Goal: Task Accomplishment & Management: Manage account settings

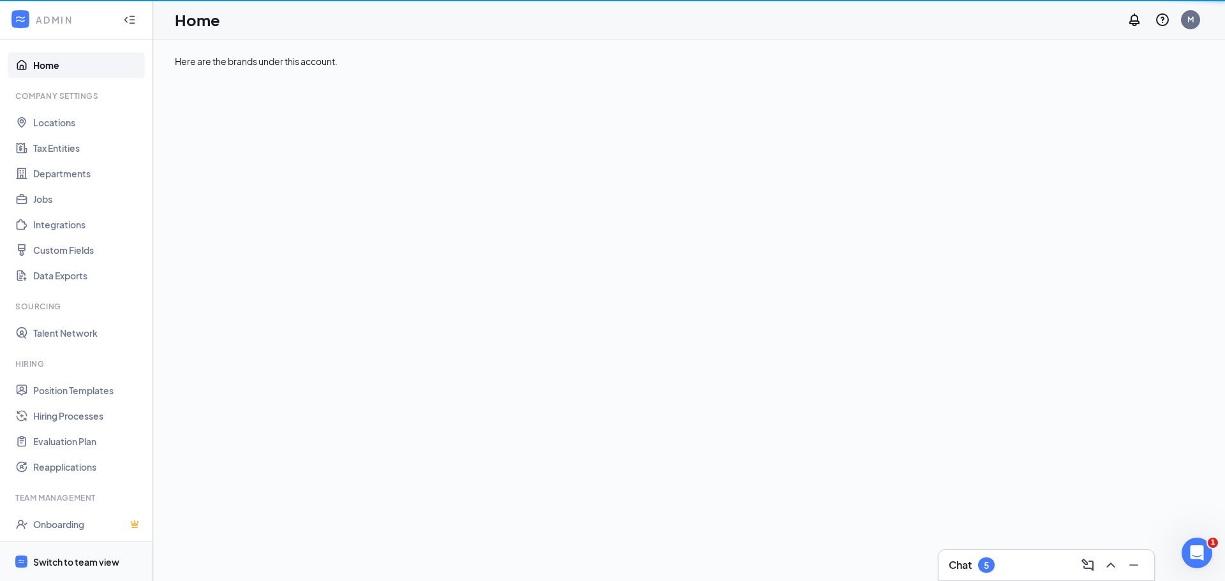
click at [57, 561] on div "Switch to team view" at bounding box center [76, 562] width 86 height 13
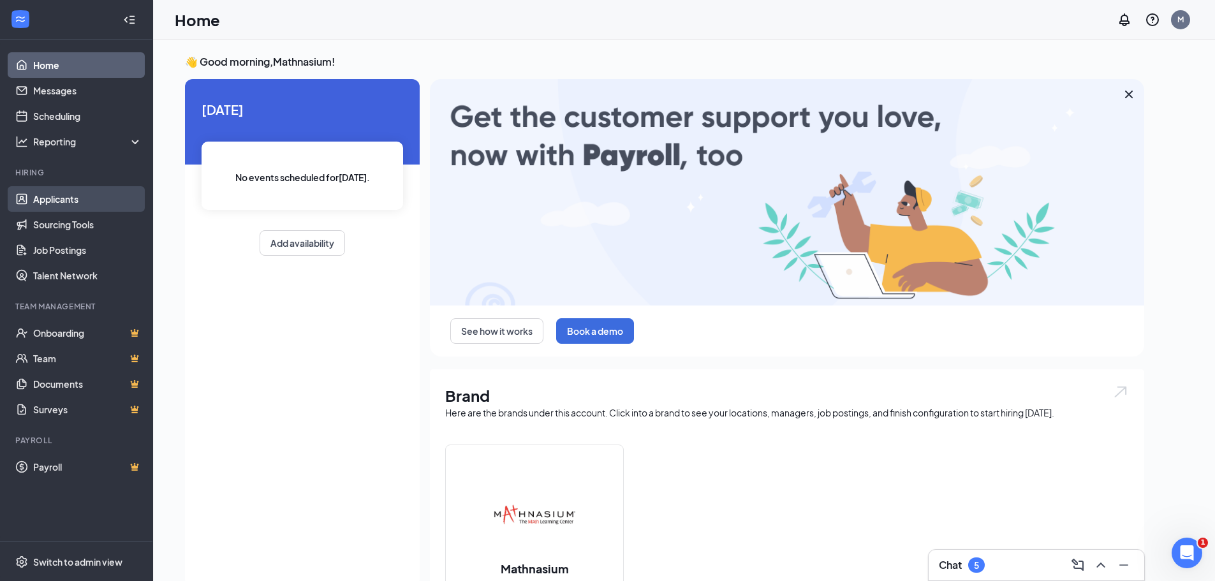
click at [64, 196] on link "Applicants" at bounding box center [87, 199] width 109 height 26
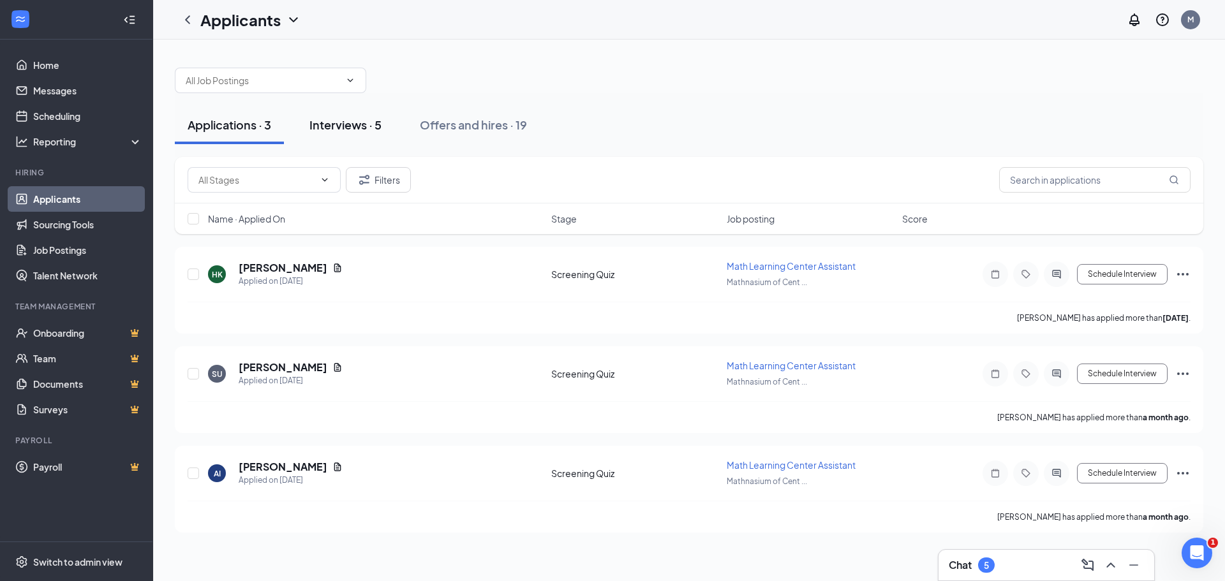
click at [350, 123] on div "Interviews · 5" at bounding box center [345, 125] width 72 height 16
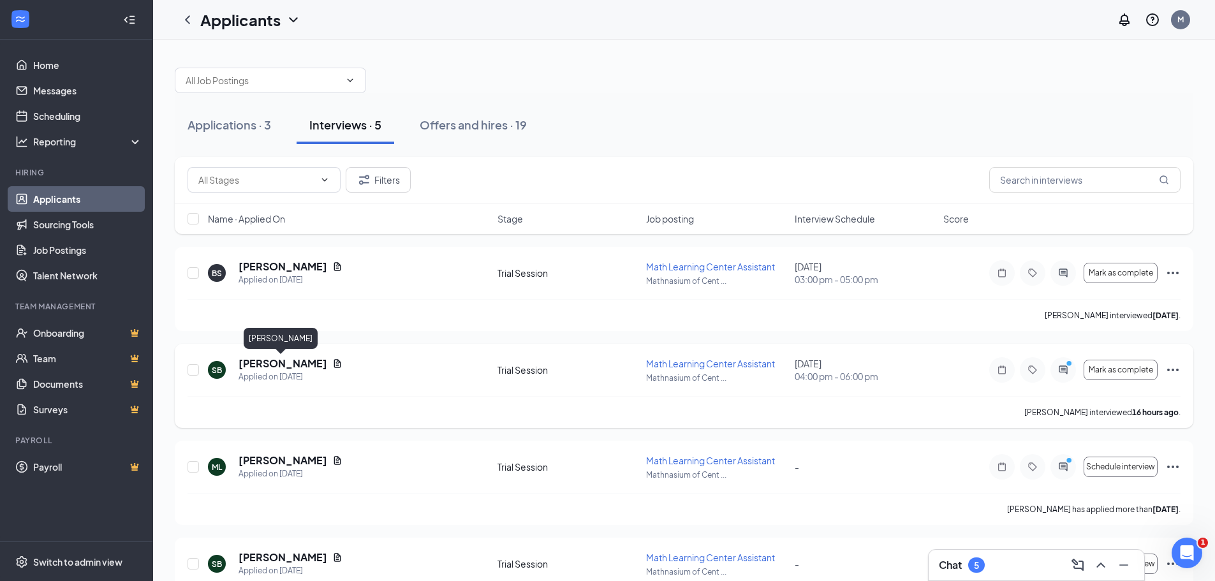
click at [291, 363] on h5 "[PERSON_NAME]" at bounding box center [283, 364] width 89 height 14
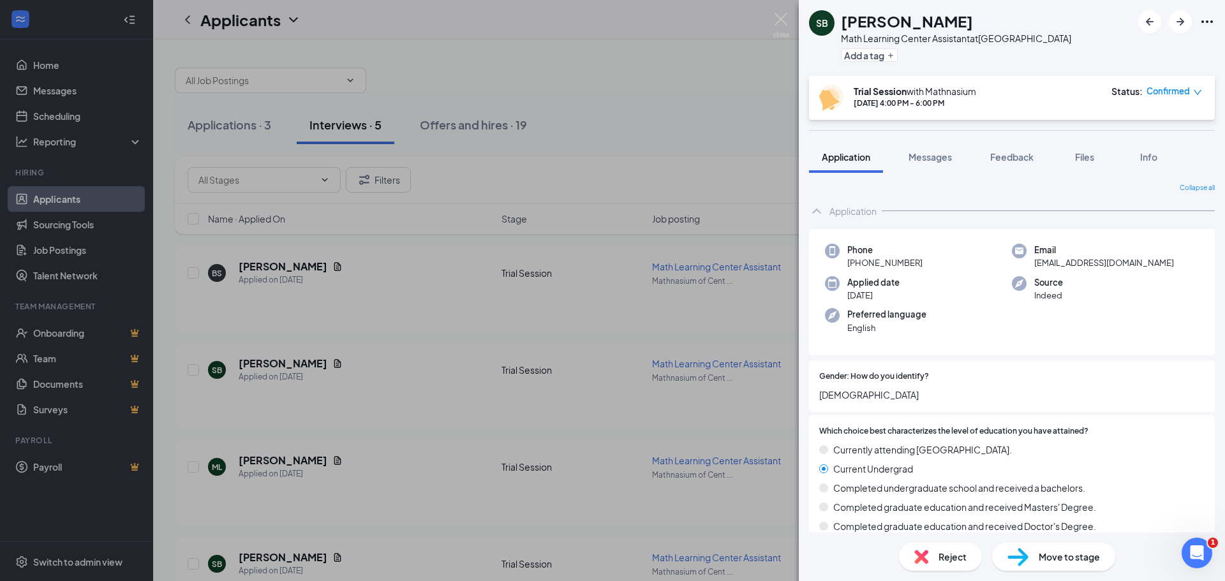
click at [1068, 552] on span "Move to stage" at bounding box center [1068, 557] width 61 height 14
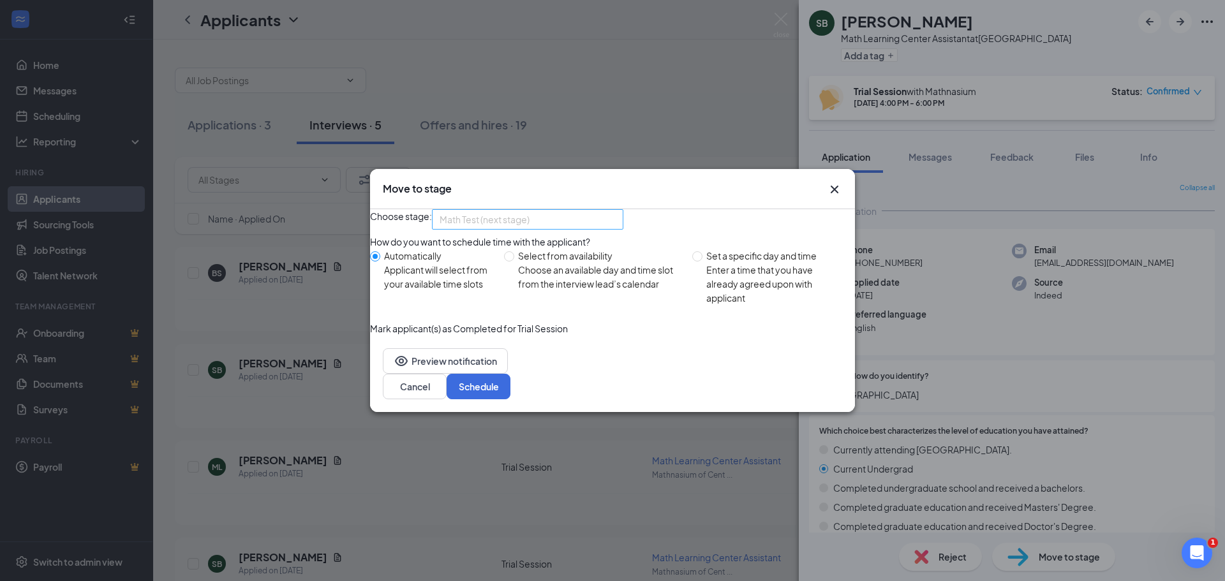
click at [512, 214] on span "Math Test (next stage)" at bounding box center [484, 219] width 90 height 19
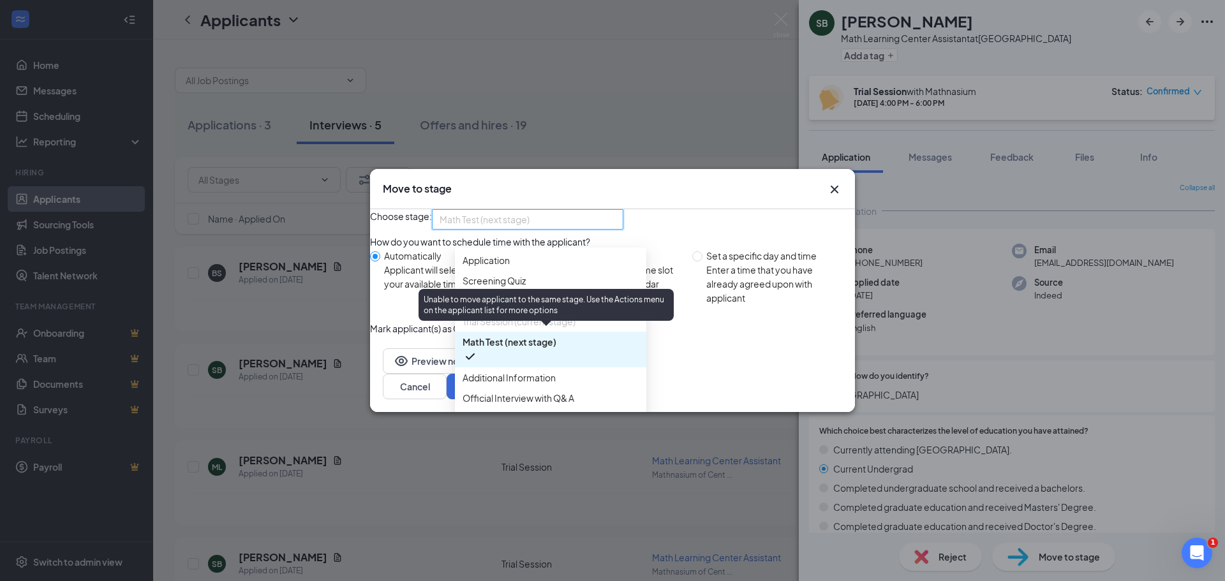
click at [505, 328] on span "Trial Session (current stage)" at bounding box center [518, 321] width 113 height 14
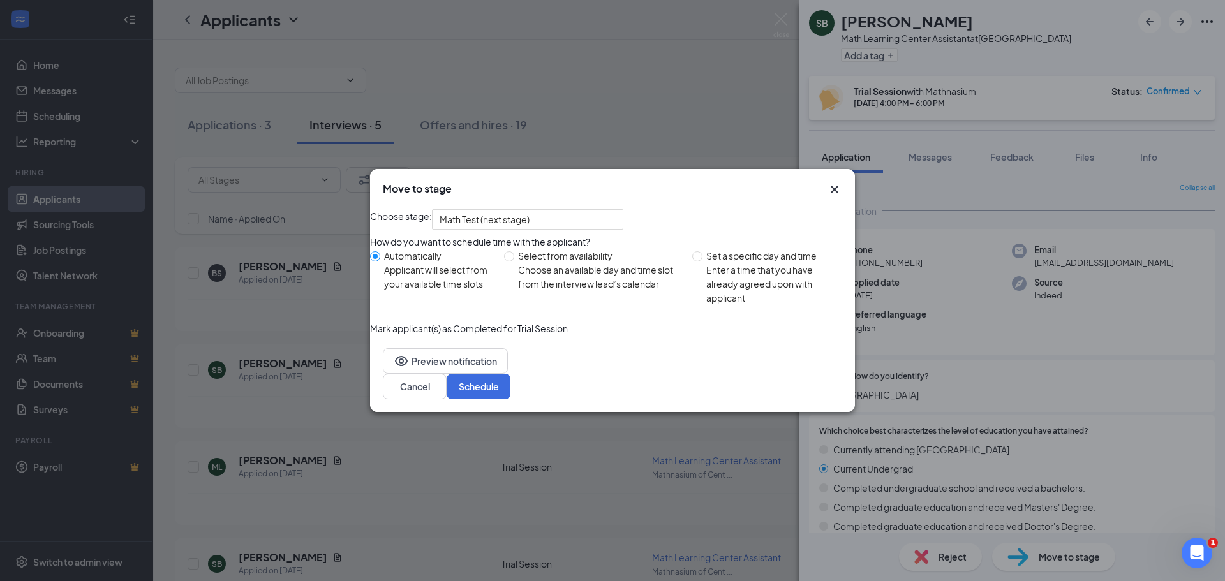
click at [709, 209] on div "Choose stage: Math Test (next stage) 3215603 3215604 Application Screening Quiz…" at bounding box center [612, 219] width 485 height 20
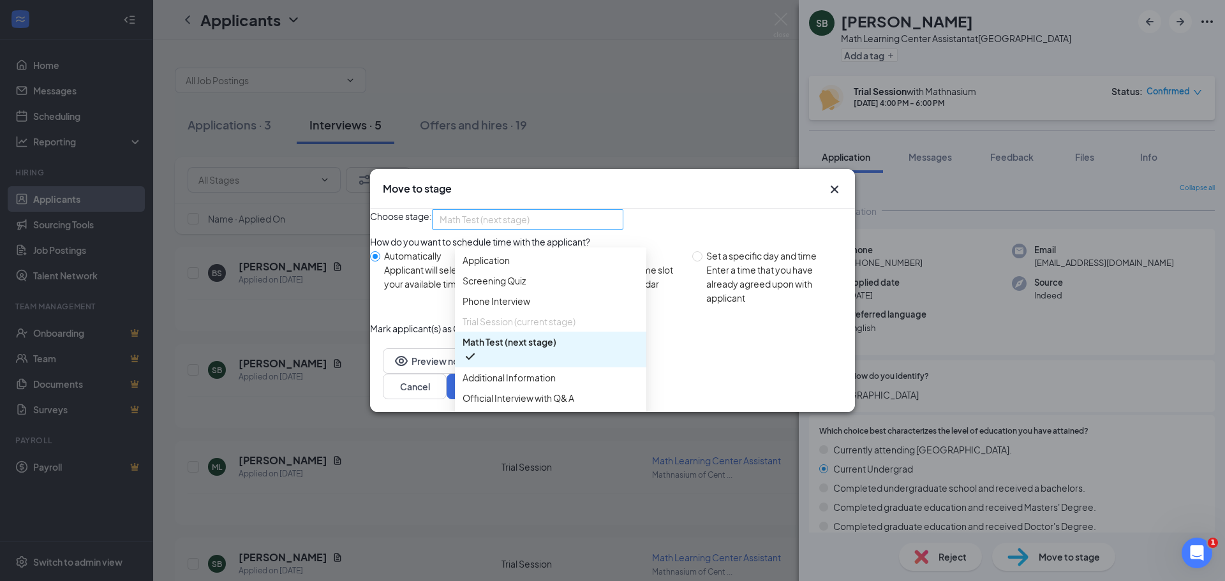
click at [616, 214] on span "Math Test (next stage)" at bounding box center [527, 219] width 176 height 19
click at [709, 209] on div "Choose stage: Math Test (next stage) 4013663 3731232 4026620 Application Screen…" at bounding box center [612, 219] width 485 height 20
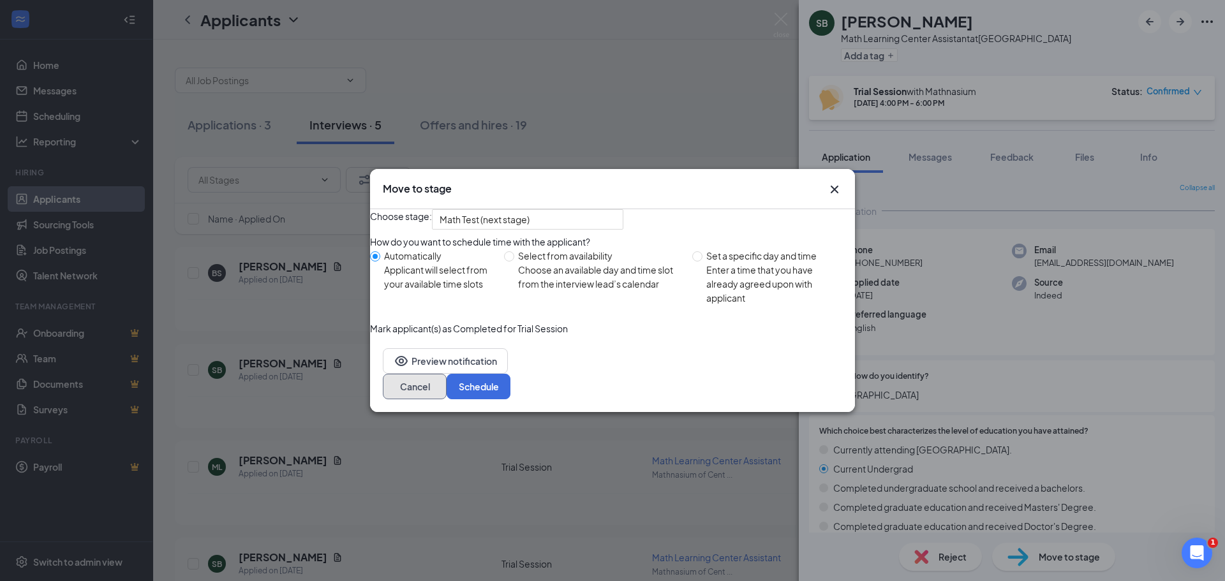
click at [446, 399] on button "Cancel" at bounding box center [415, 387] width 64 height 26
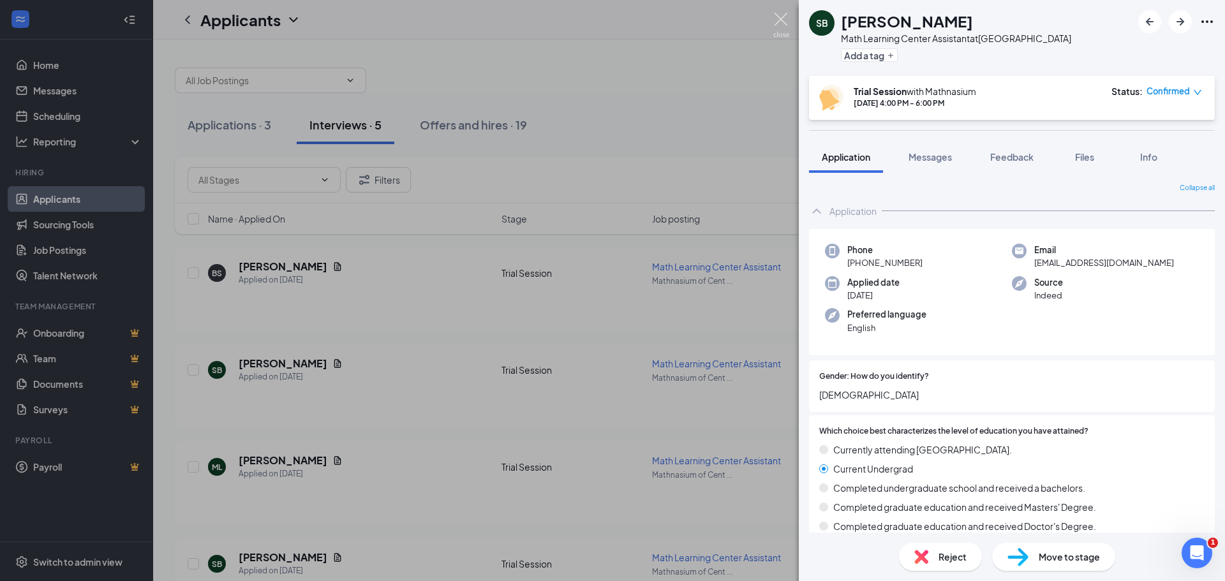
click at [783, 20] on img at bounding box center [781, 25] width 16 height 25
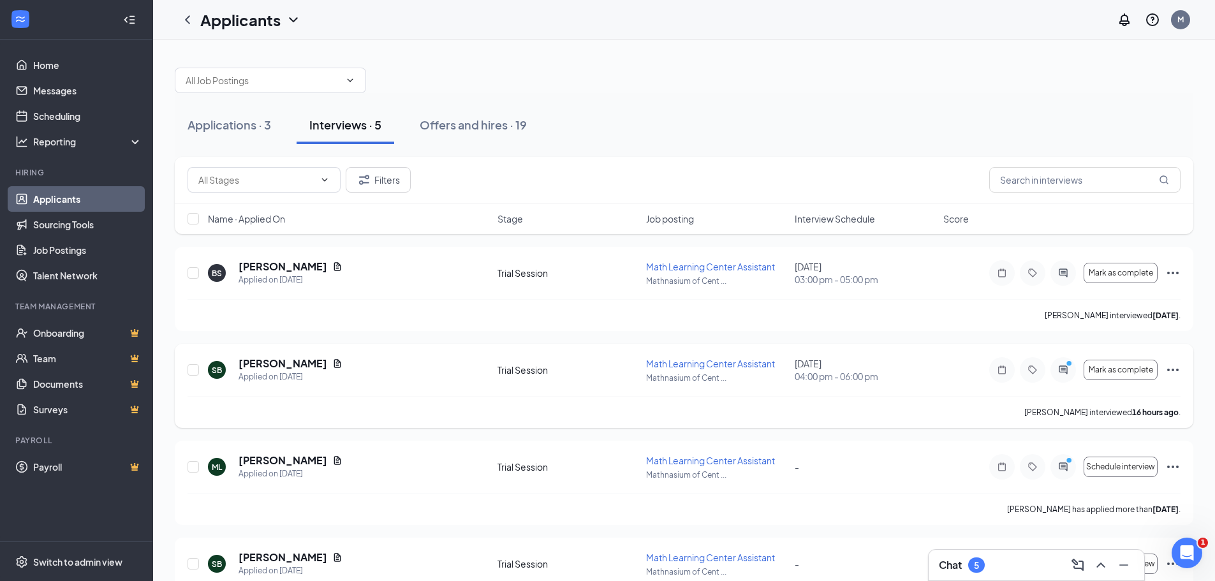
click at [1172, 370] on icon "Ellipses" at bounding box center [1172, 370] width 11 height 3
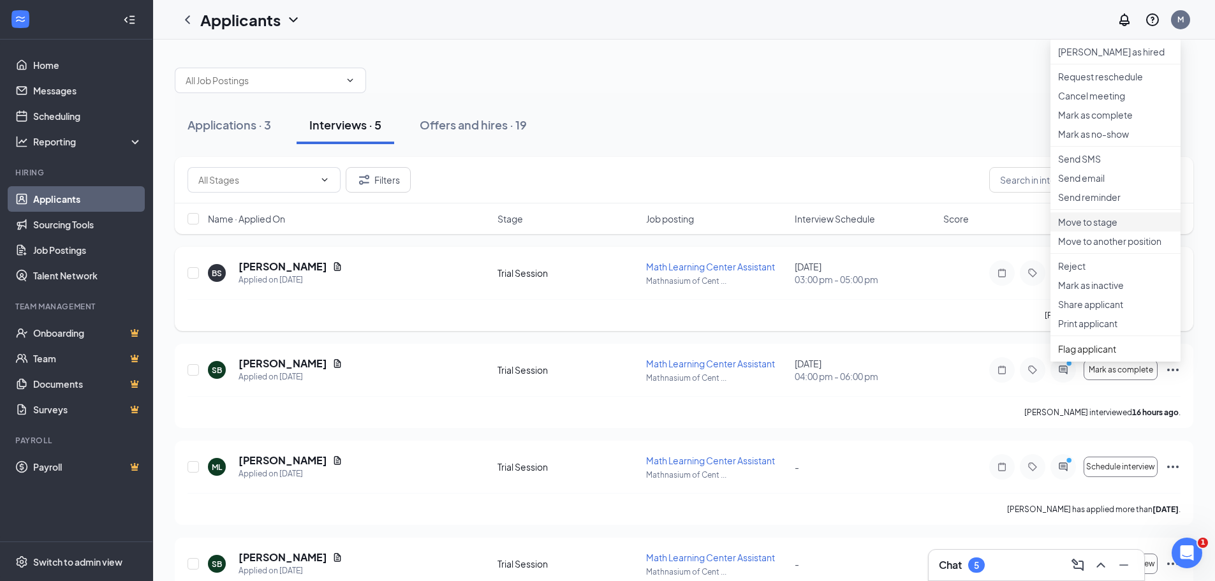
click at [1095, 228] on p "Move to stage" at bounding box center [1115, 222] width 115 height 13
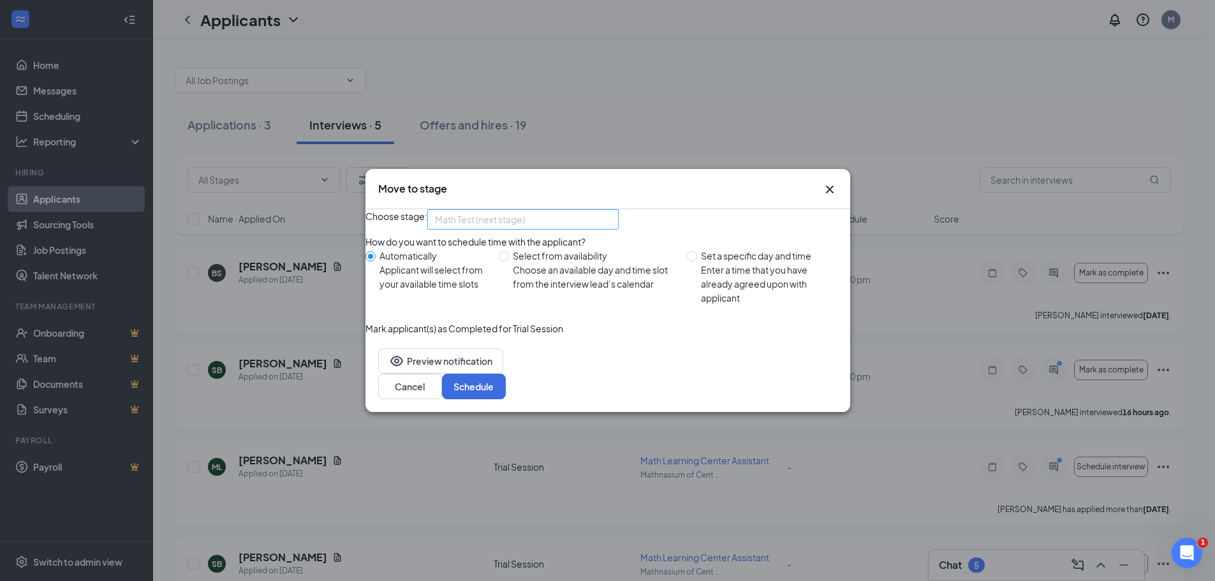
click at [525, 218] on span "Math Test (next stage)" at bounding box center [480, 219] width 90 height 19
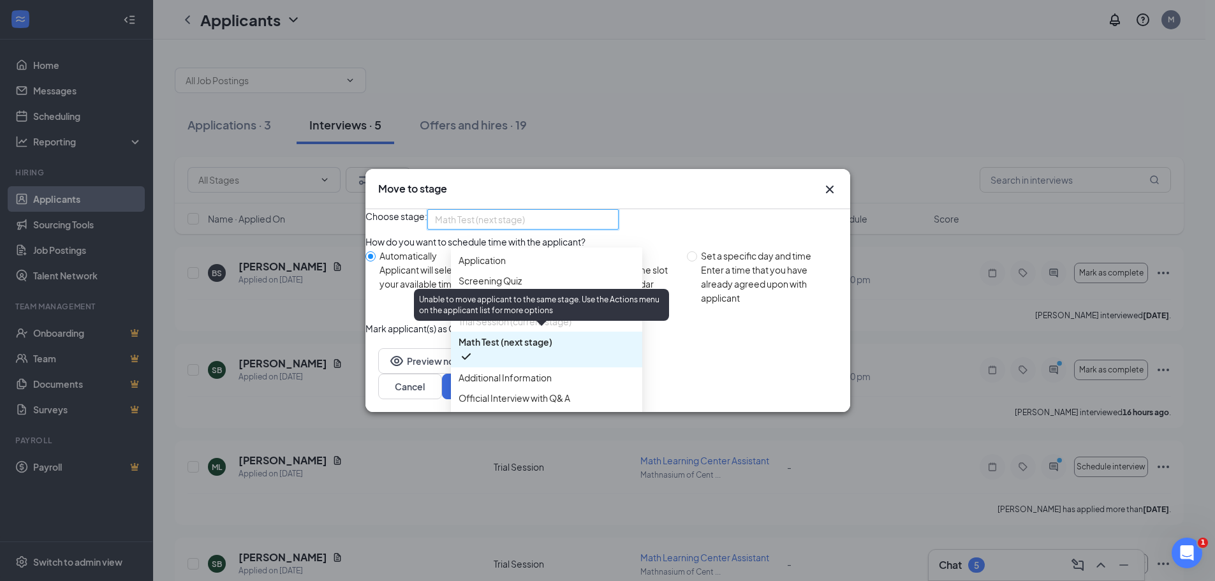
click at [501, 328] on span "Trial Session (current stage)" at bounding box center [515, 321] width 113 height 14
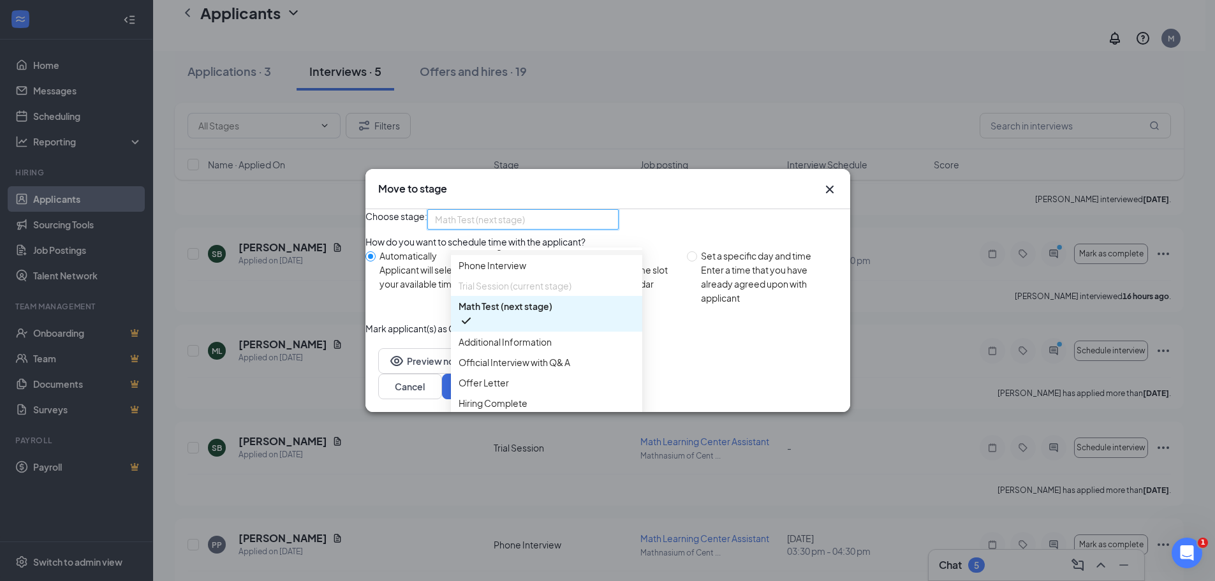
scroll to position [78, 0]
click at [519, 335] on span "Additional Information" at bounding box center [505, 342] width 93 height 14
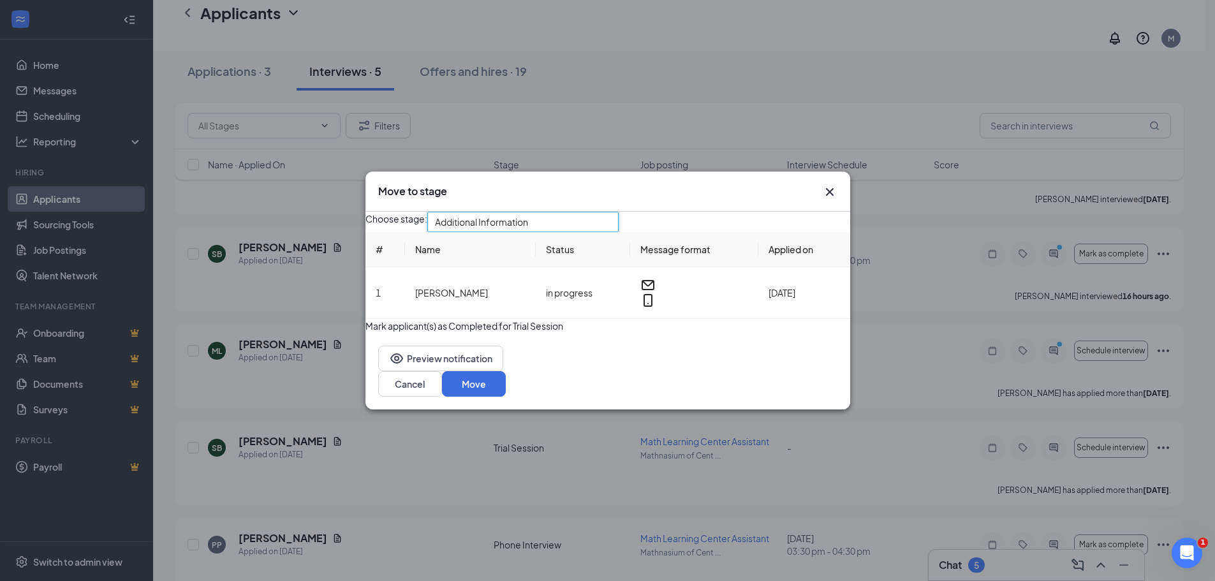
click at [611, 221] on span "Additional Information" at bounding box center [523, 221] width 176 height 19
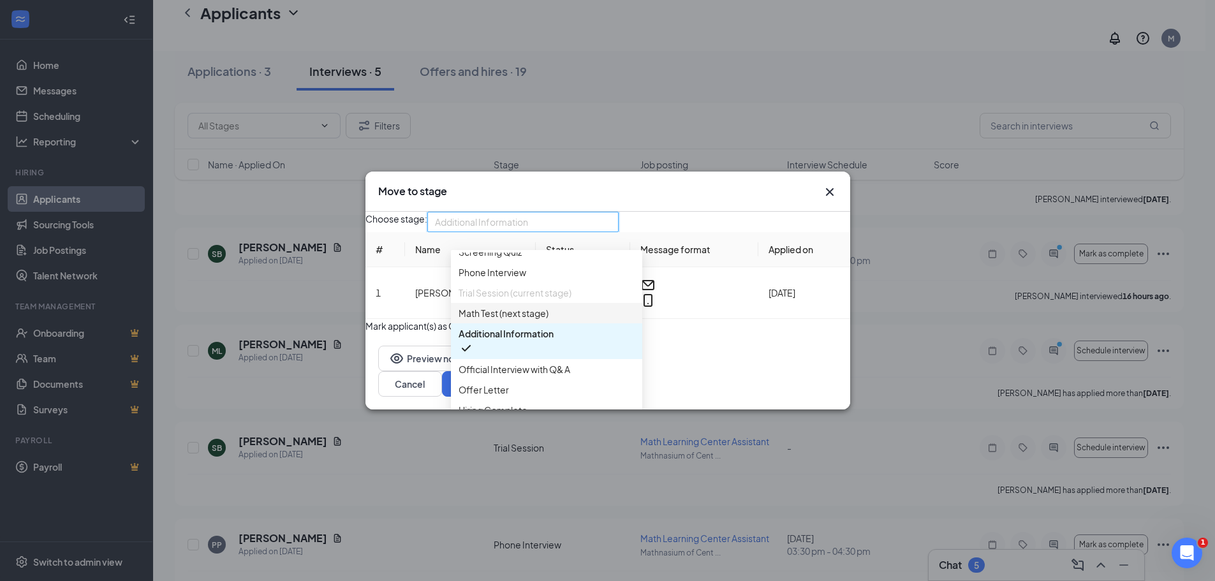
scroll to position [13, 0]
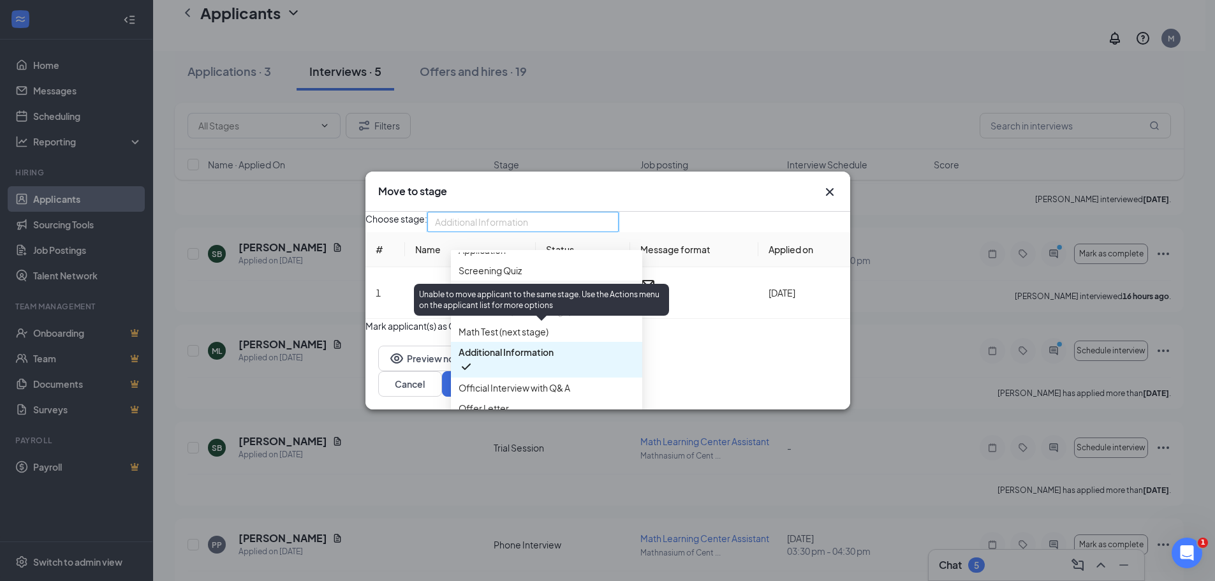
click at [538, 318] on span "Trial Session (current stage)" at bounding box center [515, 311] width 113 height 14
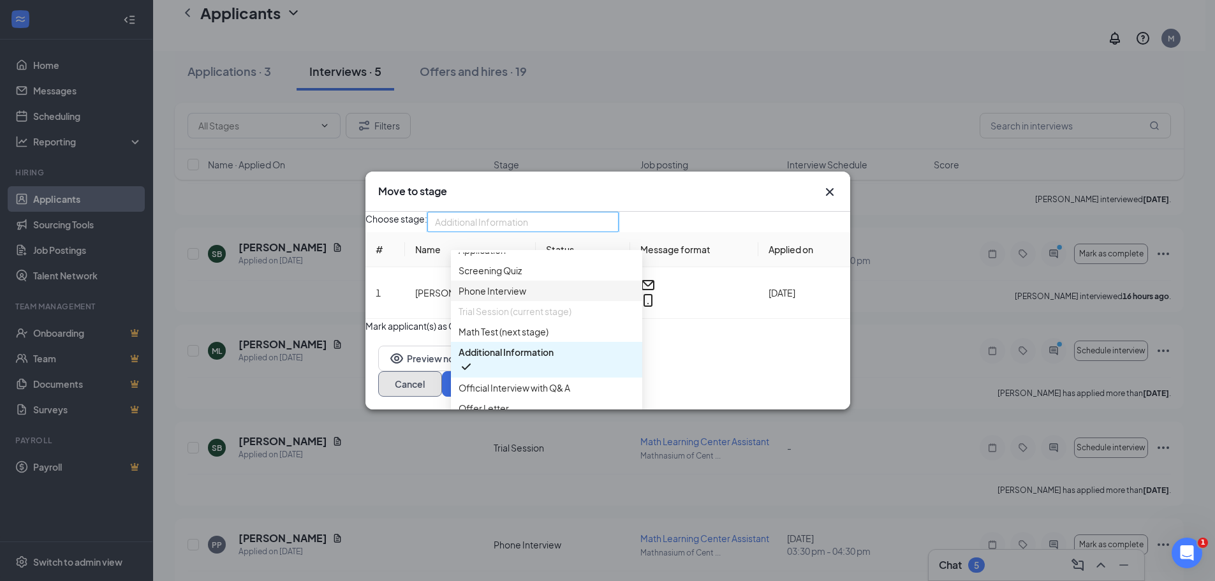
click at [442, 397] on button "Cancel" at bounding box center [410, 384] width 64 height 26
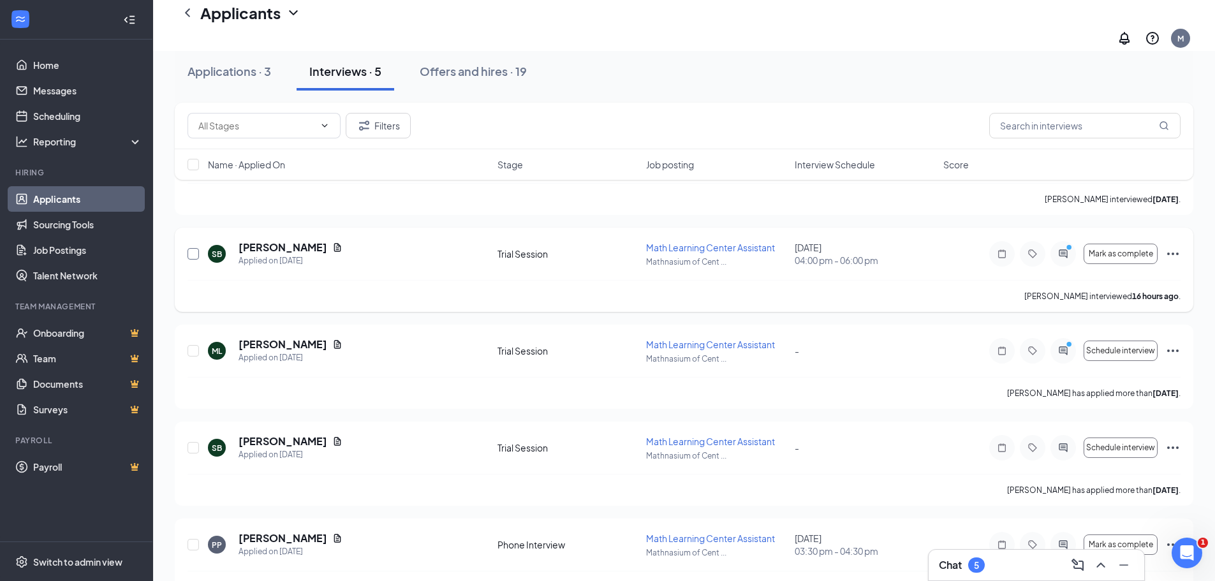
click at [193, 248] on input "checkbox" at bounding box center [193, 253] width 11 height 11
checkbox input "true"
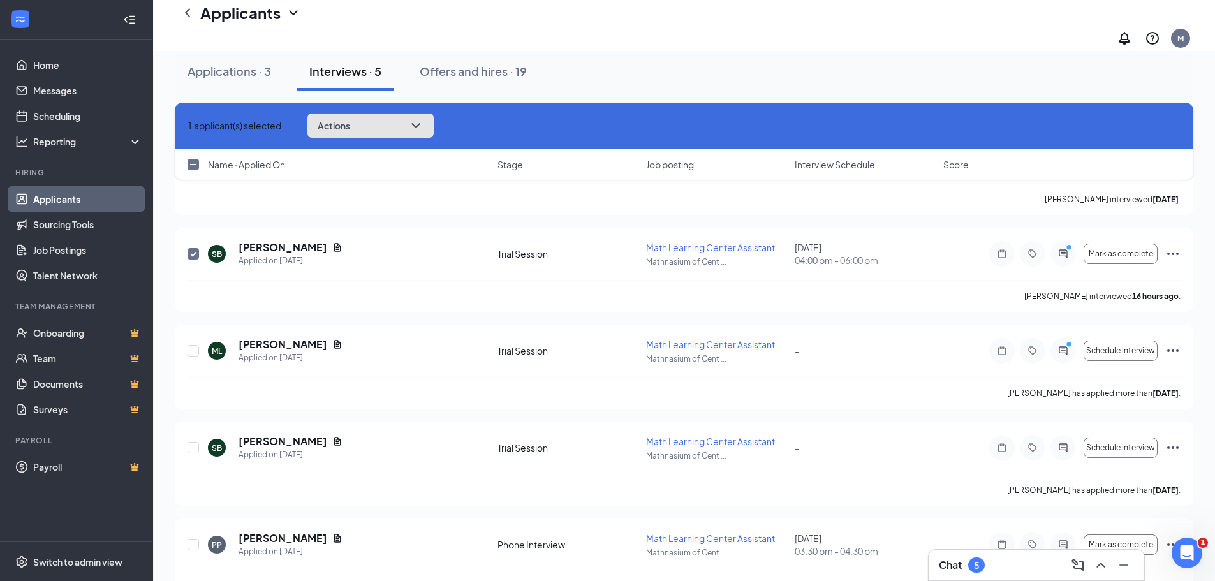
click at [424, 124] on icon "ChevronDown" at bounding box center [415, 125] width 15 height 15
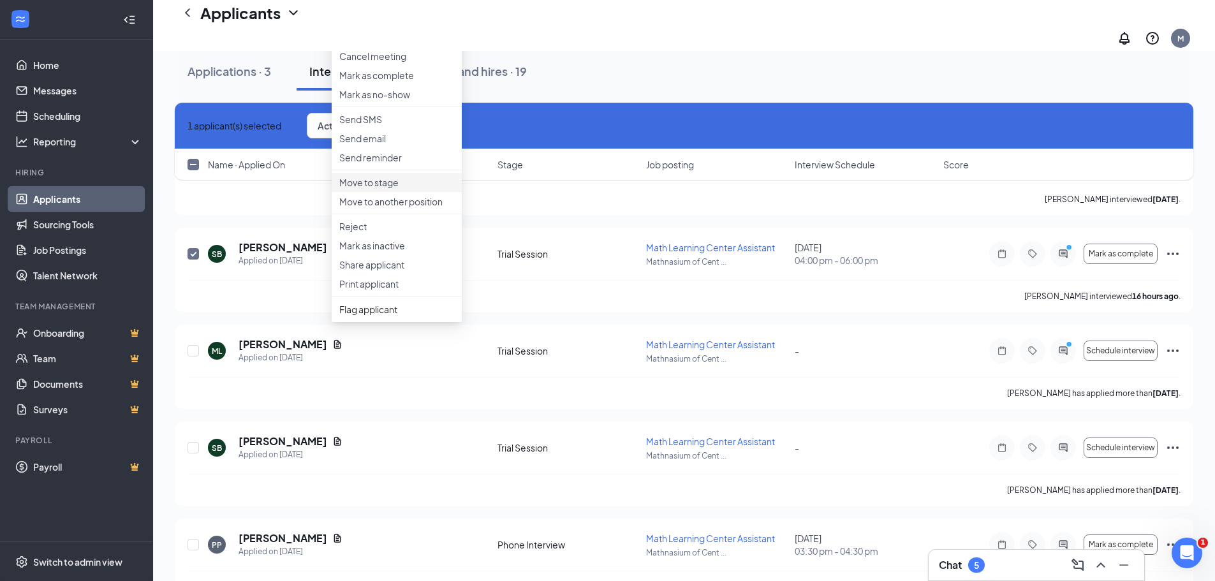
click at [377, 189] on p "Move to stage" at bounding box center [396, 182] width 115 height 13
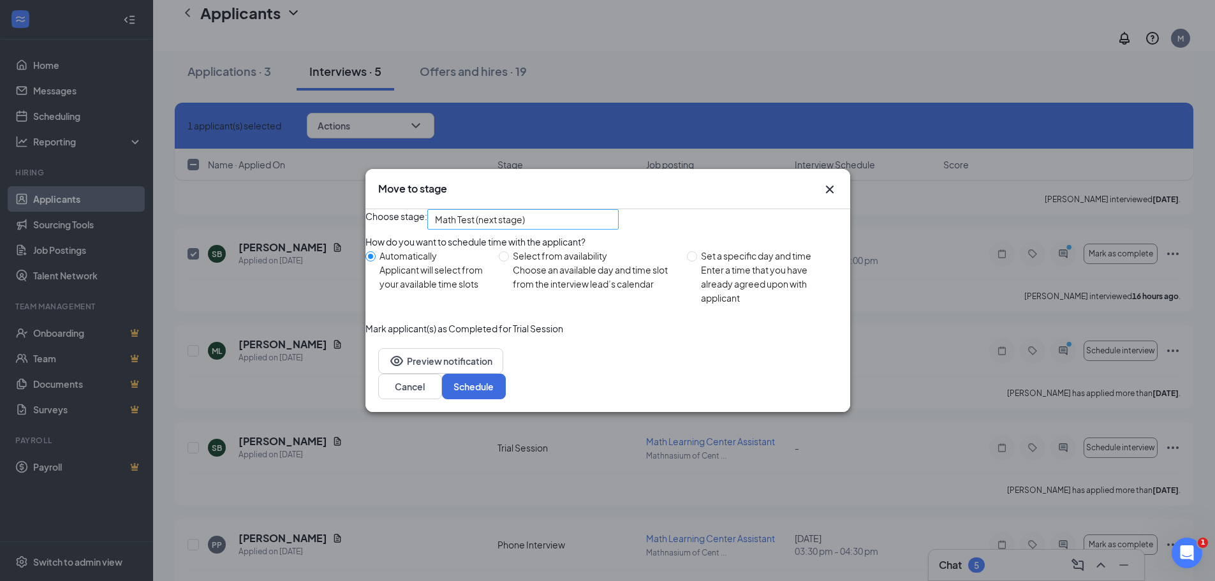
click at [596, 214] on span "Math Test (next stage)" at bounding box center [517, 227] width 165 height 34
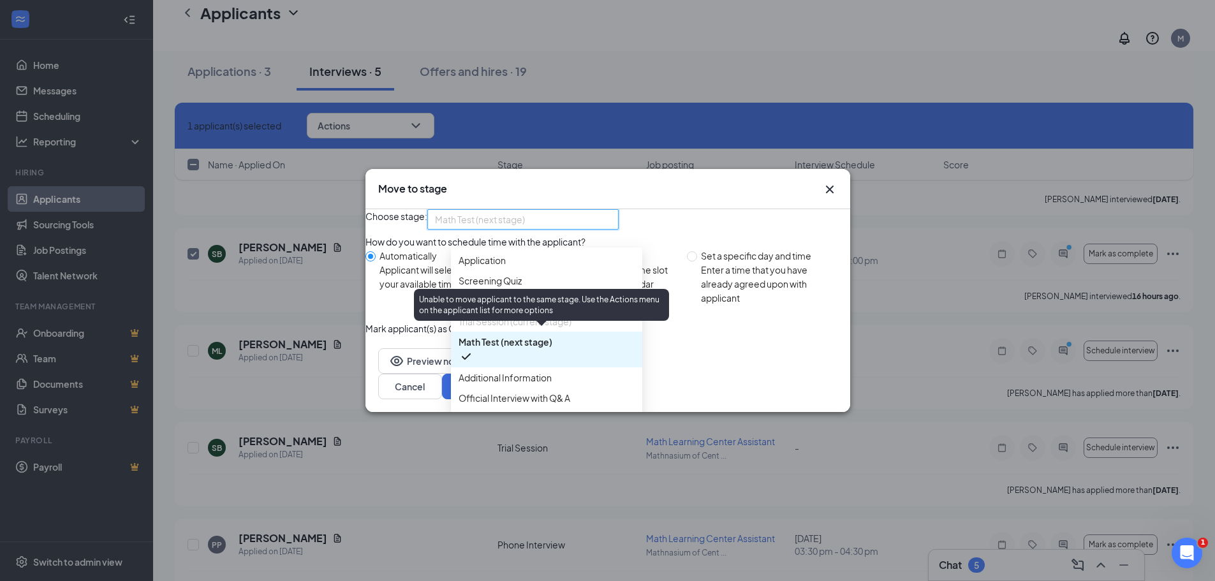
click at [498, 328] on span "Trial Session (current stage)" at bounding box center [515, 321] width 113 height 14
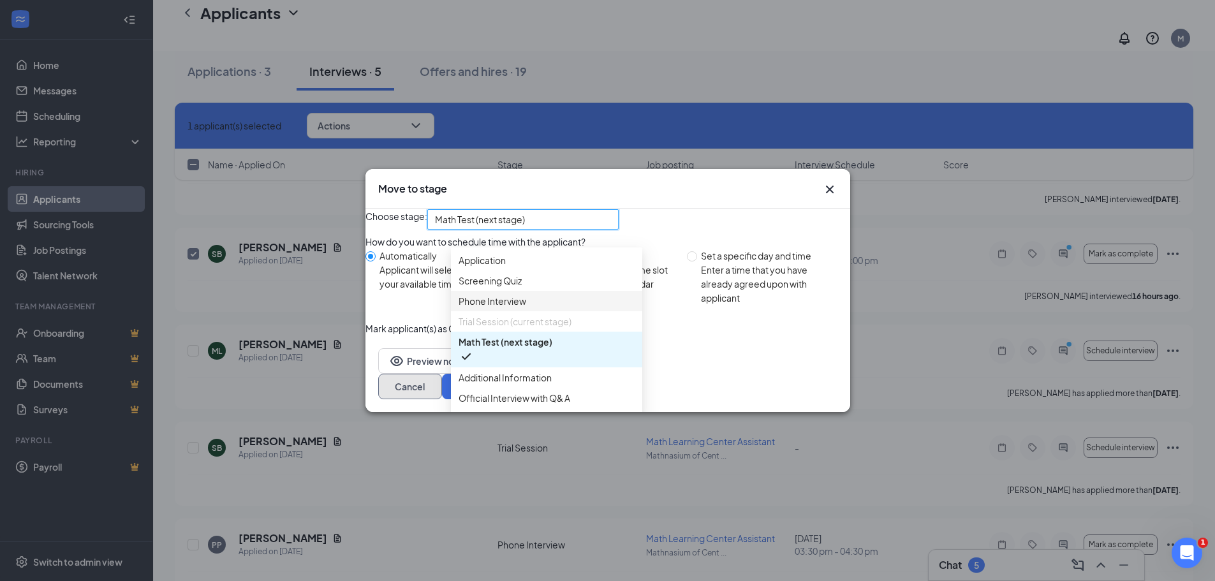
click at [442, 399] on button "Cancel" at bounding box center [410, 387] width 64 height 26
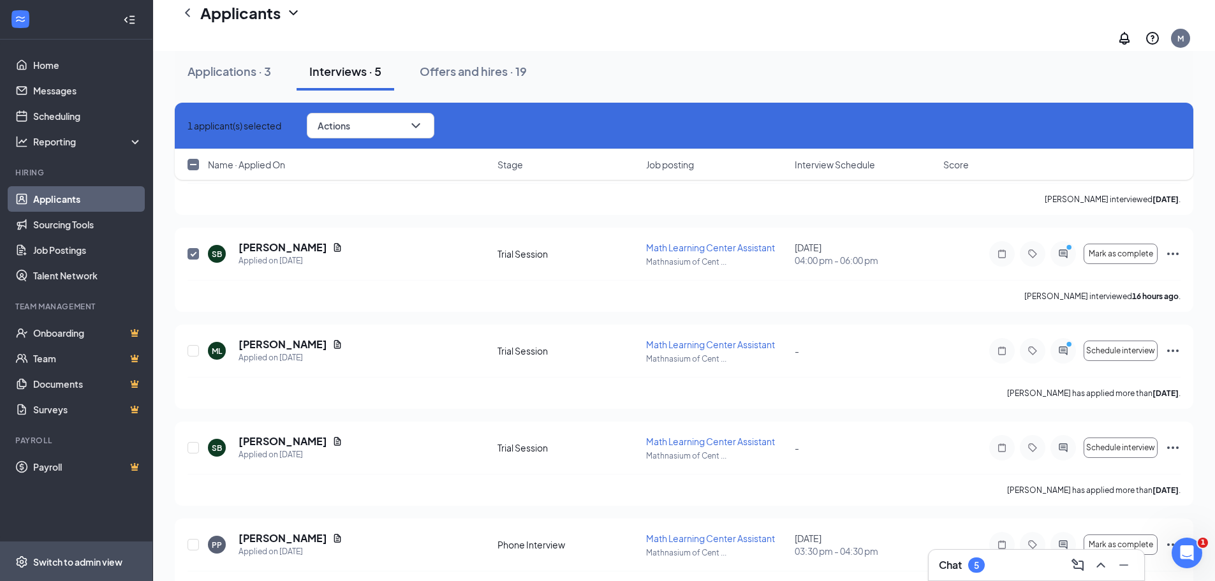
click at [62, 559] on div "Switch to admin view" at bounding box center [77, 562] width 89 height 13
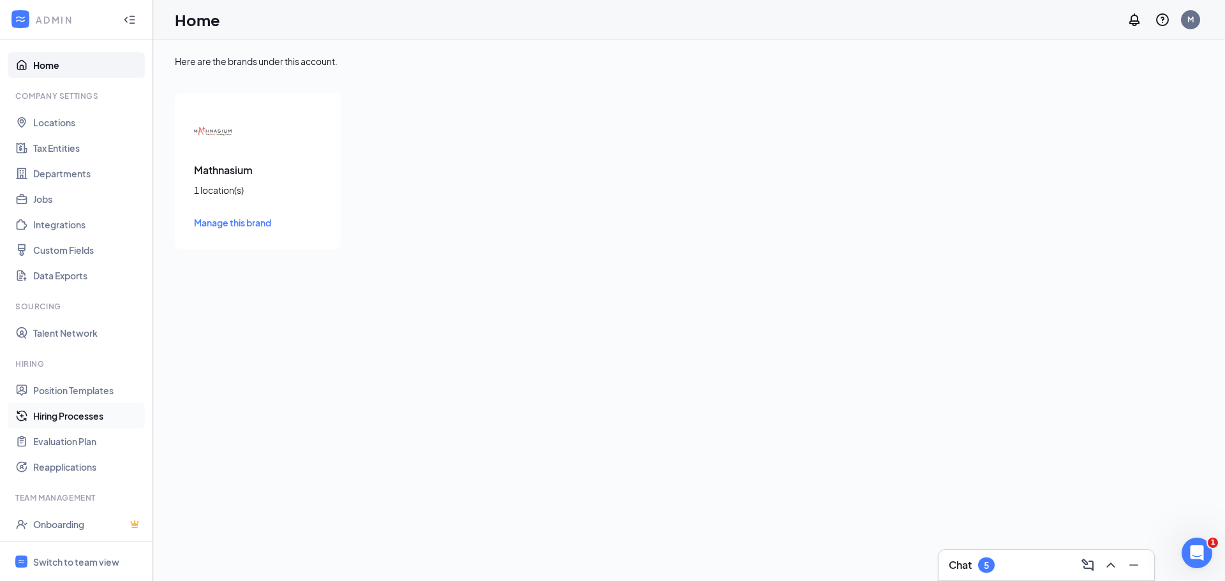
click at [72, 416] on link "Hiring Processes" at bounding box center [87, 416] width 109 height 26
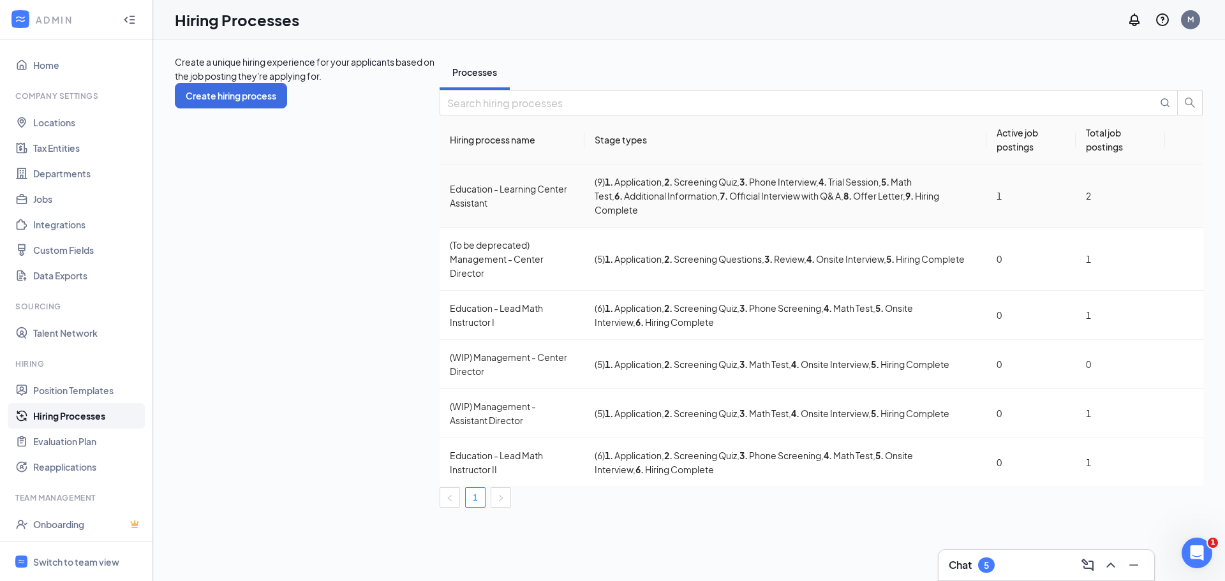
click at [1184, 196] on icon "Ellipses" at bounding box center [1184, 196] width 0 height 0
click at [1068, 252] on span "Edit" at bounding box center [1063, 250] width 17 height 11
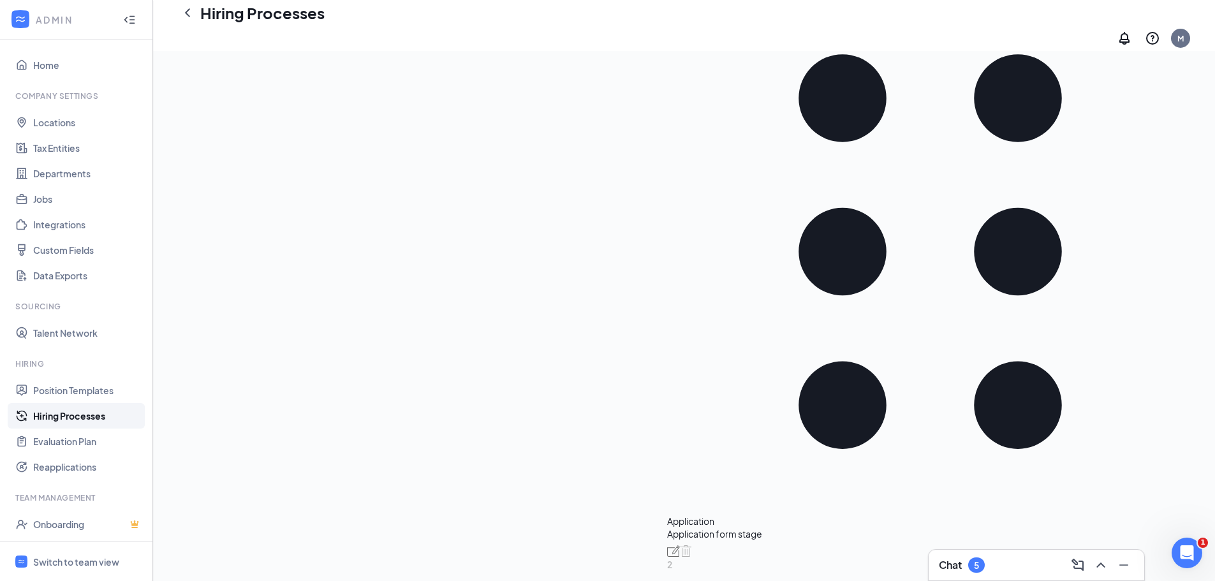
scroll to position [255, 0]
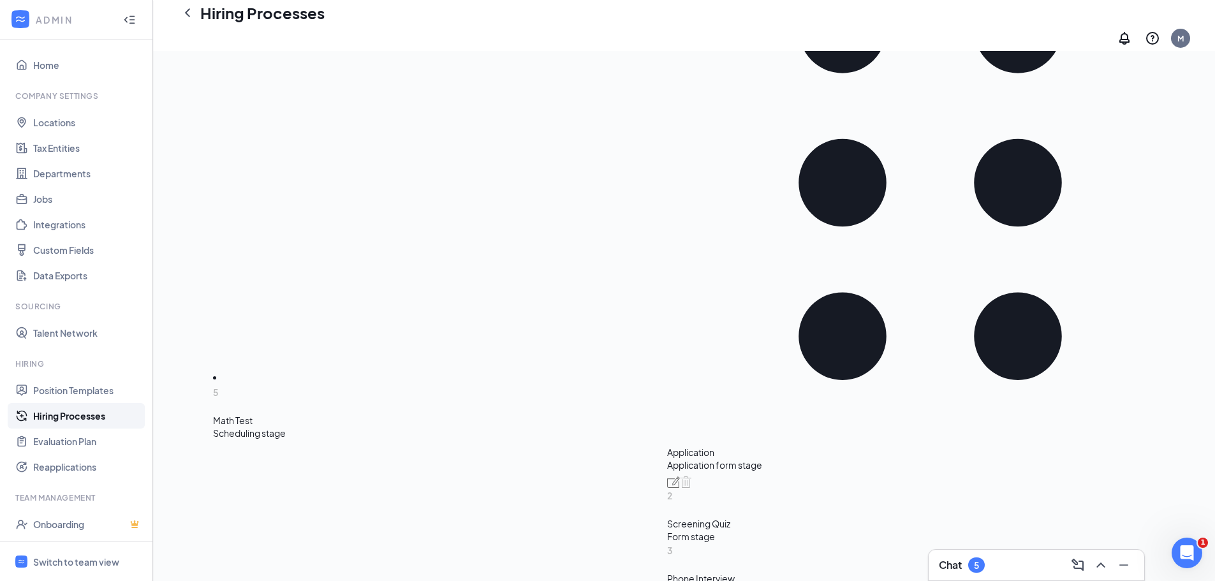
drag, startPoint x: 236, startPoint y: 392, endPoint x: 237, endPoint y: 334, distance: 58.1
click at [667, 334] on div "Add new stage 1 Application Application form stage 2 Screening Quiz Form stage …" at bounding box center [930, 412] width 526 height 1045
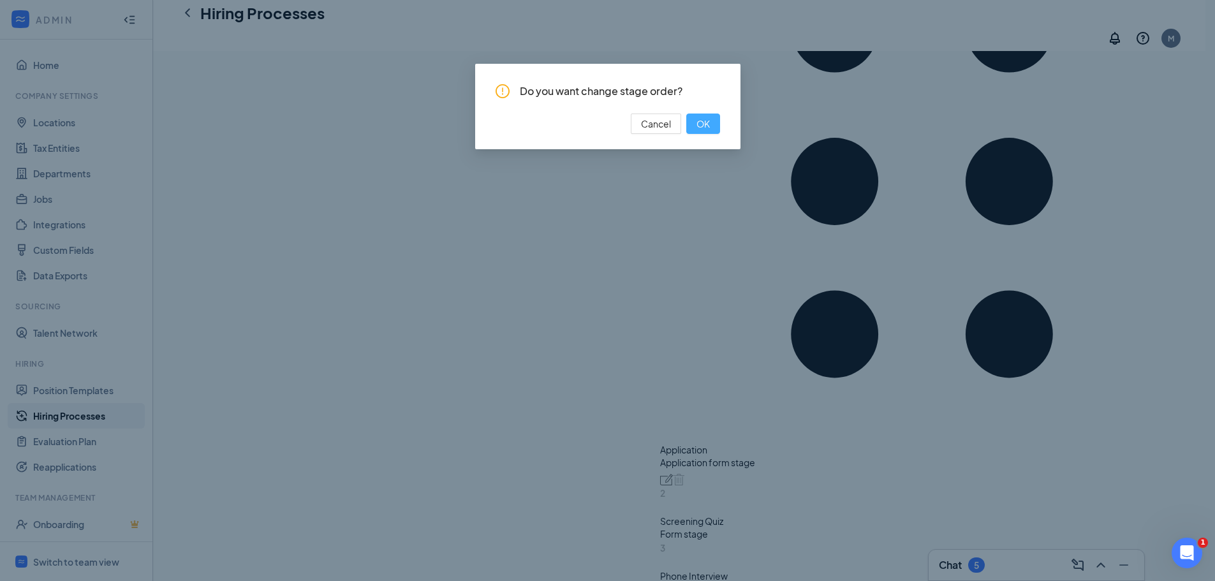
click at [707, 120] on span "OK" at bounding box center [703, 124] width 13 height 14
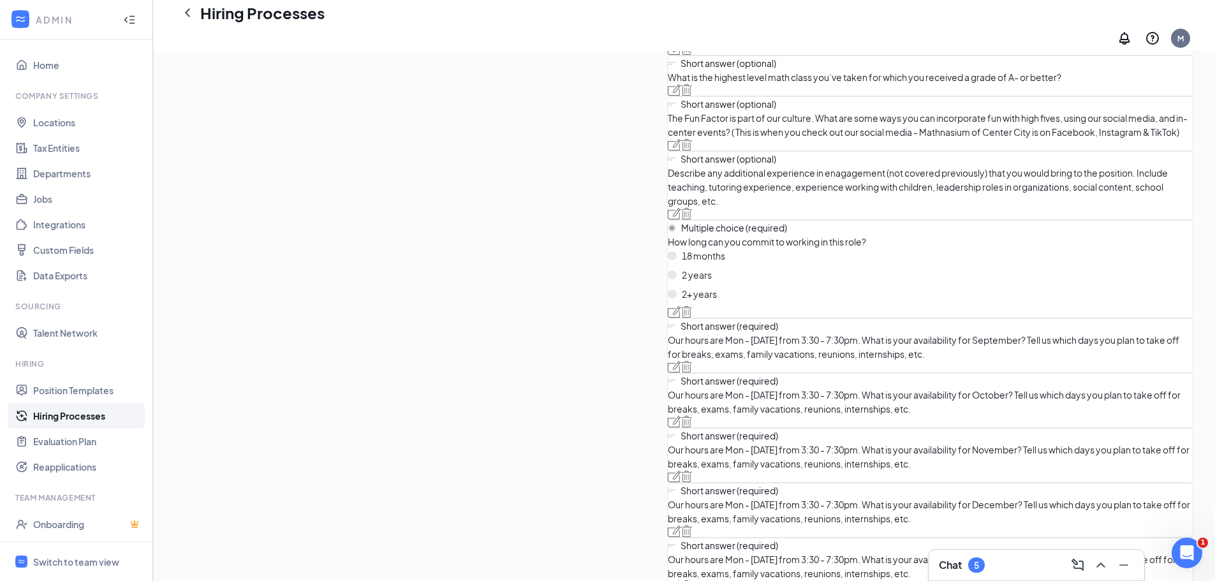
scroll to position [2105, 0]
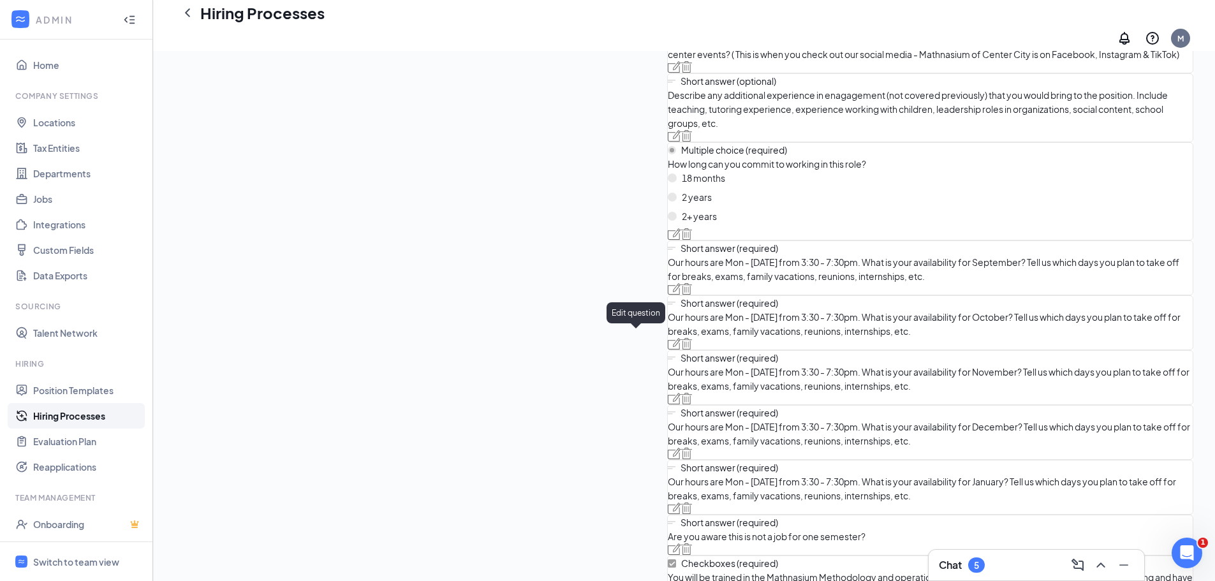
click at [668, 295] on img at bounding box center [674, 288] width 13 height 11
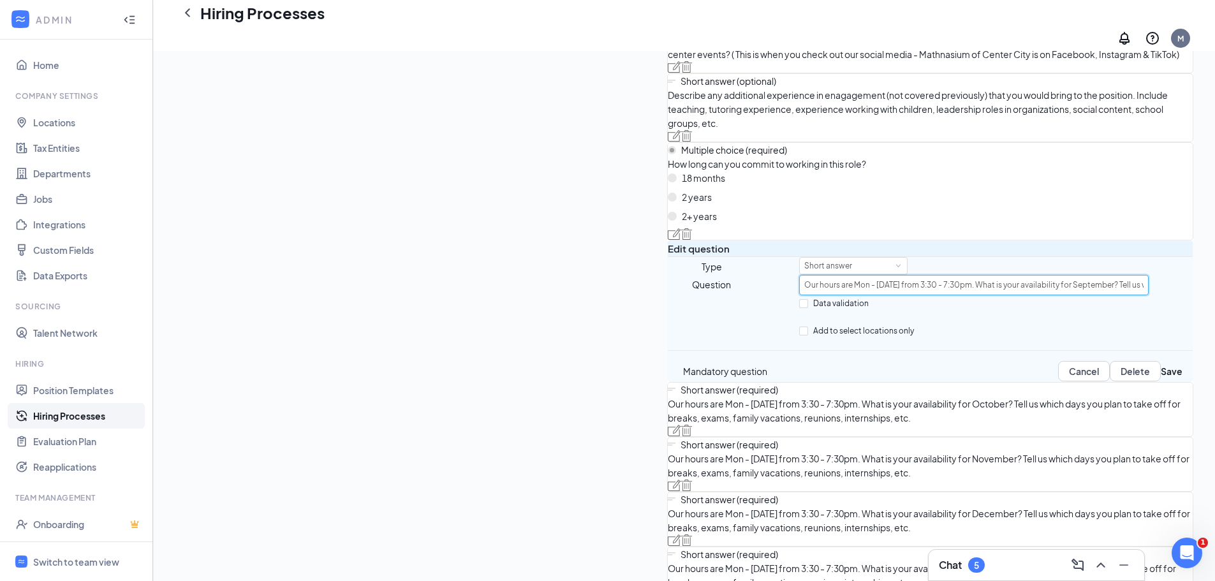
click at [799, 295] on input "Our hours are Mon - [DATE] from 3:30 - 7:30pm. What is your availability for Se…" at bounding box center [974, 285] width 350 height 20
type input "Our hours are Mon - [DATE] from 2:45 - 7:30pm. What is your availability for Se…"
click at [1161, 381] on button "Save" at bounding box center [1172, 371] width 22 height 20
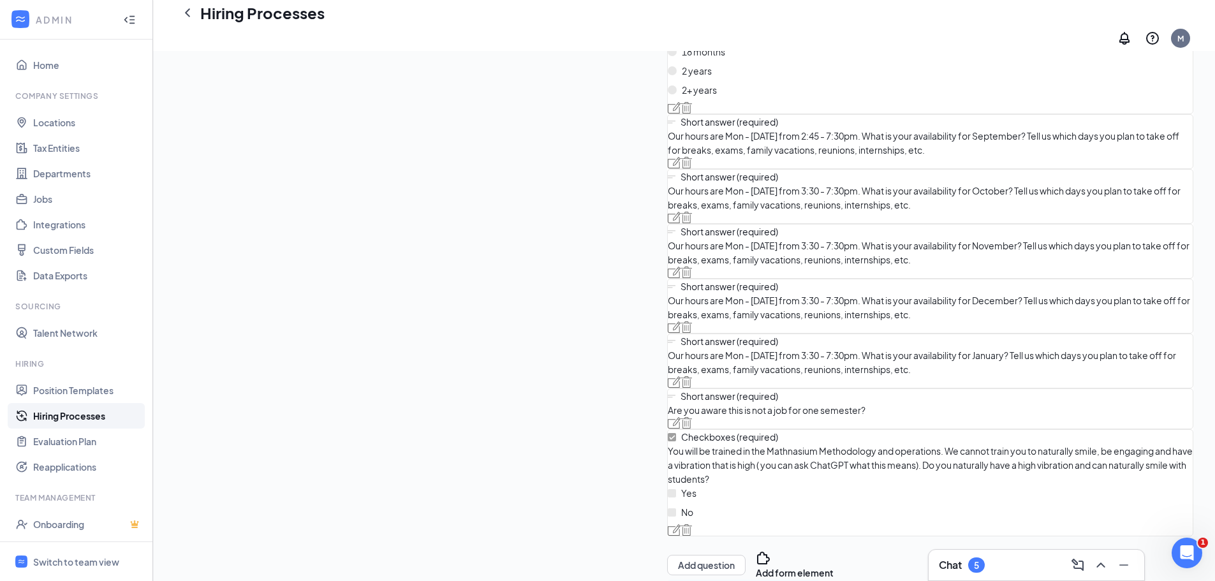
scroll to position [2232, 0]
click at [668, 222] on img at bounding box center [674, 215] width 13 height 11
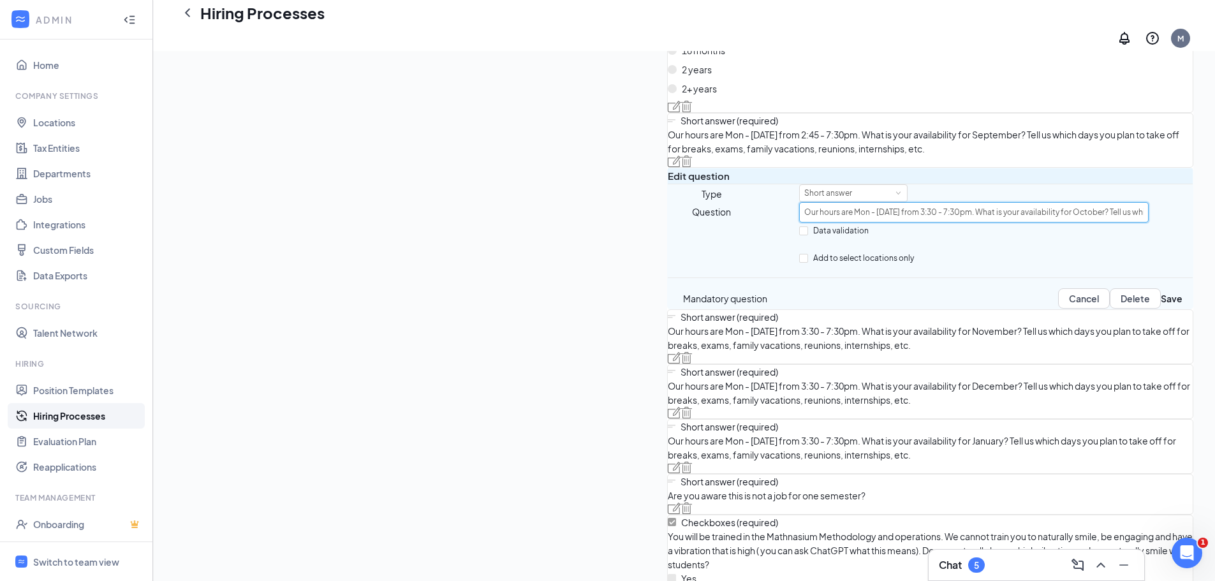
click at [799, 223] on input "Our hours are Mon - [DATE] from 3:30 - 7:30pm. What is your availability for Oc…" at bounding box center [974, 212] width 350 height 20
type input "Our hours are Mon - [DATE] from 2:30 - 7:30pm. What is your availability for Oc…"
click at [1161, 309] on button "Save" at bounding box center [1172, 298] width 22 height 20
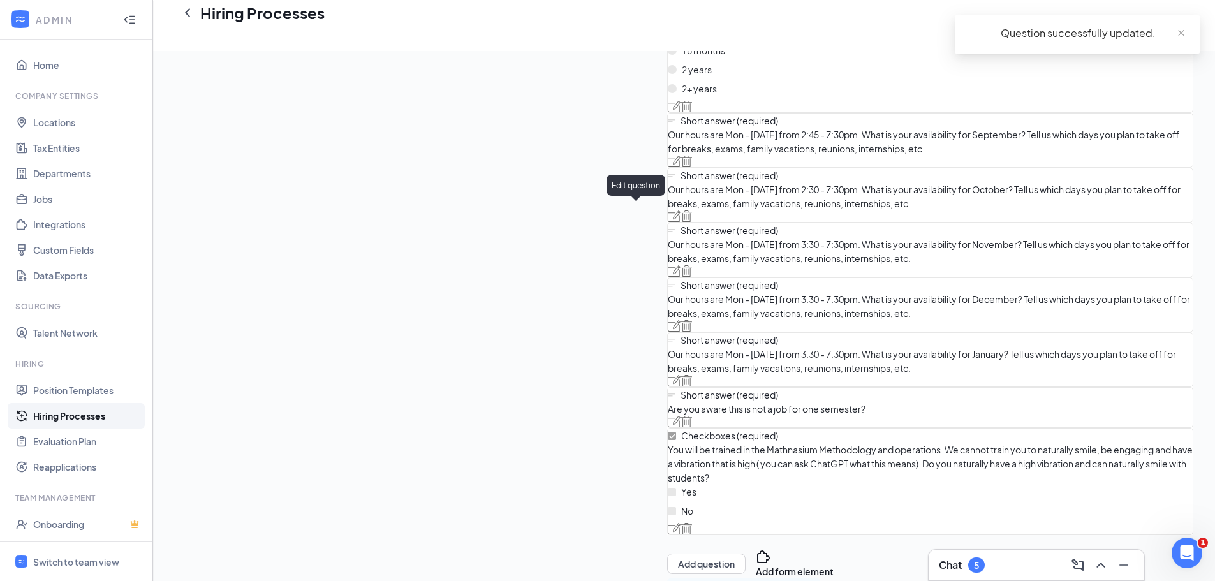
click at [668, 167] on img at bounding box center [674, 161] width 13 height 11
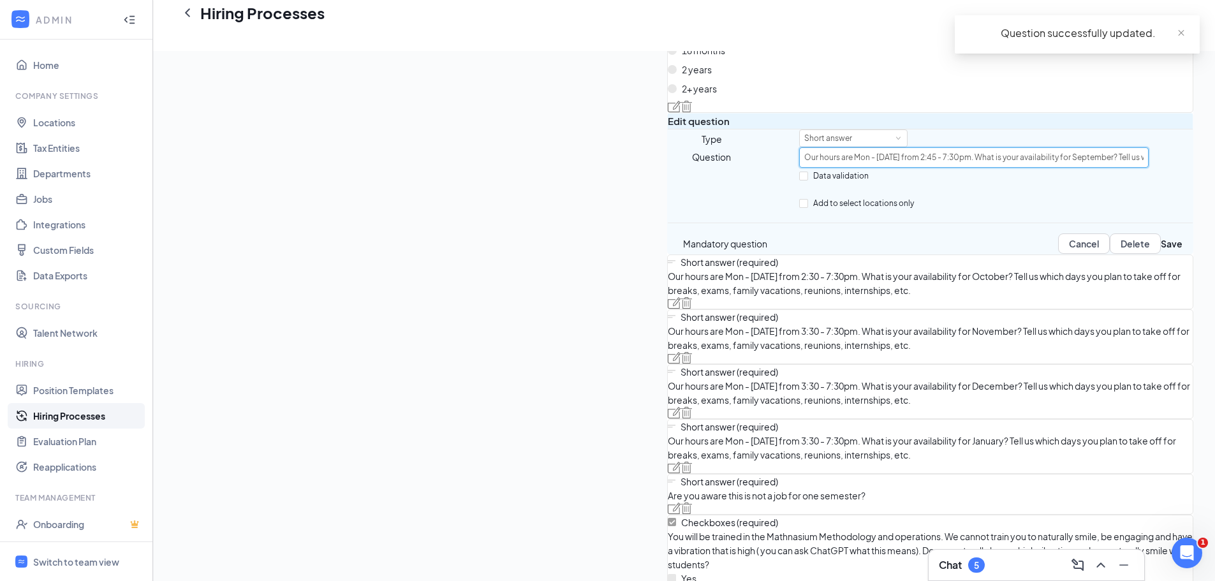
click at [799, 168] on input "Our hours are Mon - [DATE] from 2:45 - 7:30pm. What is your availability for Se…" at bounding box center [974, 157] width 350 height 20
type input "Our hours are Mon - [DATE] from 2:30 - 7:30pm. What is your availability for Se…"
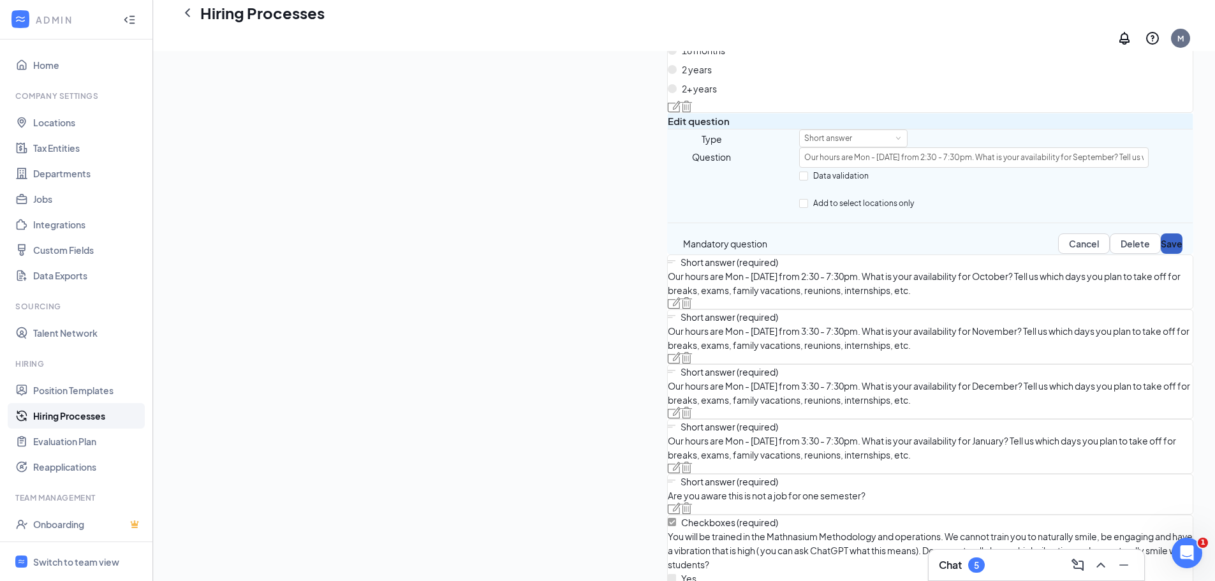
click at [1161, 254] on button "Save" at bounding box center [1172, 243] width 22 height 20
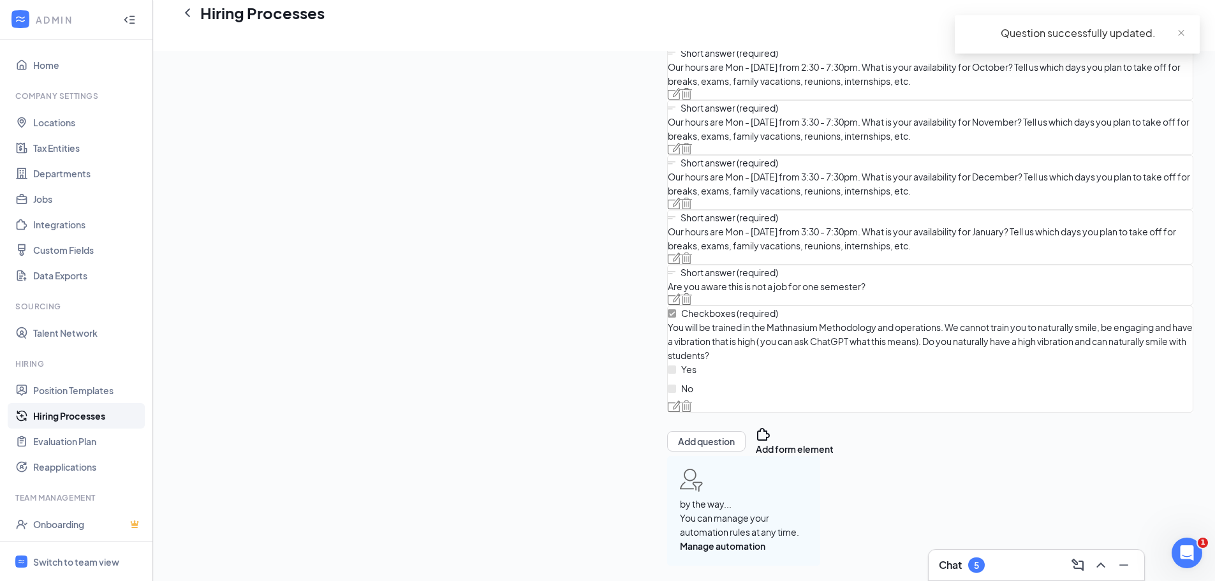
scroll to position [2424, 0]
click at [668, 154] on img at bounding box center [674, 148] width 13 height 11
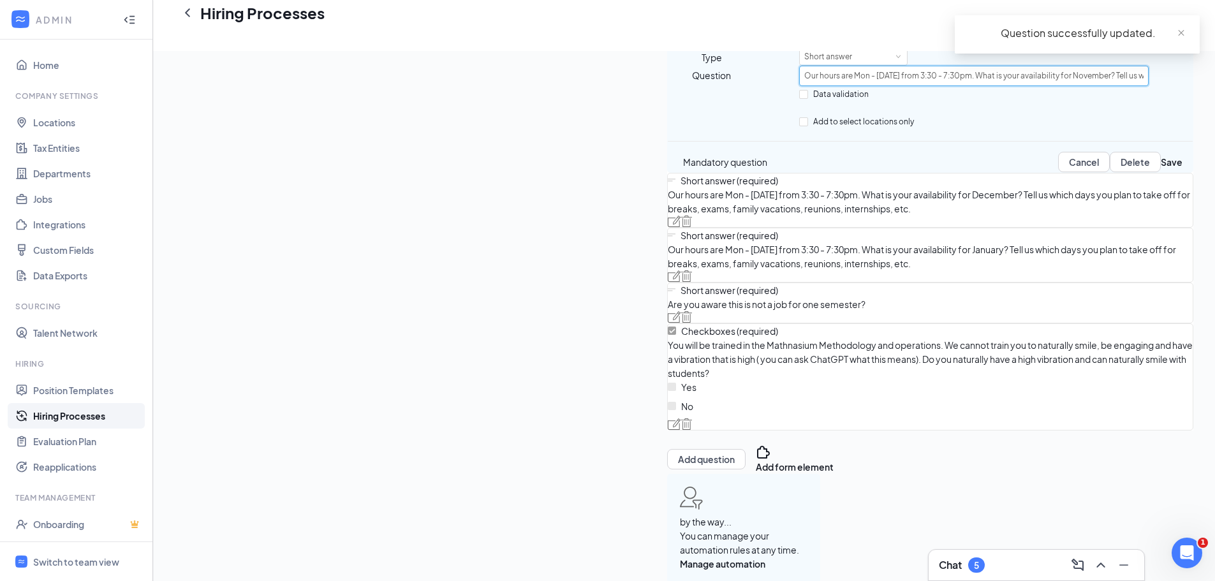
drag, startPoint x: 589, startPoint y: 293, endPoint x: 632, endPoint y: 281, distance: 44.9
click at [799, 86] on input "Our hours are Mon - [DATE] from 3:30 - 7:30pm. What is your availability for No…" at bounding box center [974, 76] width 350 height 20
type input "Our hours are Mon - [DATE] from 2:30 - 7:30pm. What is your availability for No…"
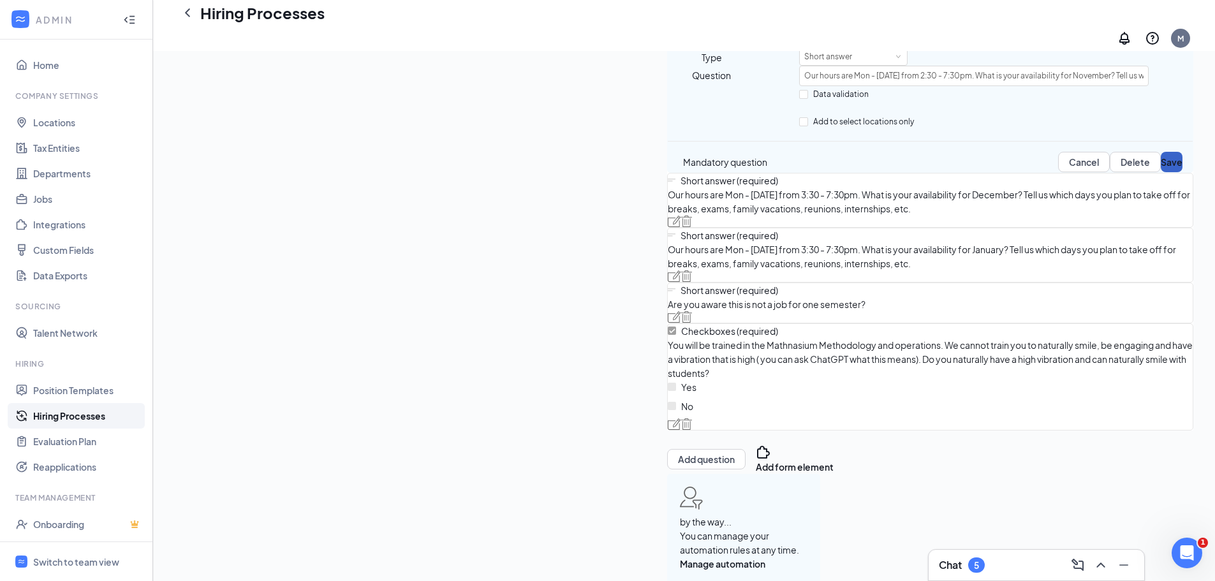
click at [1161, 172] on button "Save" at bounding box center [1172, 162] width 22 height 20
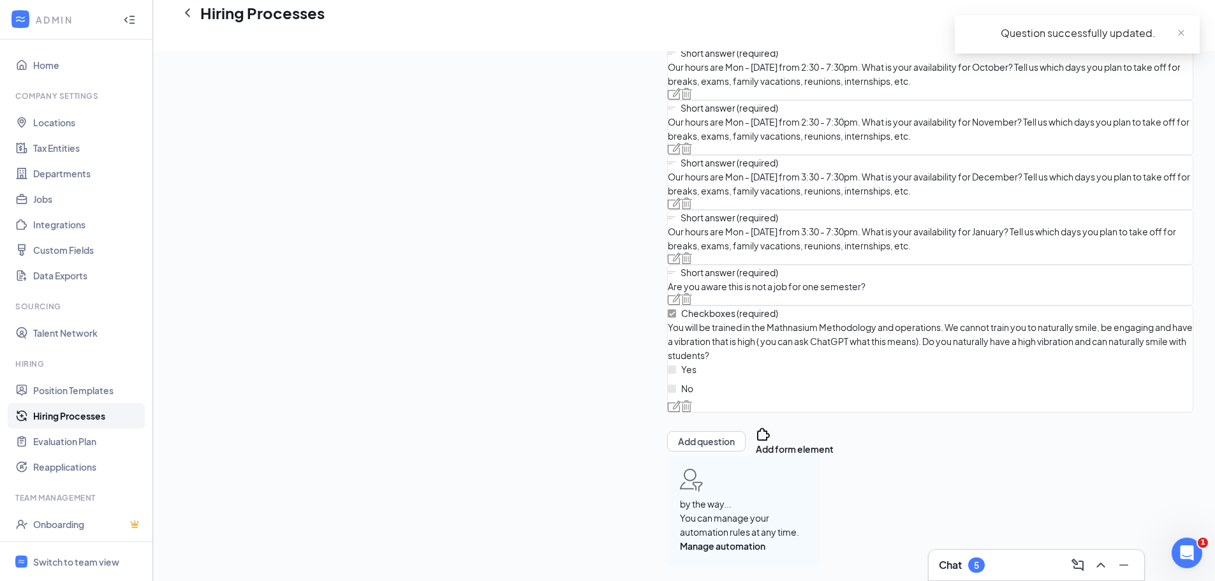
scroll to position [2615, 0]
click at [668, 264] on img at bounding box center [674, 258] width 13 height 11
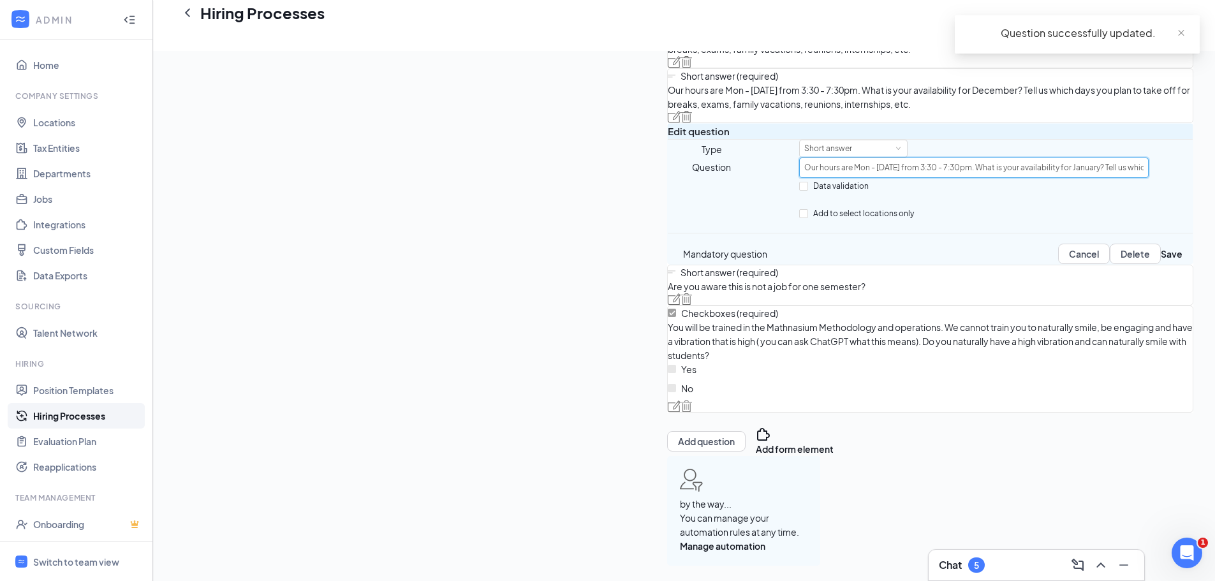
click at [799, 178] on input "Our hours are Mon - [DATE] from 3:30 - 7:30pm. What is your availability for Ja…" at bounding box center [974, 168] width 350 height 20
type input "Our hours are Mon - [DATE] from 2:30 - 7:30pm. What is your availability for Ja…"
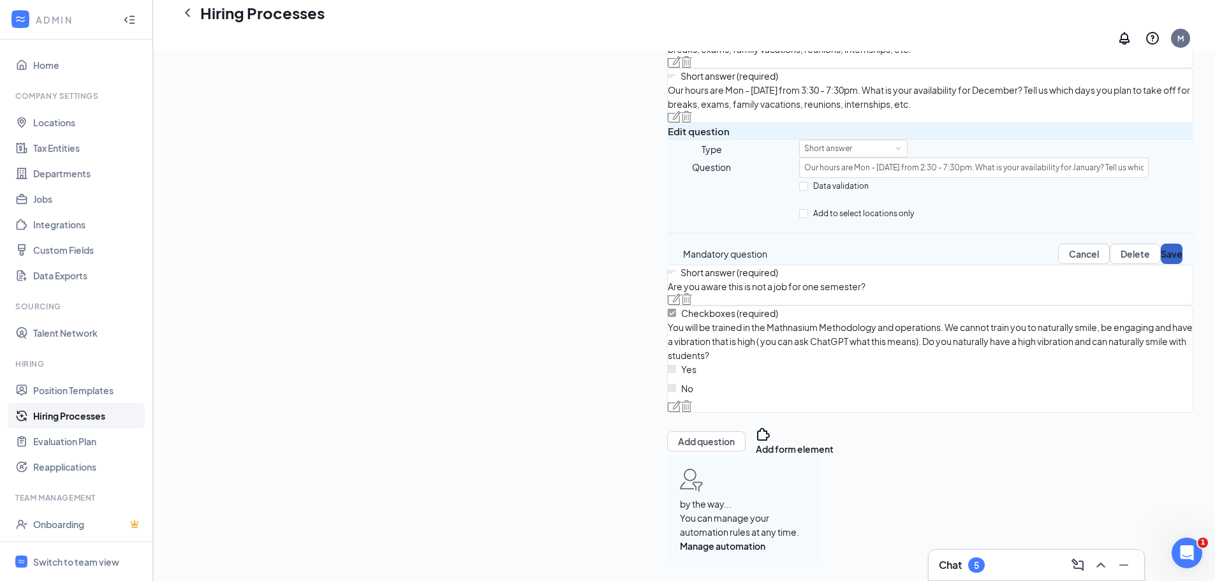
click at [1161, 264] on button "Save" at bounding box center [1172, 254] width 22 height 20
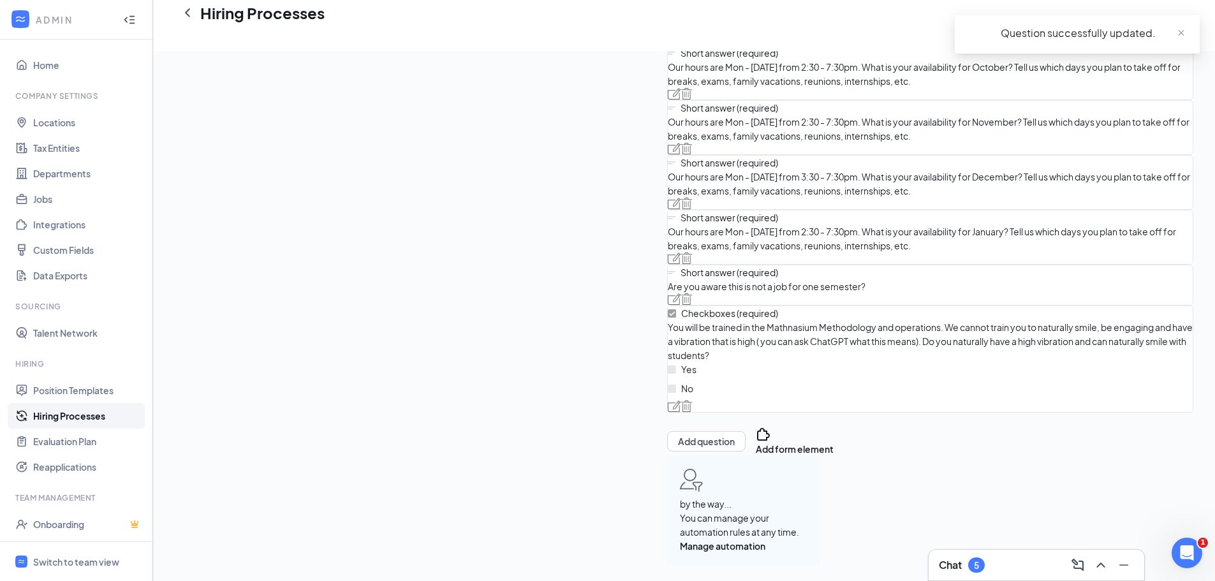
scroll to position [2742, 0]
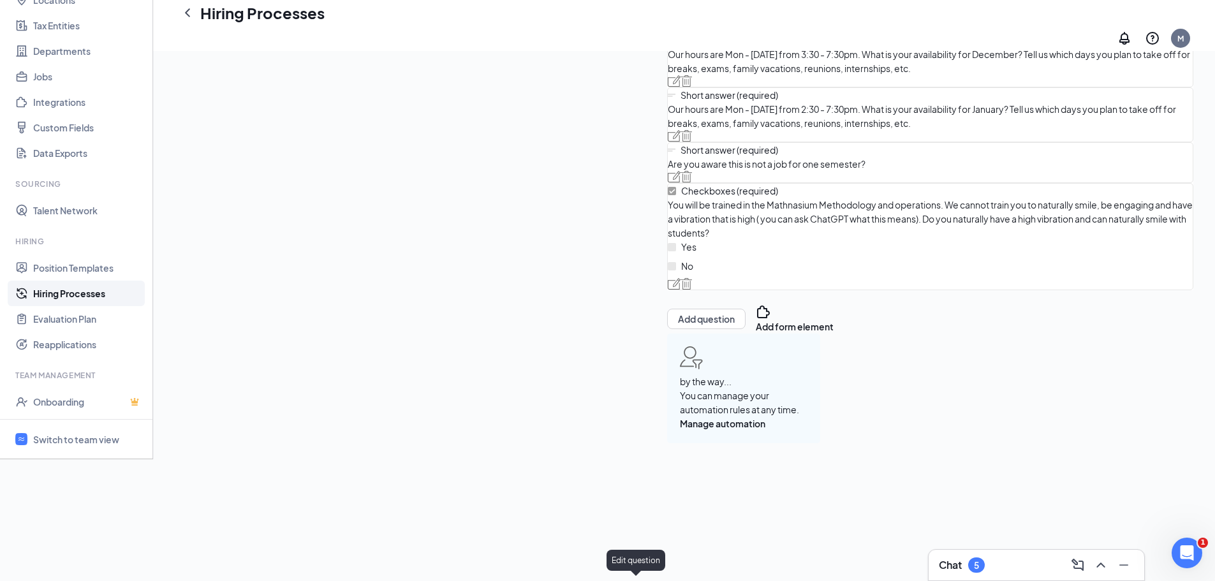
click at [668, 290] on img at bounding box center [674, 283] width 13 height 11
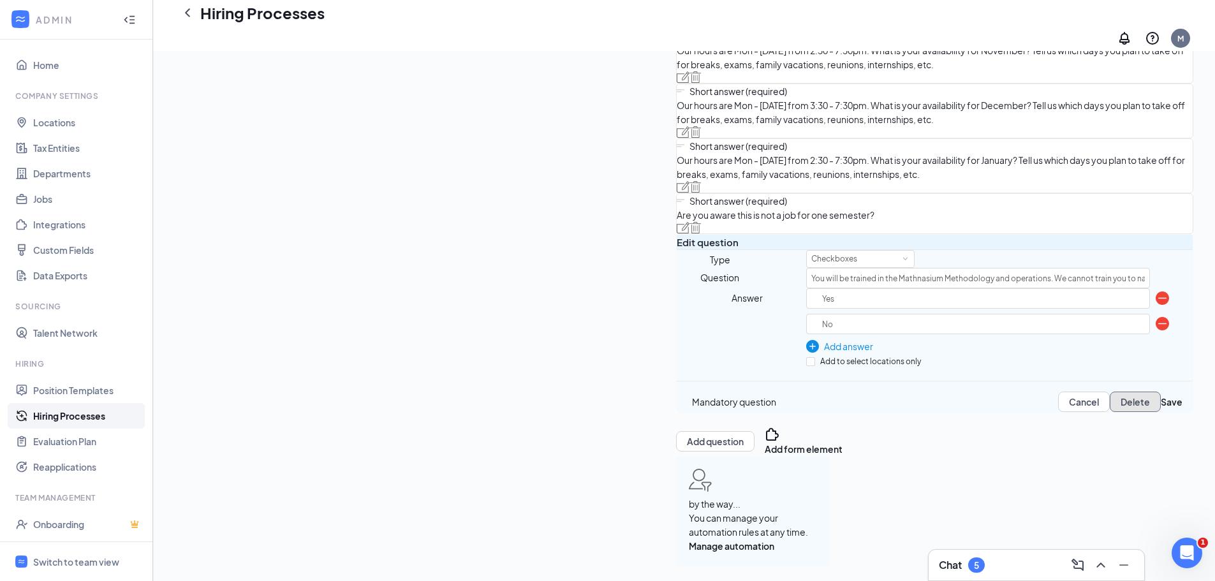
click at [1110, 412] on button "Delete" at bounding box center [1135, 402] width 51 height 20
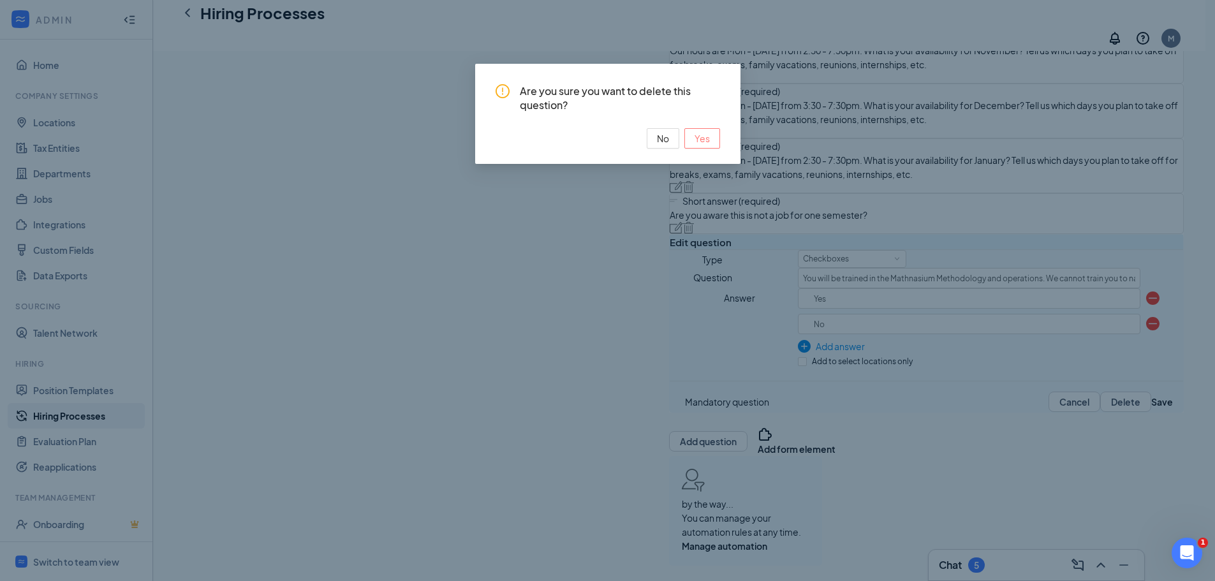
click at [712, 133] on button "Yes" at bounding box center [702, 138] width 36 height 20
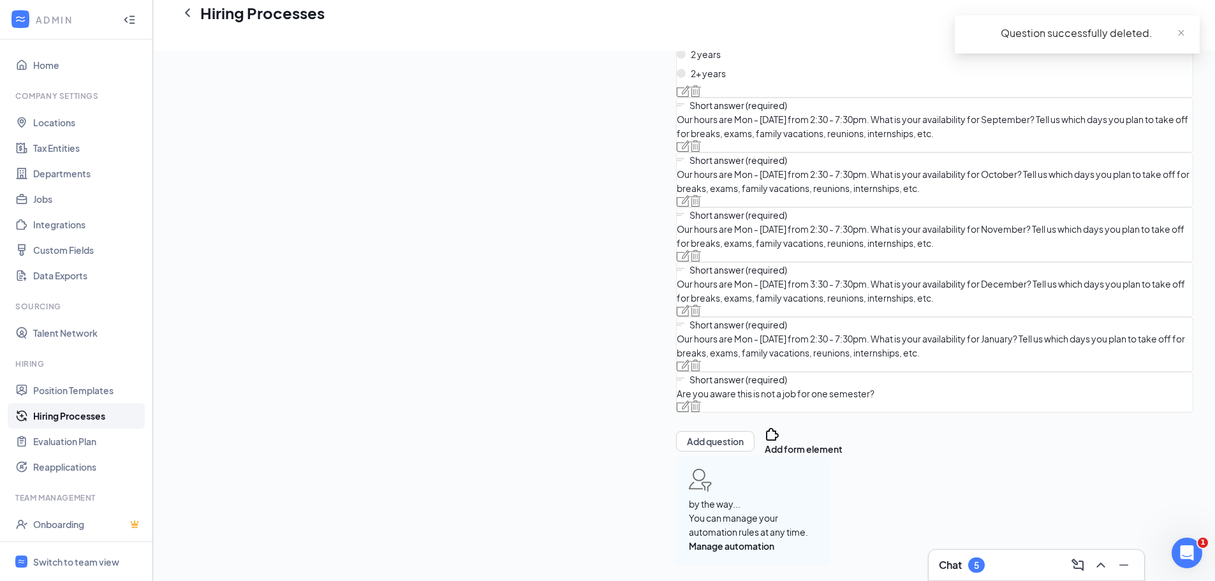
scroll to position [2565, 0]
click at [676, 452] on button "Add question" at bounding box center [715, 441] width 78 height 20
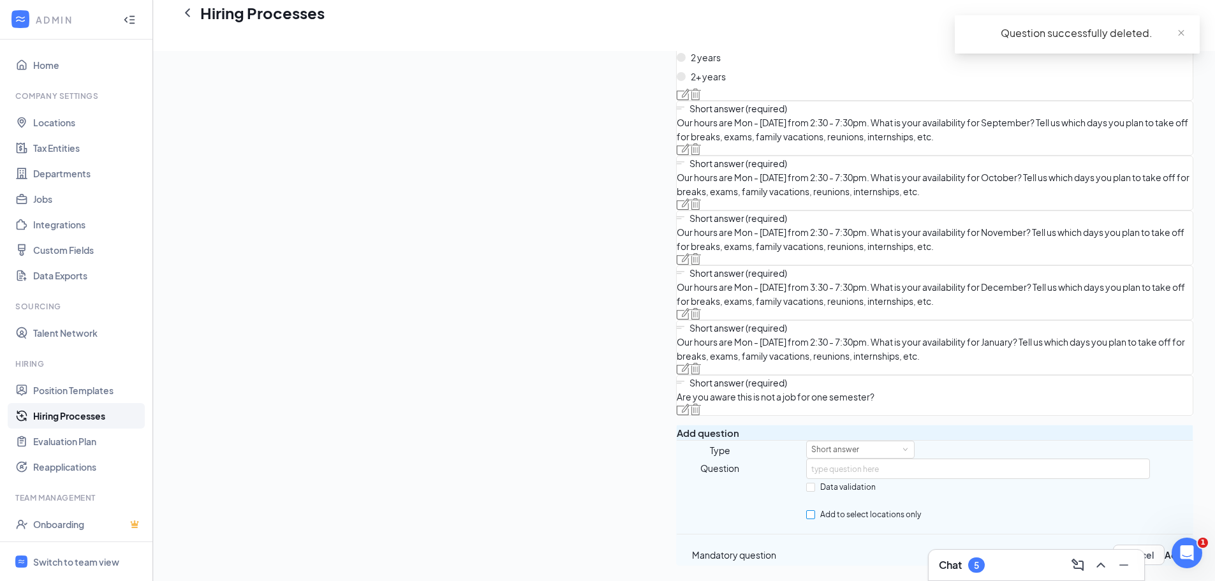
scroll to position [2405, 0]
type input "What are the Mathnasium of Center City's Instruction Days and Hours?"
click at [1165, 545] on button "Add" at bounding box center [1174, 555] width 18 height 20
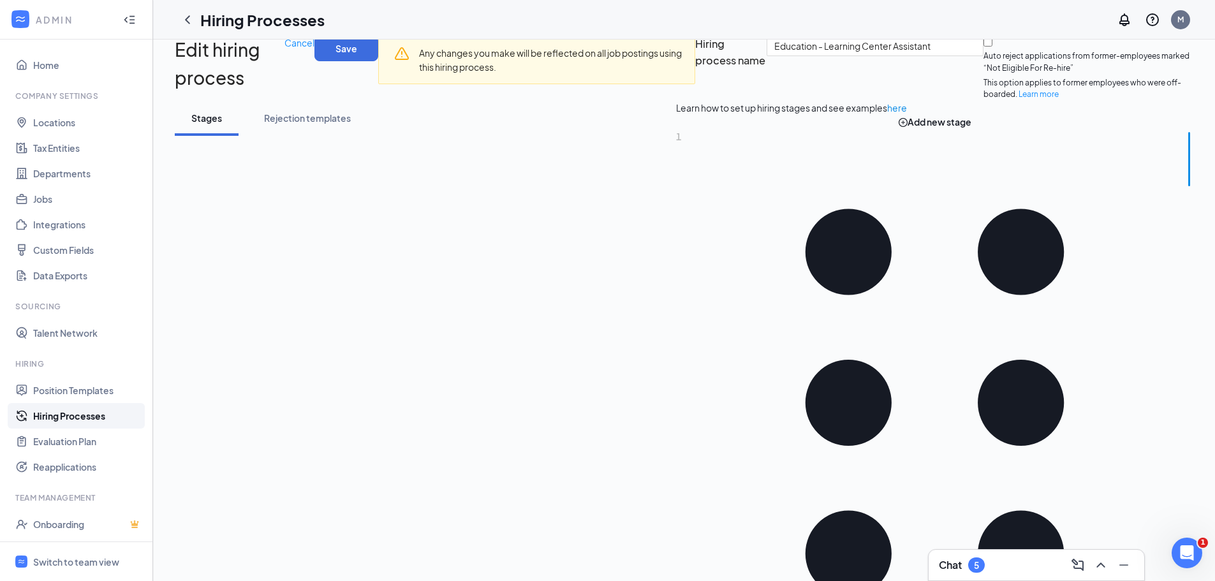
scroll to position [0, 0]
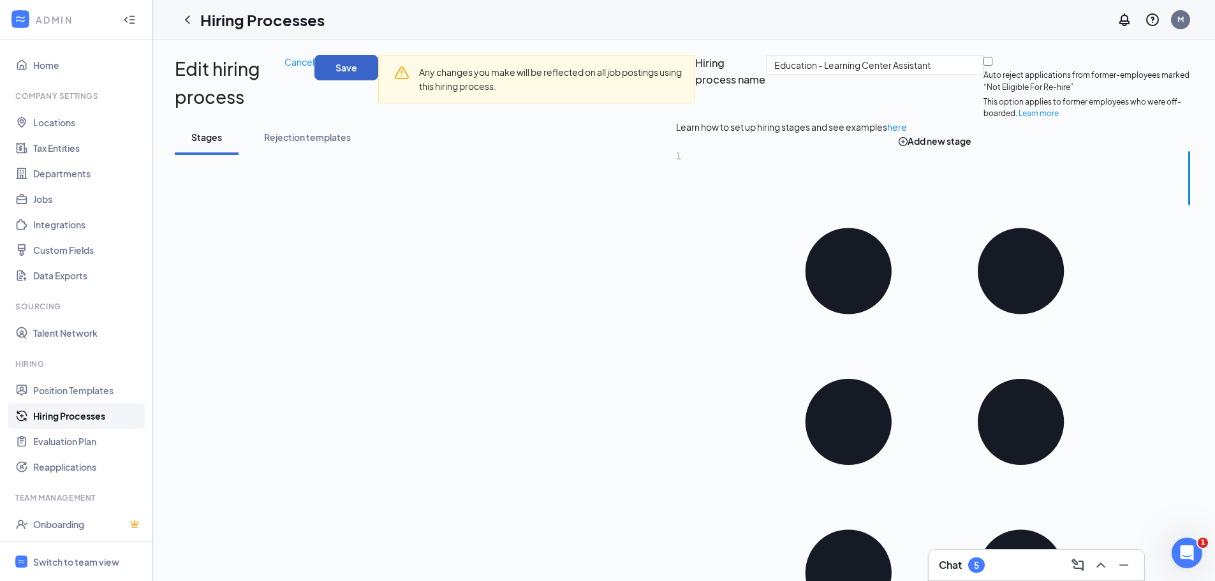
click at [378, 66] on button "Save" at bounding box center [346, 68] width 64 height 26
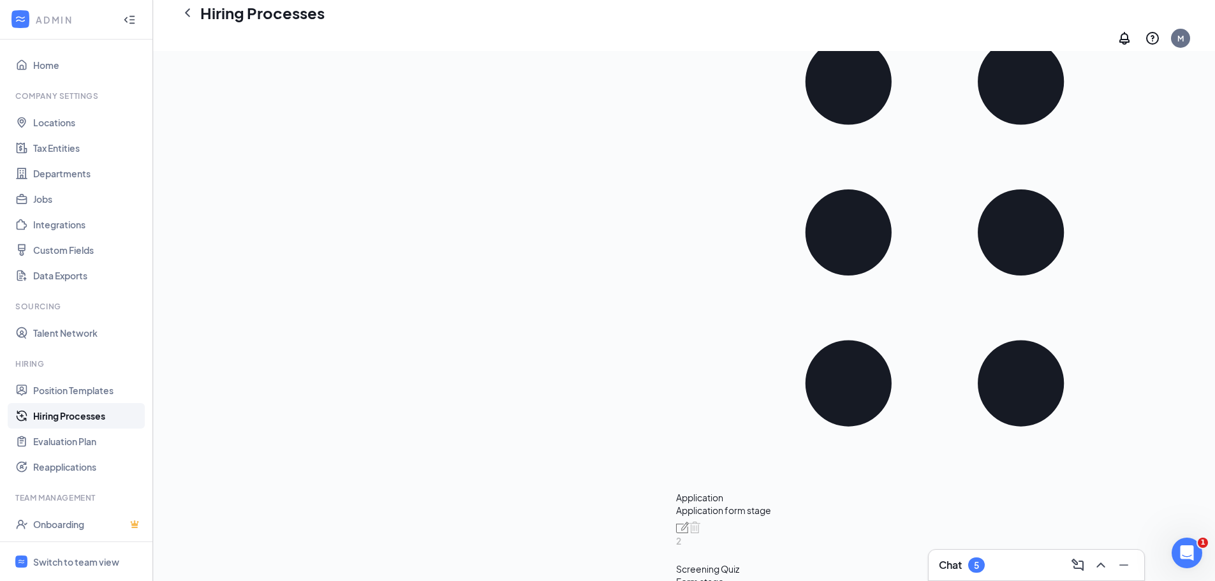
scroll to position [510, 0]
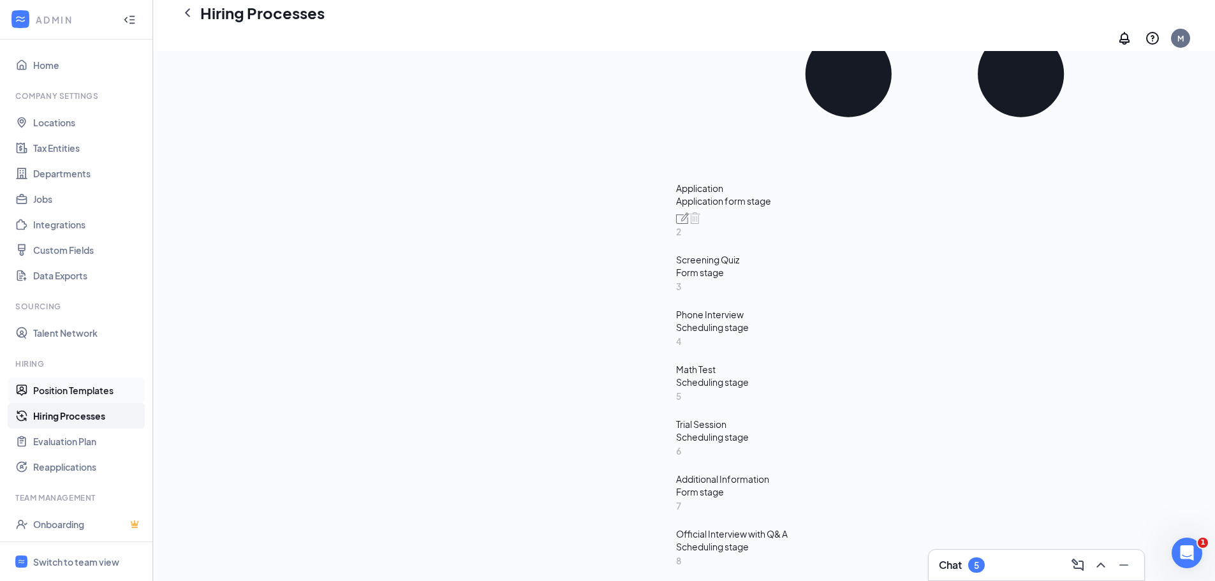
click at [86, 389] on link "Position Templates" at bounding box center [87, 391] width 109 height 26
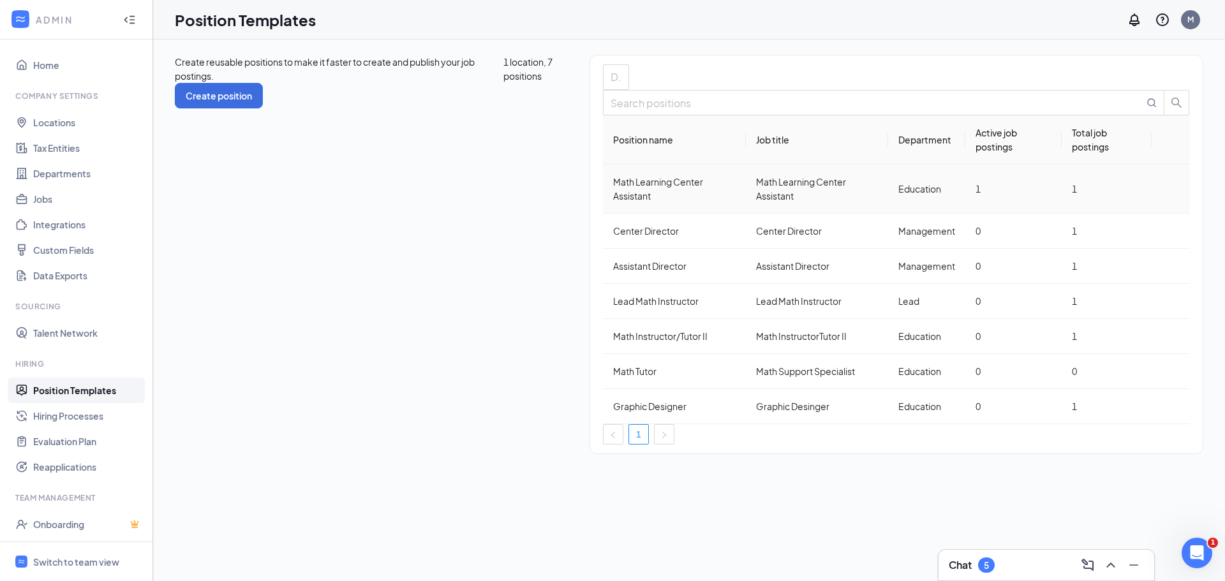
click at [1170, 189] on icon "Ellipses" at bounding box center [1170, 189] width 0 height 0
drag, startPoint x: 1071, startPoint y: 252, endPoint x: 1065, endPoint y: 256, distance: 7.3
click at [1071, 251] on span "Edit" at bounding box center [1062, 246] width 17 height 11
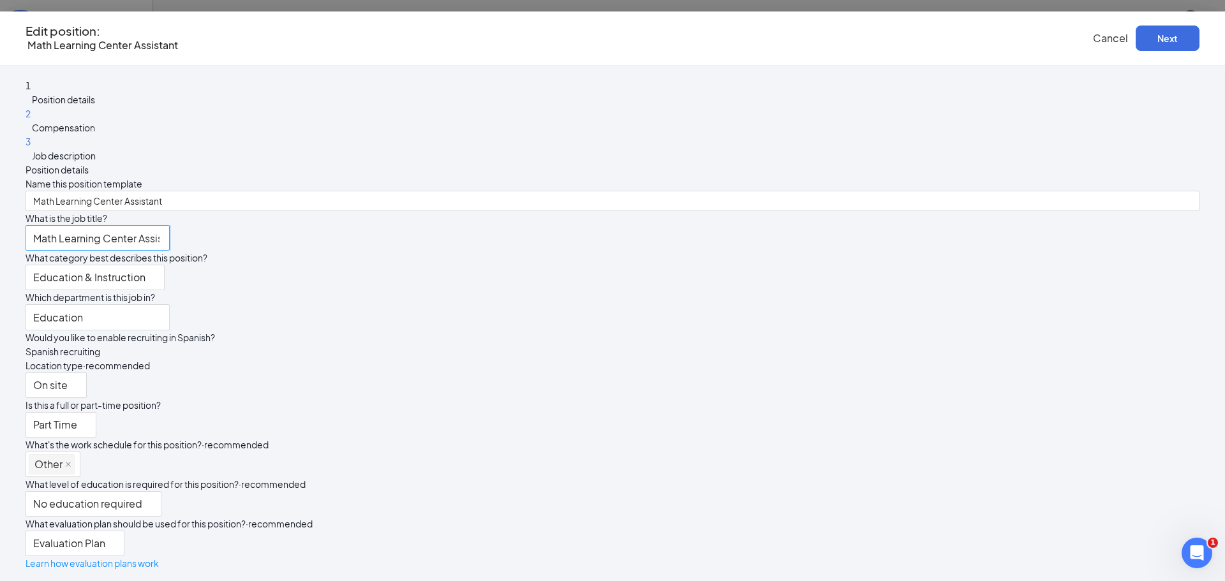
type input "Math Learning Center Assistant"
type input "Education"
click at [95, 133] on span "Compensation" at bounding box center [63, 127] width 63 height 11
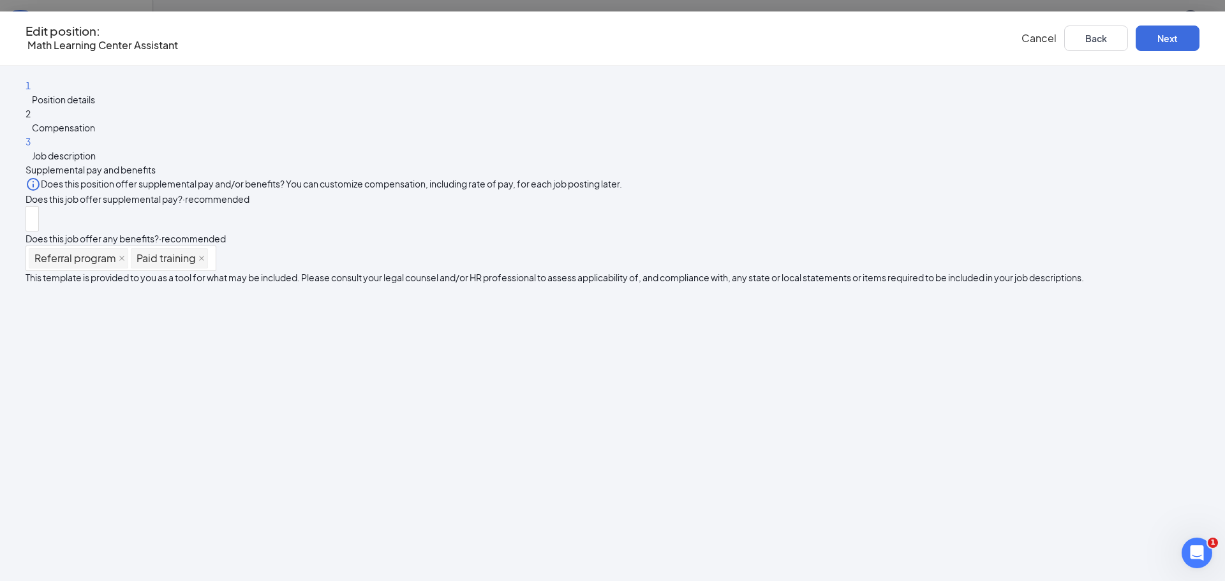
click at [95, 94] on span "Position details" at bounding box center [63, 99] width 63 height 11
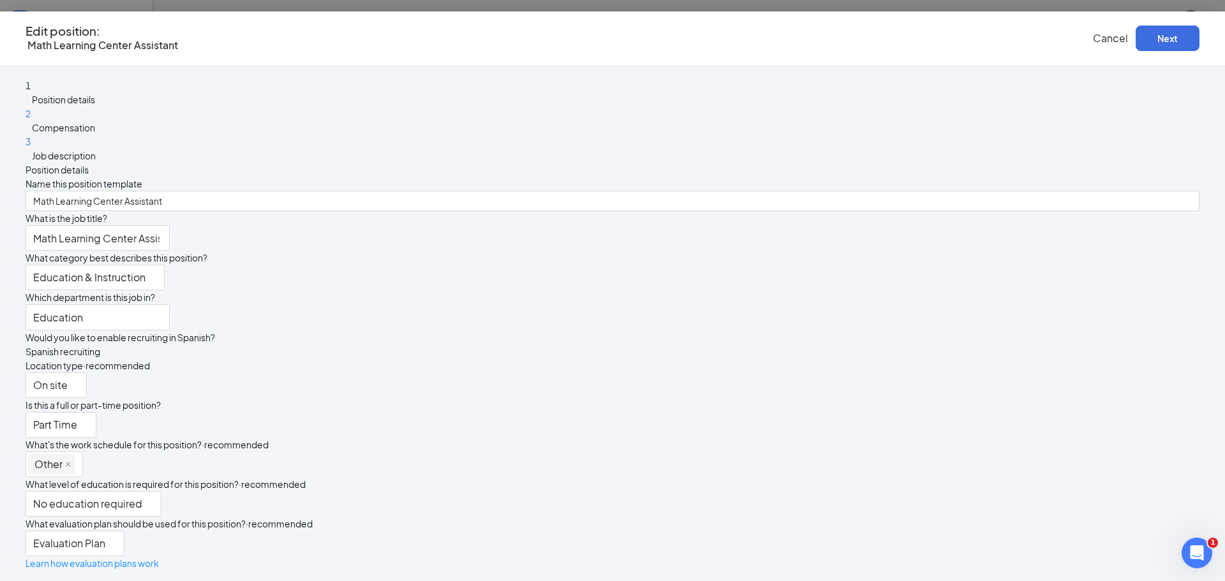
scroll to position [160, 0]
drag, startPoint x: 198, startPoint y: 165, endPoint x: 218, endPoint y: 168, distance: 20.0
click at [96, 160] on span "Job description" at bounding box center [64, 154] width 64 height 11
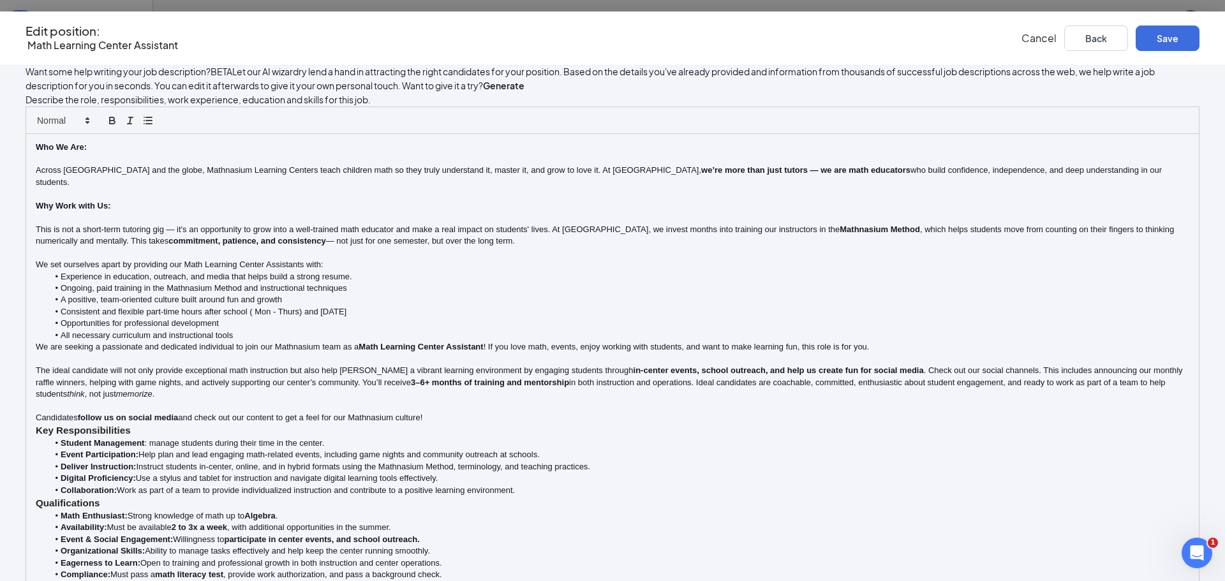
scroll to position [510, 0]
drag, startPoint x: 716, startPoint y: 424, endPoint x: 367, endPoint y: 420, distance: 348.9
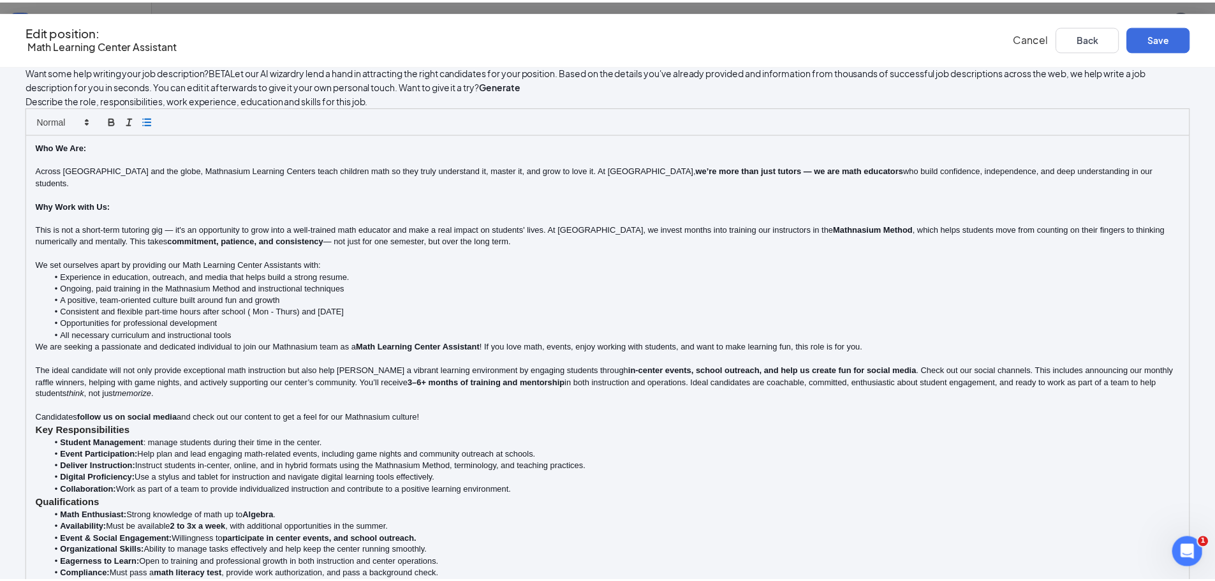
scroll to position [155, 0]
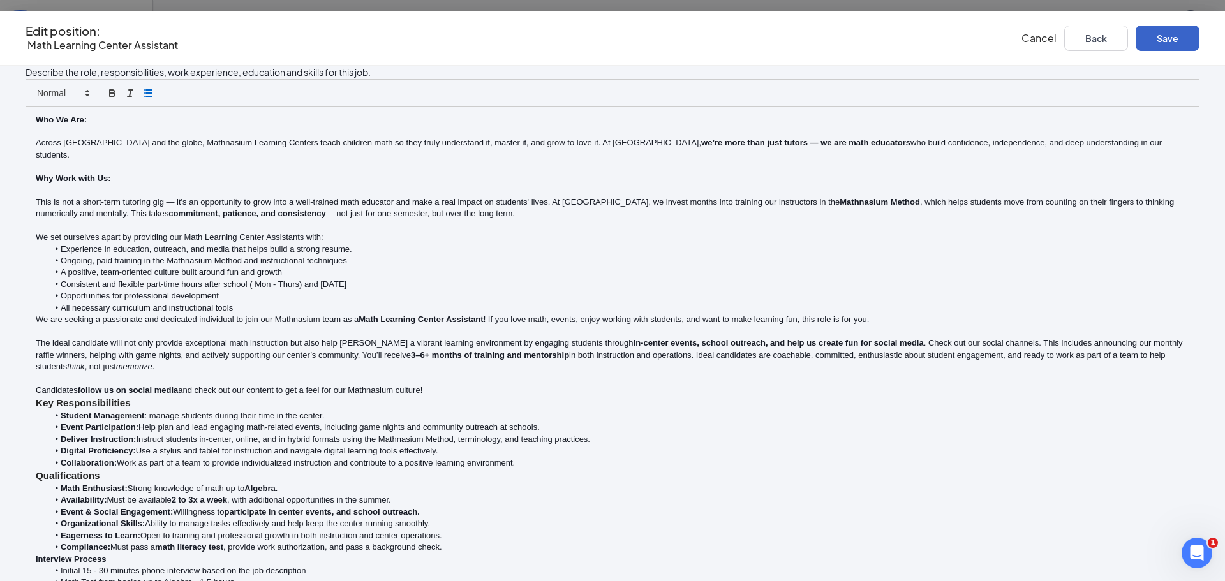
click at [1135, 33] on button "Save" at bounding box center [1167, 39] width 64 height 26
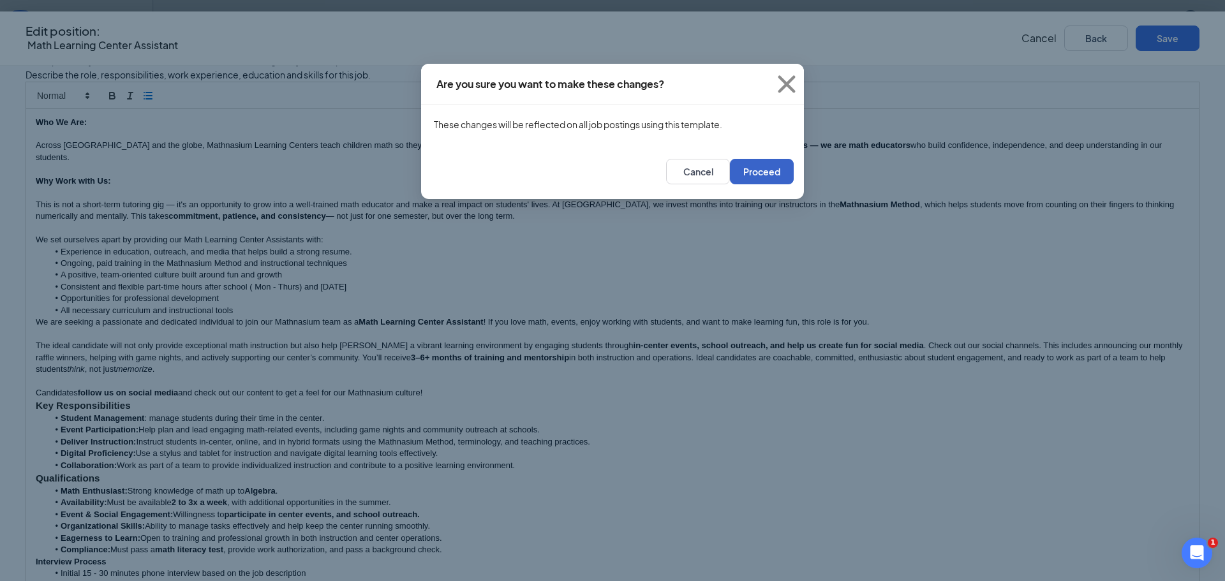
click at [746, 177] on button "Proceed" at bounding box center [762, 172] width 64 height 26
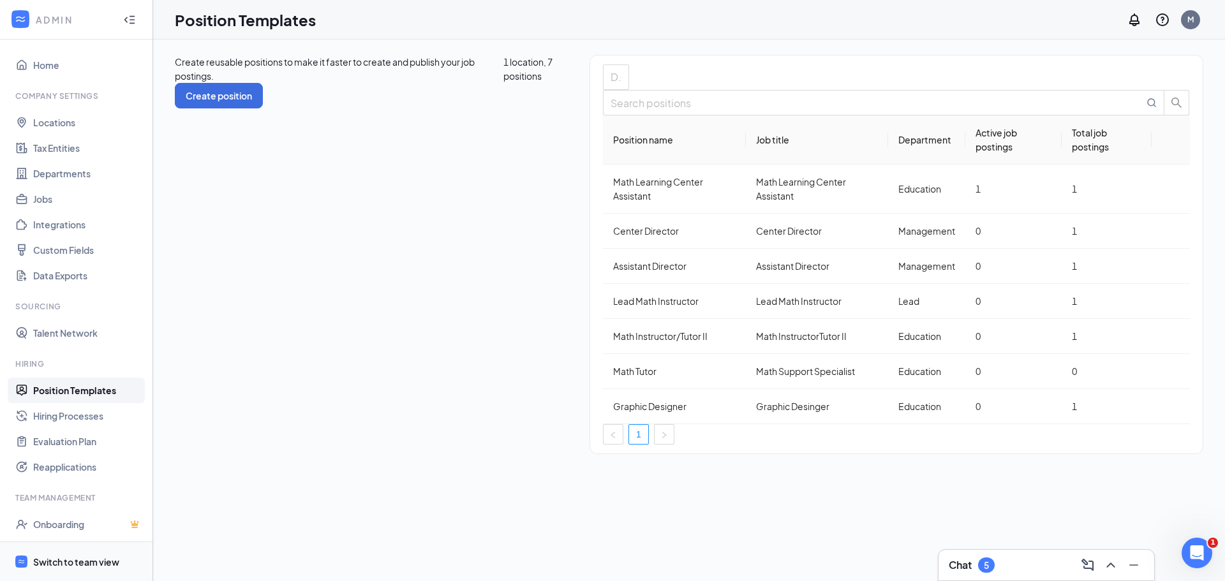
click at [73, 559] on div "Switch to team view" at bounding box center [76, 562] width 86 height 13
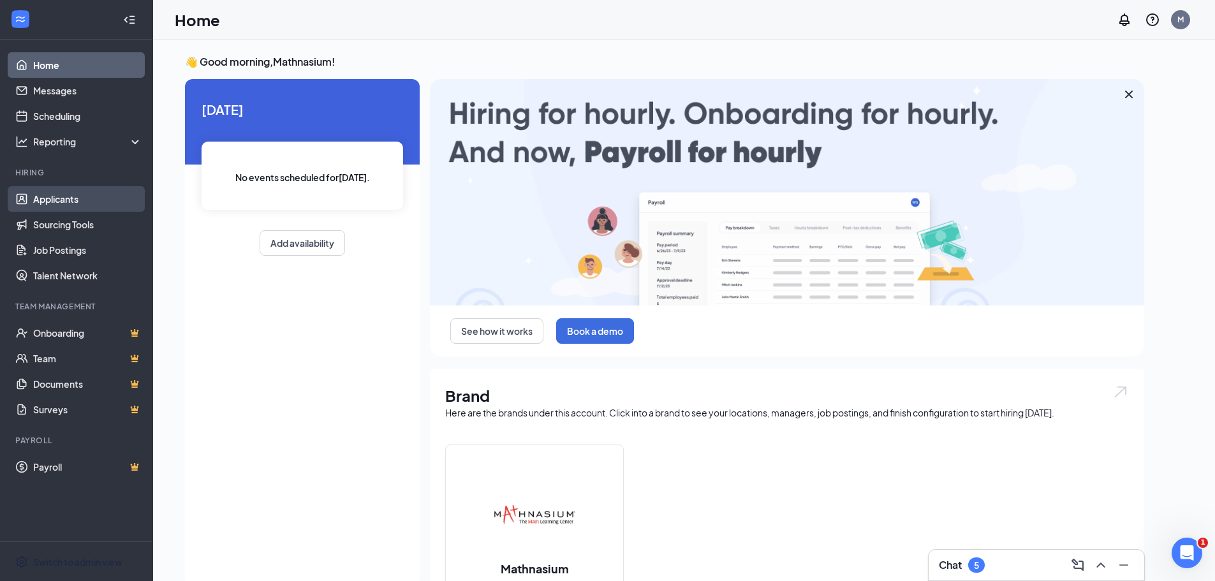
click at [57, 196] on link "Applicants" at bounding box center [87, 199] width 109 height 26
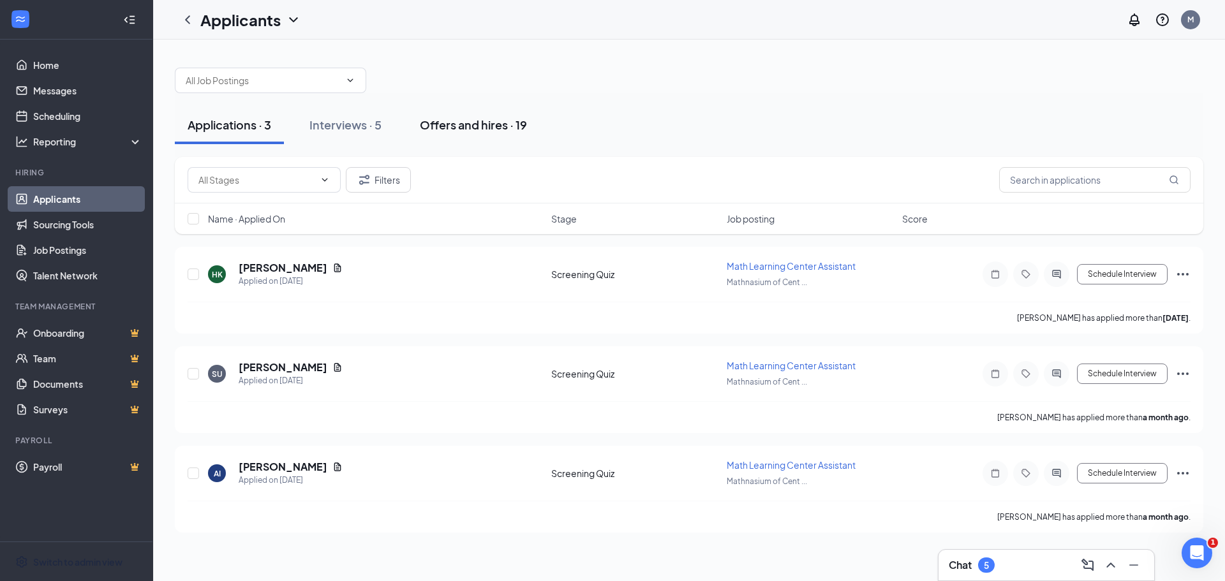
click at [462, 126] on div "Offers and hires · 19" at bounding box center [473, 125] width 107 height 16
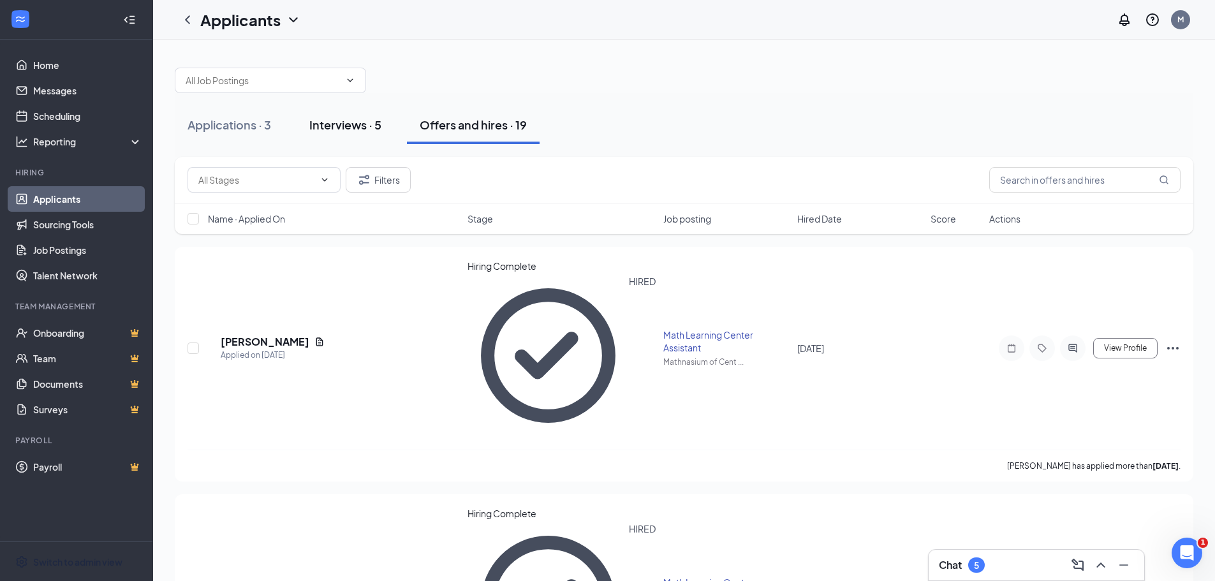
click at [344, 124] on div "Interviews · 5" at bounding box center [345, 125] width 72 height 16
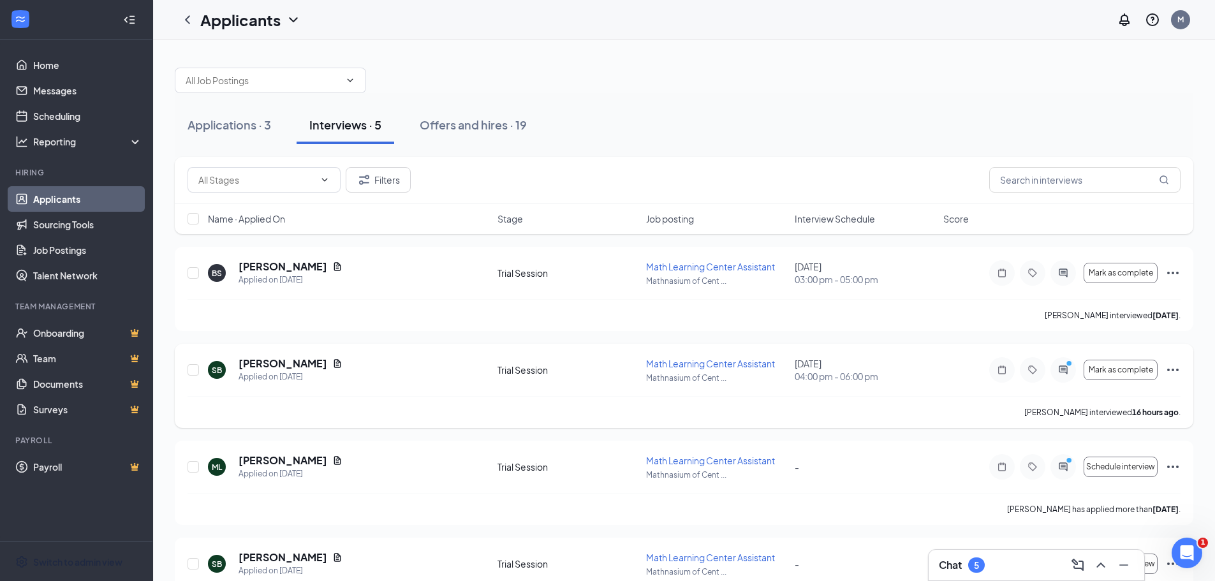
click at [1175, 370] on icon "Ellipses" at bounding box center [1172, 369] width 15 height 15
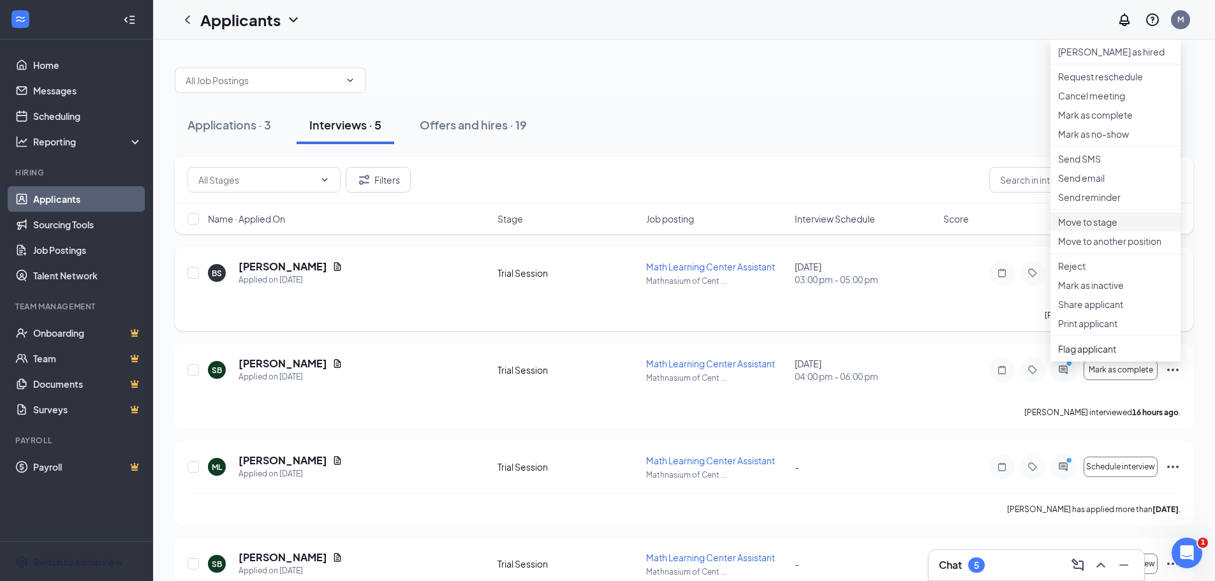
click at [1088, 228] on p "Move to stage" at bounding box center [1115, 222] width 115 height 13
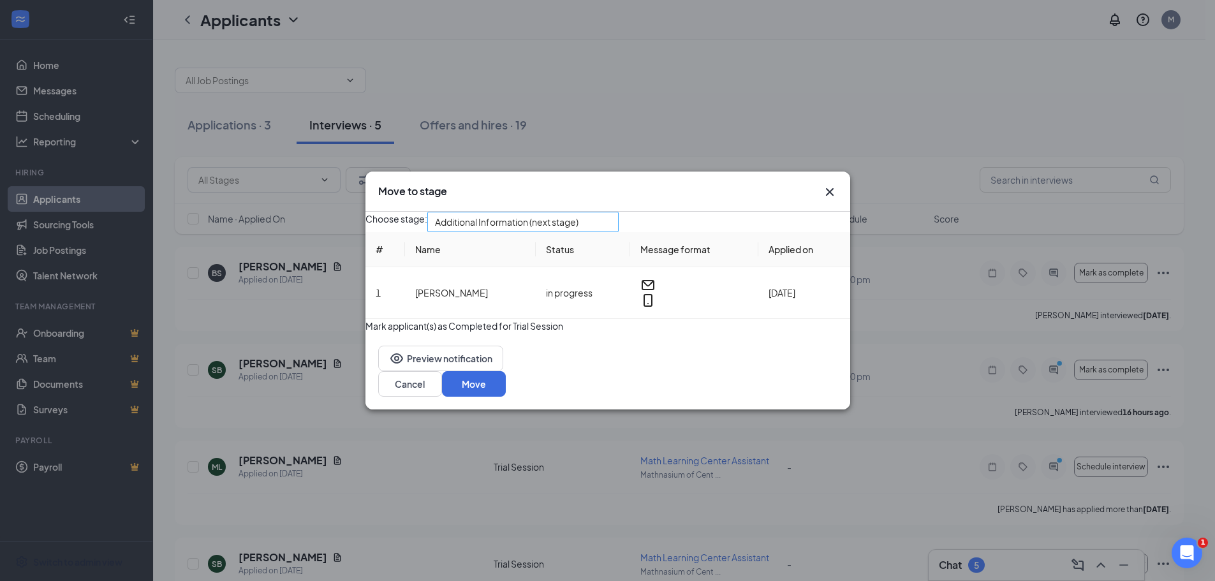
click at [549, 219] on span "Additional Information (next stage)" at bounding box center [507, 221] width 144 height 19
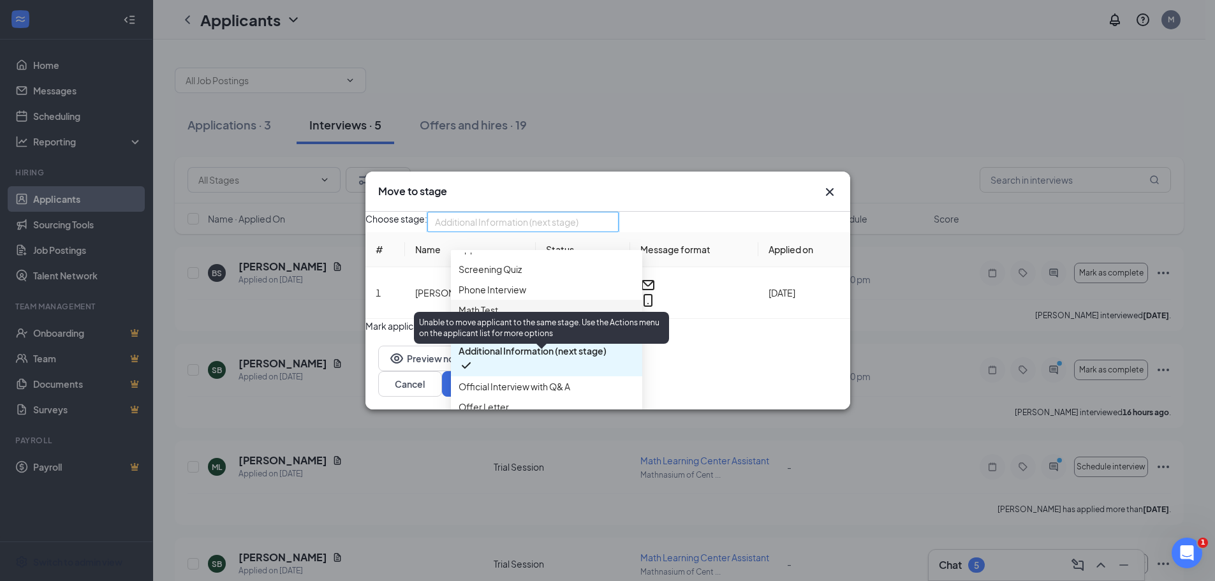
click at [521, 337] on span "Trial Session (current stage)" at bounding box center [515, 330] width 113 height 14
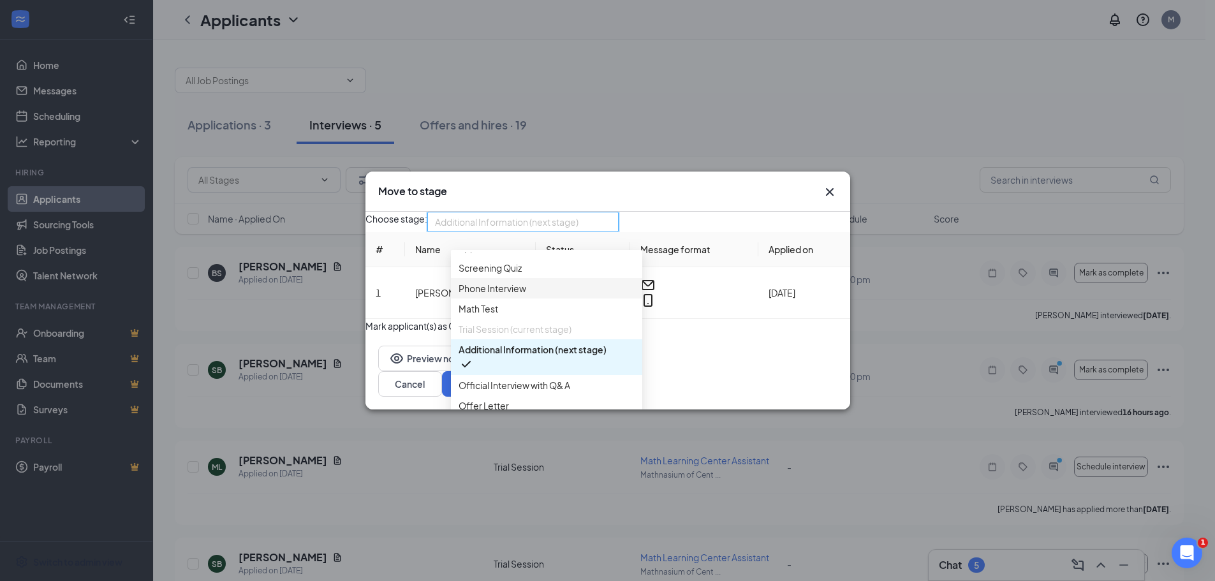
scroll to position [0, 0]
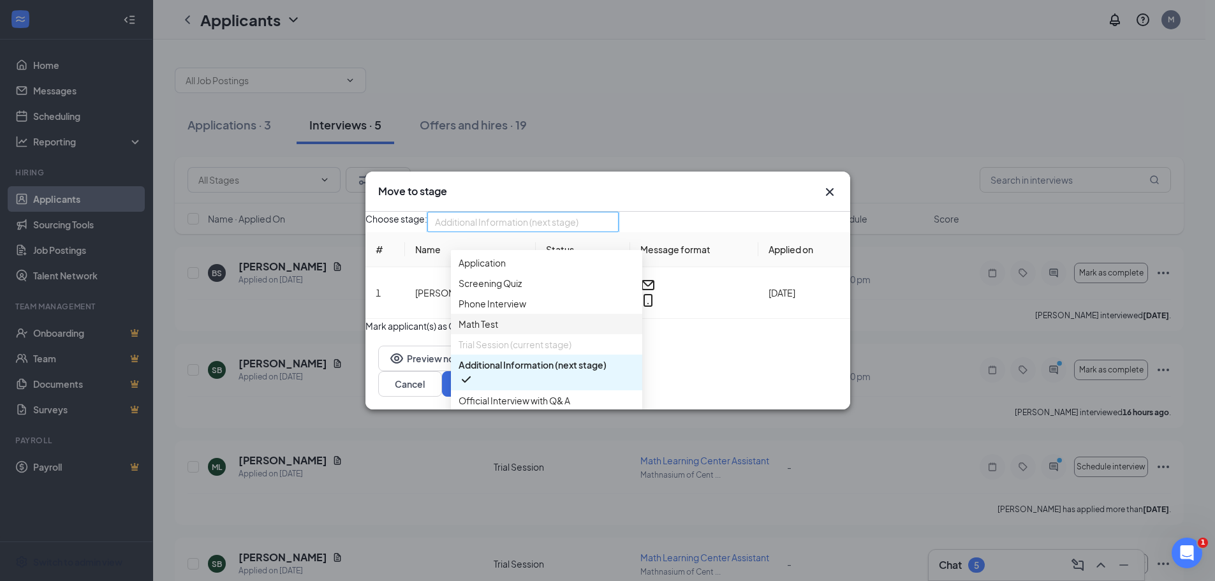
click at [478, 331] on span "Math Test" at bounding box center [479, 324] width 40 height 14
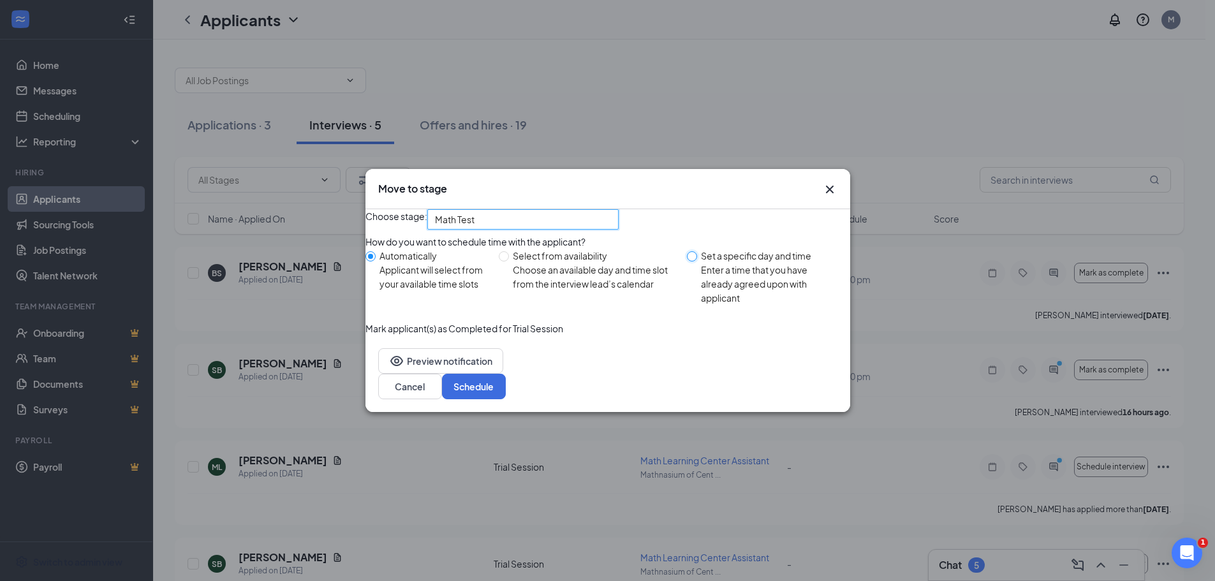
click at [691, 262] on input "Set a specific day and time Enter a time that you have already agreed upon with…" at bounding box center [692, 256] width 10 height 10
radio input "true"
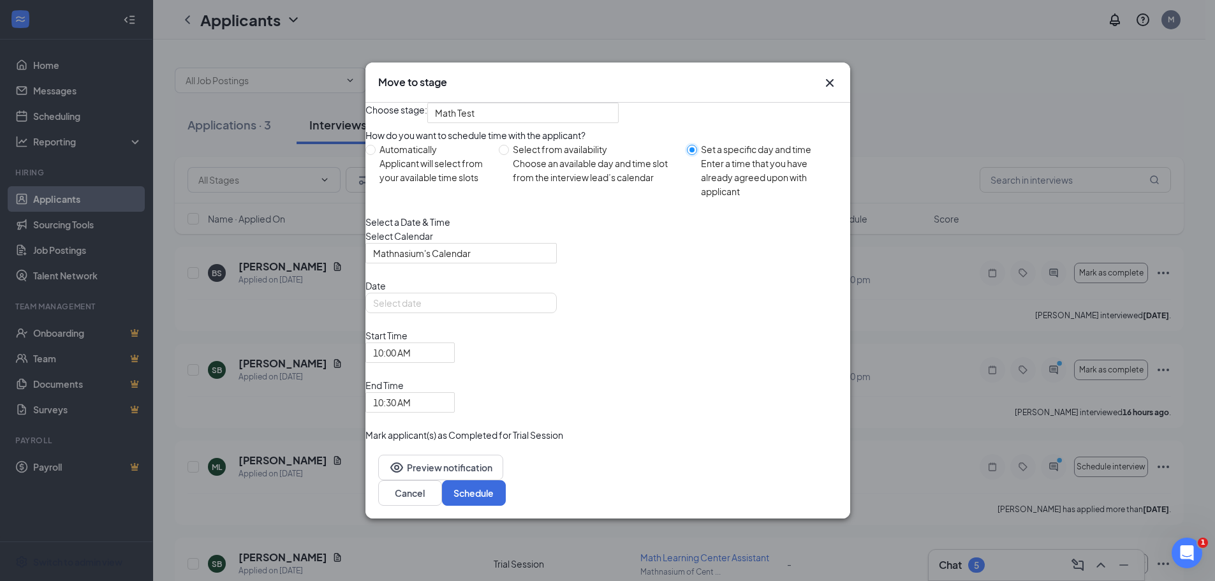
radio input "false"
click at [549, 310] on div "[DATE]" at bounding box center [461, 303] width 176 height 14
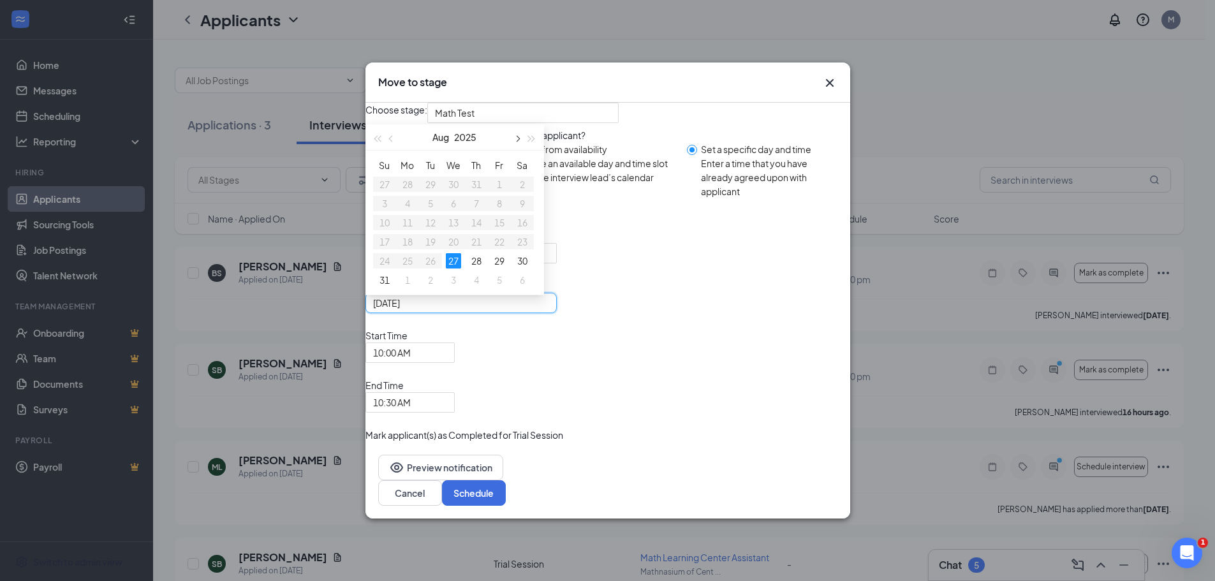
click at [520, 142] on span "button" at bounding box center [517, 139] width 6 height 6
type input "[DATE]"
click at [438, 192] on div "2" at bounding box center [430, 184] width 15 height 15
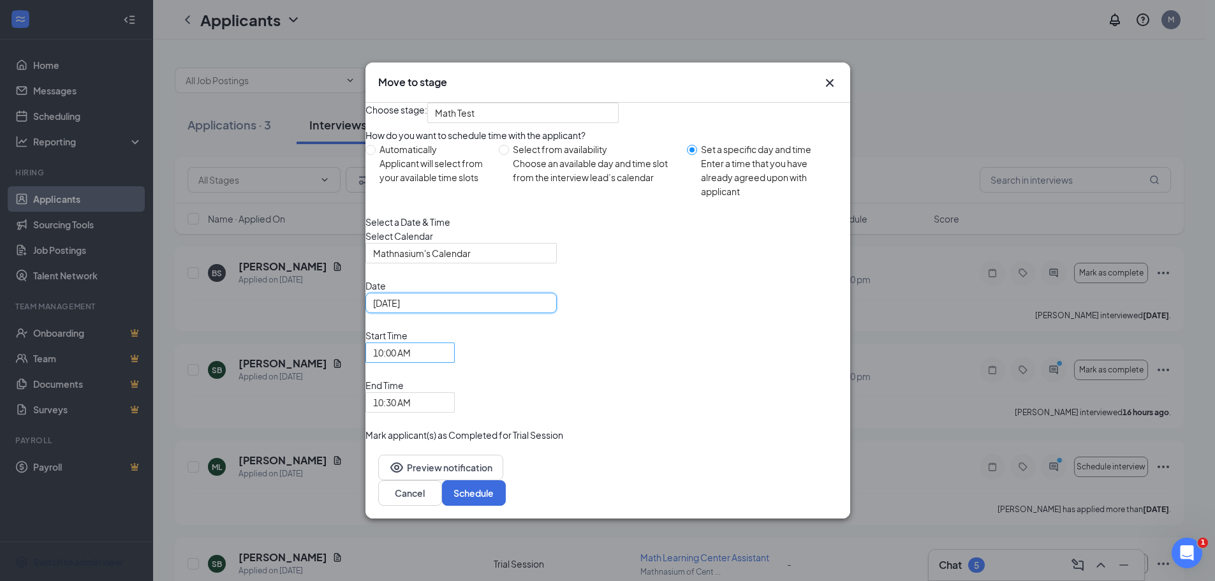
click at [455, 363] on div "10:00 AM" at bounding box center [409, 353] width 89 height 20
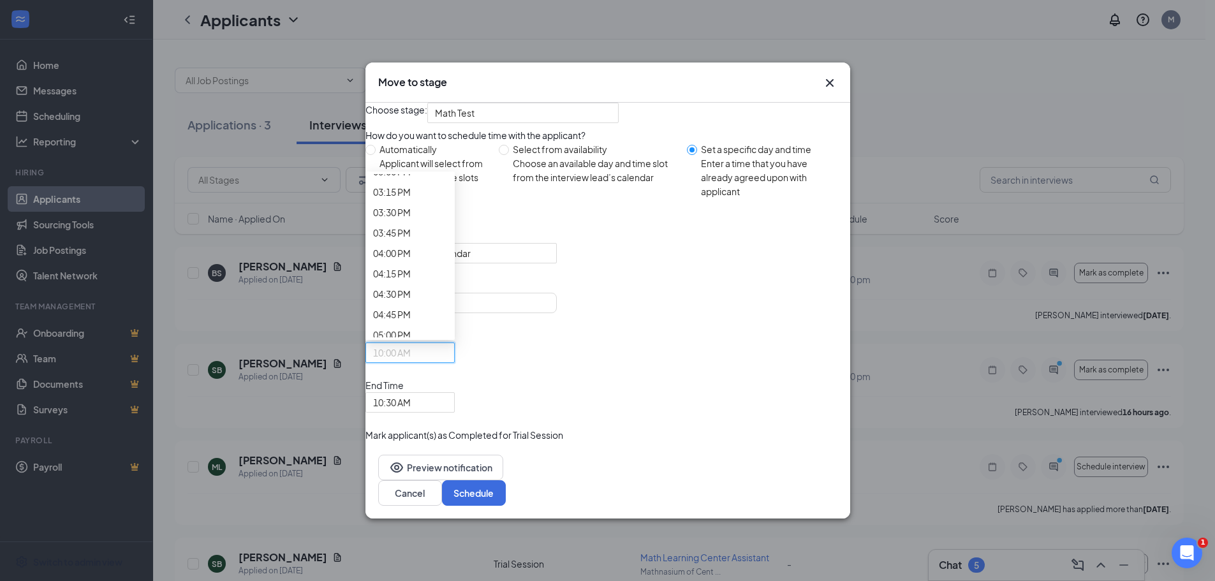
scroll to position [1296, 0]
click at [455, 363] on div "10:00 AM" at bounding box center [409, 353] width 89 height 20
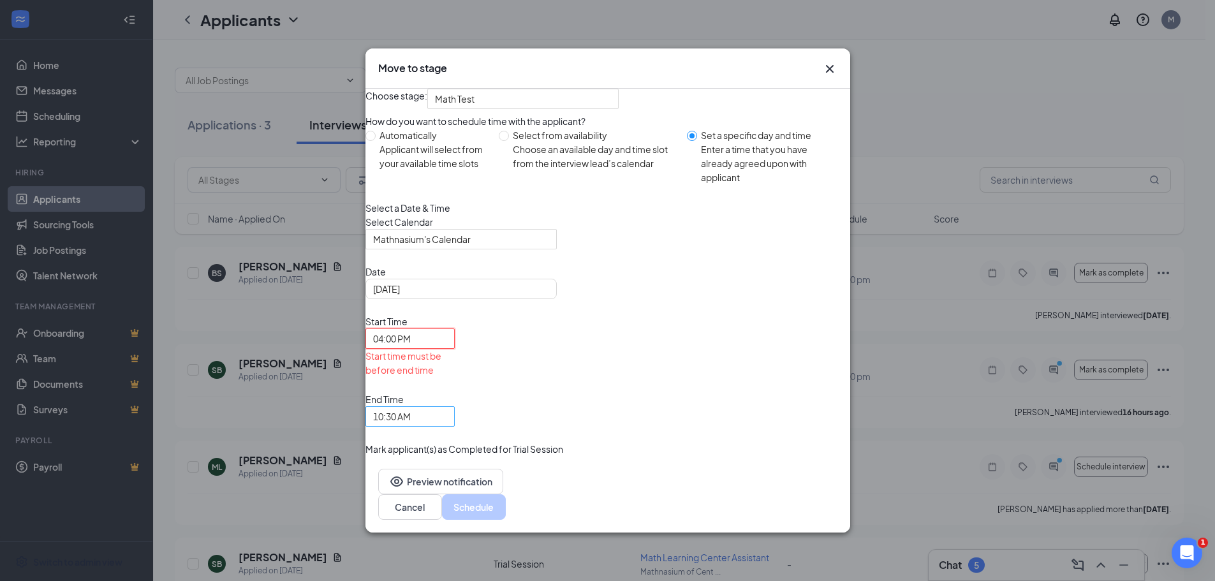
click at [447, 407] on span "10:30 AM" at bounding box center [410, 416] width 74 height 19
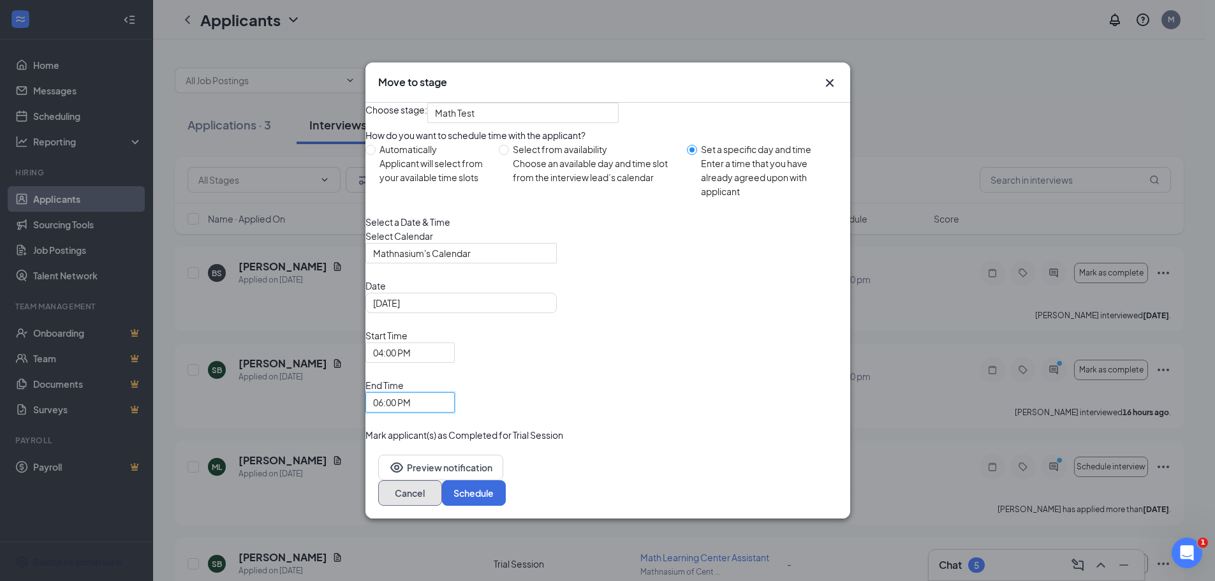
click at [442, 483] on button "Cancel" at bounding box center [410, 493] width 64 height 26
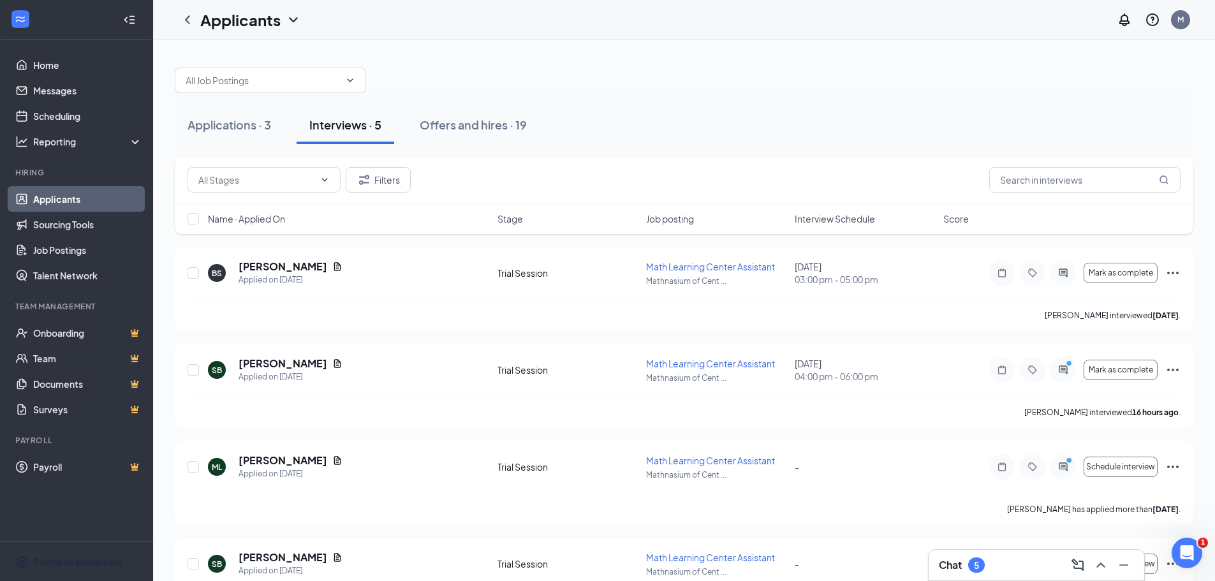
click at [804, 73] on div at bounding box center [684, 74] width 1019 height 38
click at [1183, 556] on icon "Open Intercom Messenger" at bounding box center [1185, 551] width 21 height 21
click at [343, 358] on div "SB [PERSON_NAME] Applied on [DATE]" at bounding box center [349, 370] width 282 height 27
drag, startPoint x: 235, startPoint y: 363, endPoint x: 311, endPoint y: 363, distance: 75.9
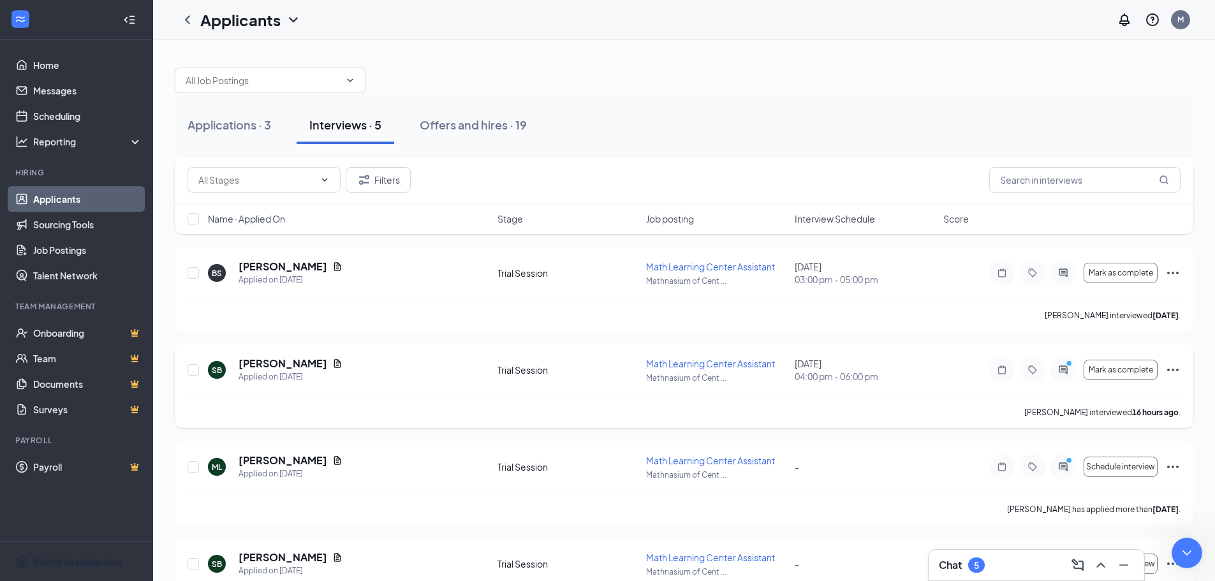
click at [311, 363] on div "SB [PERSON_NAME] Applied on [DATE]" at bounding box center [349, 370] width 282 height 27
copy h5 "[PERSON_NAME]"
drag, startPoint x: 54, startPoint y: 1140, endPoint x: 53, endPoint y: 1128, distance: 12.8
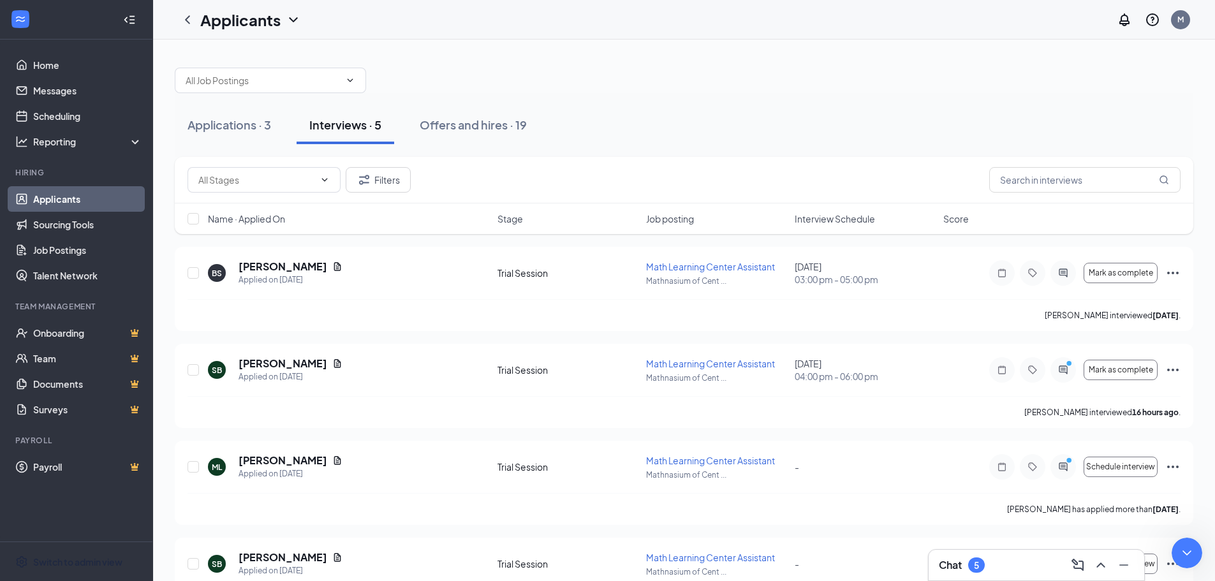
type textarea "C"
click at [68, 557] on div "Switch to admin view" at bounding box center [77, 562] width 89 height 13
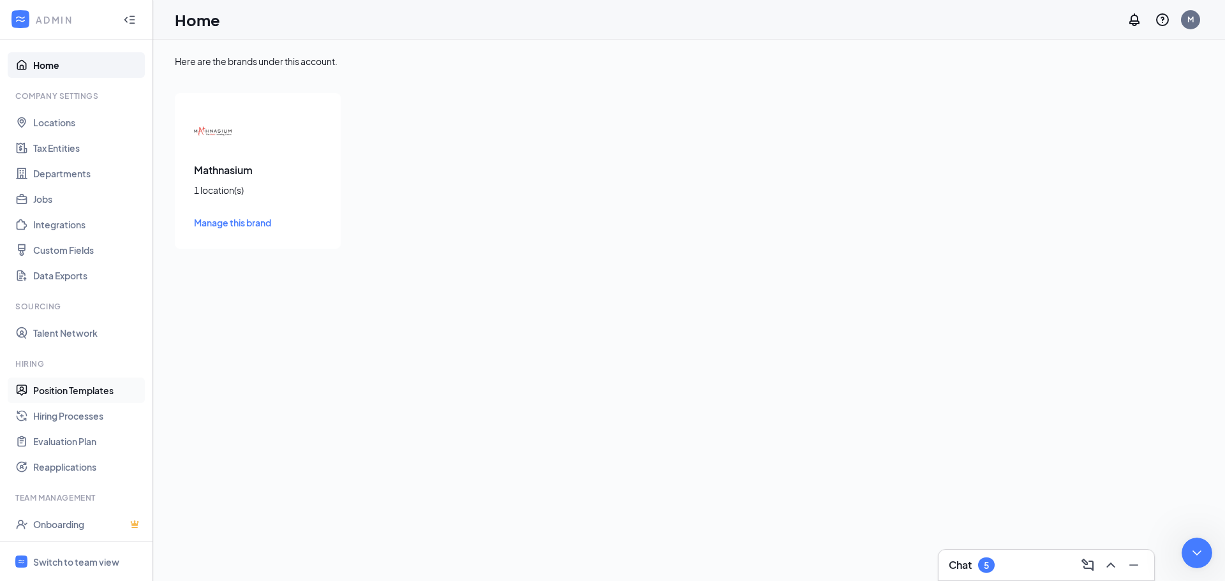
click at [71, 387] on link "Position Templates" at bounding box center [87, 391] width 109 height 26
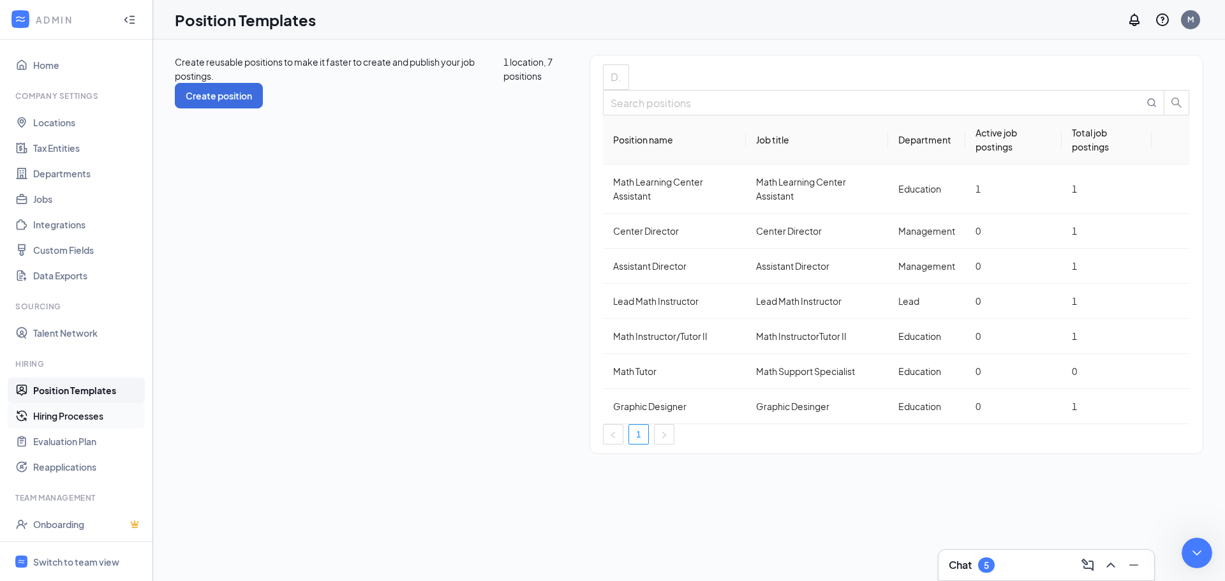
click at [71, 415] on link "Hiring Processes" at bounding box center [87, 416] width 109 height 26
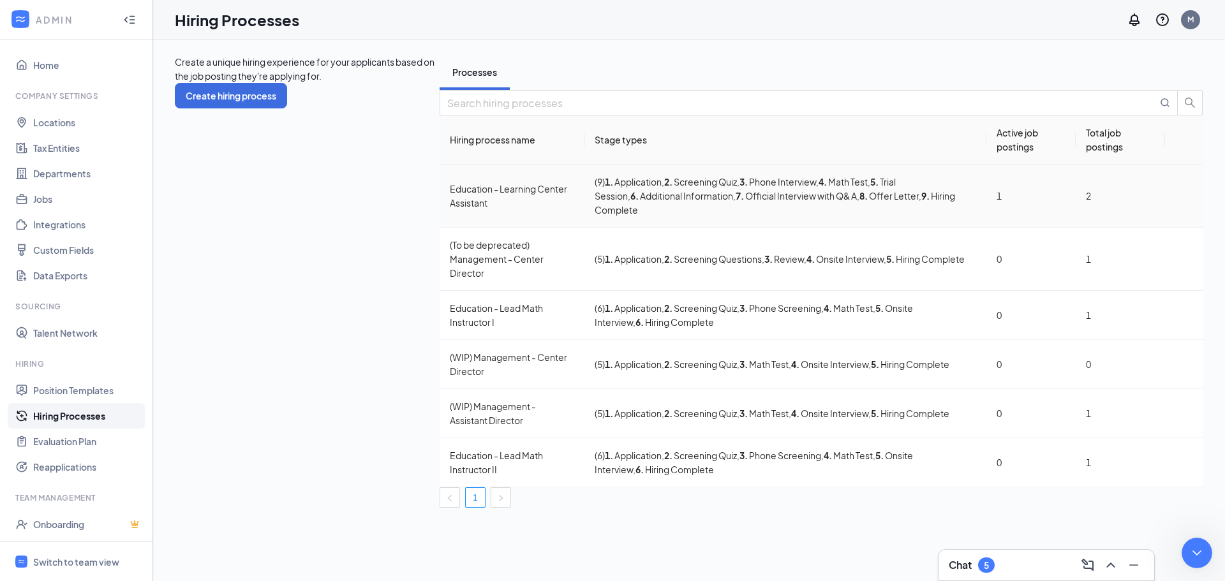
click at [450, 210] on div "Education - Learning Center Assistant" at bounding box center [512, 196] width 124 height 28
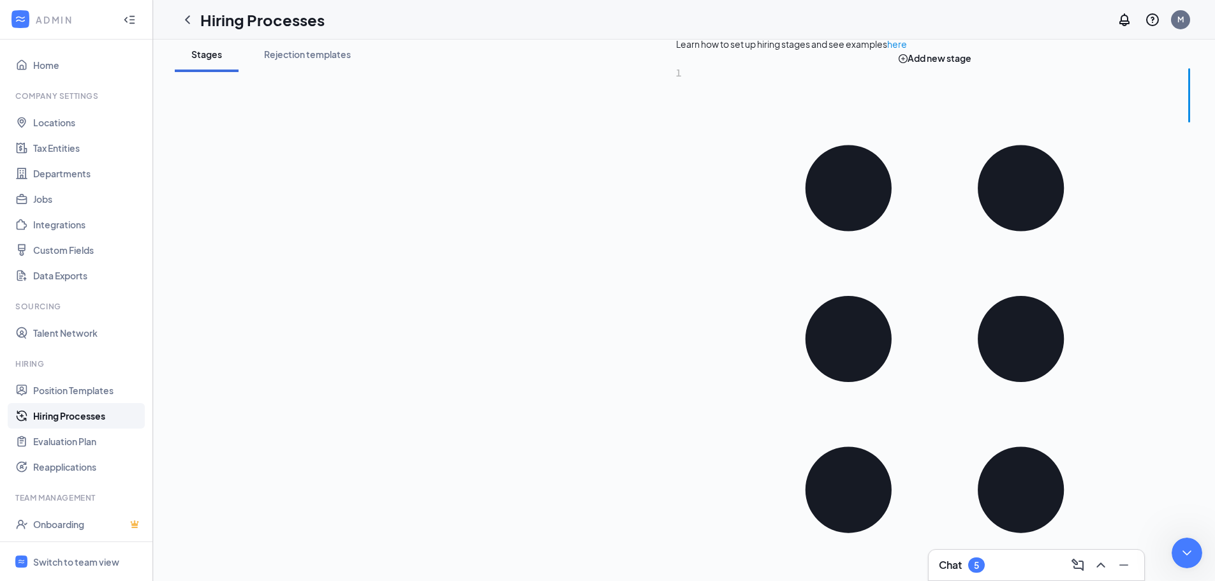
scroll to position [255, 0]
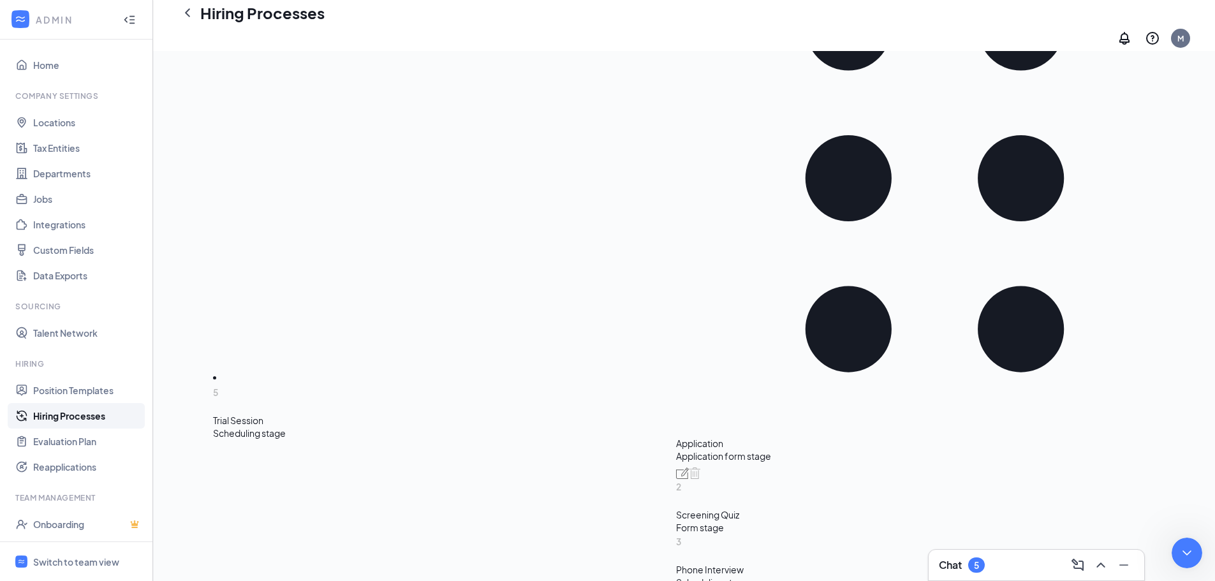
drag, startPoint x: 239, startPoint y: 390, endPoint x: 239, endPoint y: 337, distance: 52.9
click at [676, 337] on div "Add new stage 1 Application Application form stage 2 Screening Quiz Form stage …" at bounding box center [934, 408] width 517 height 1037
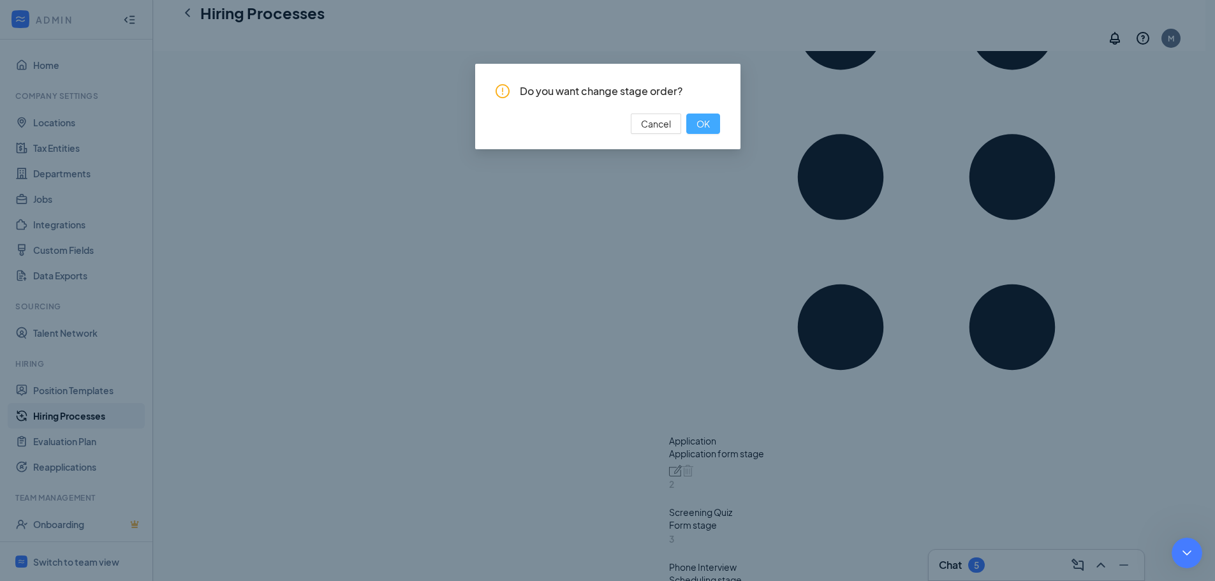
click at [703, 120] on span "OK" at bounding box center [703, 124] width 13 height 14
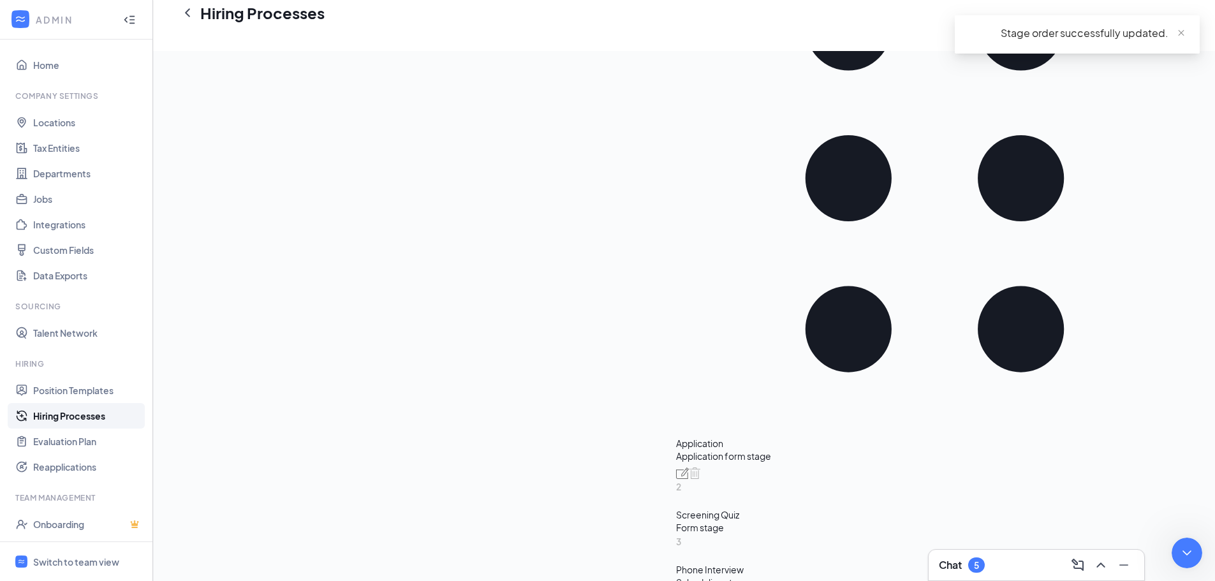
type textarea "please help me schedule [PERSON_NAME] for the Trial Session stage for [DATE] 4 …"
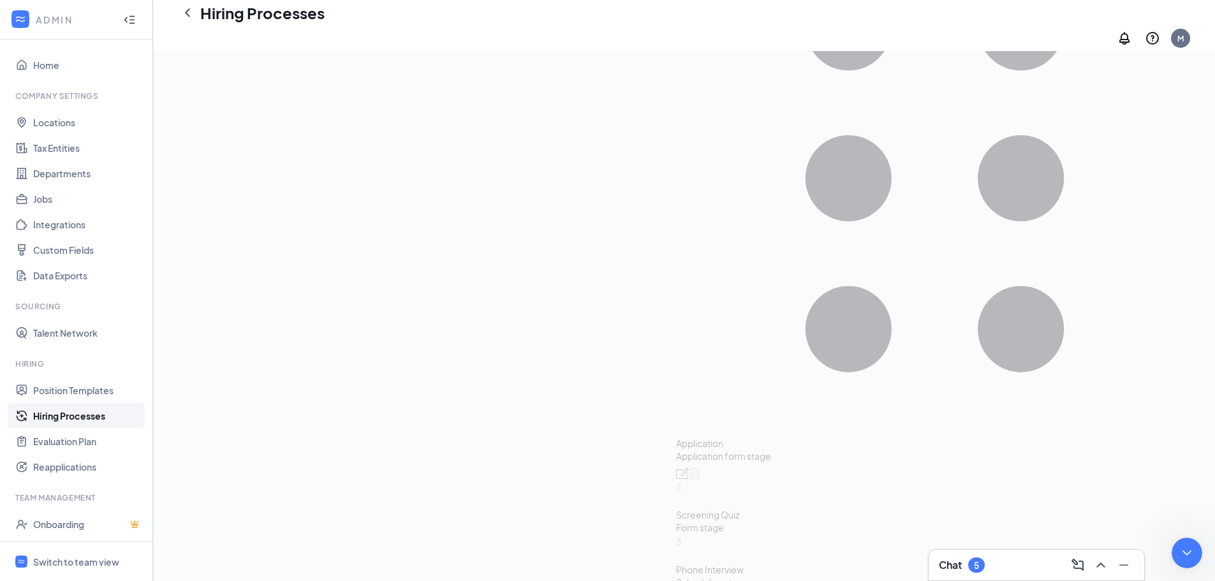
scroll to position [91, 0]
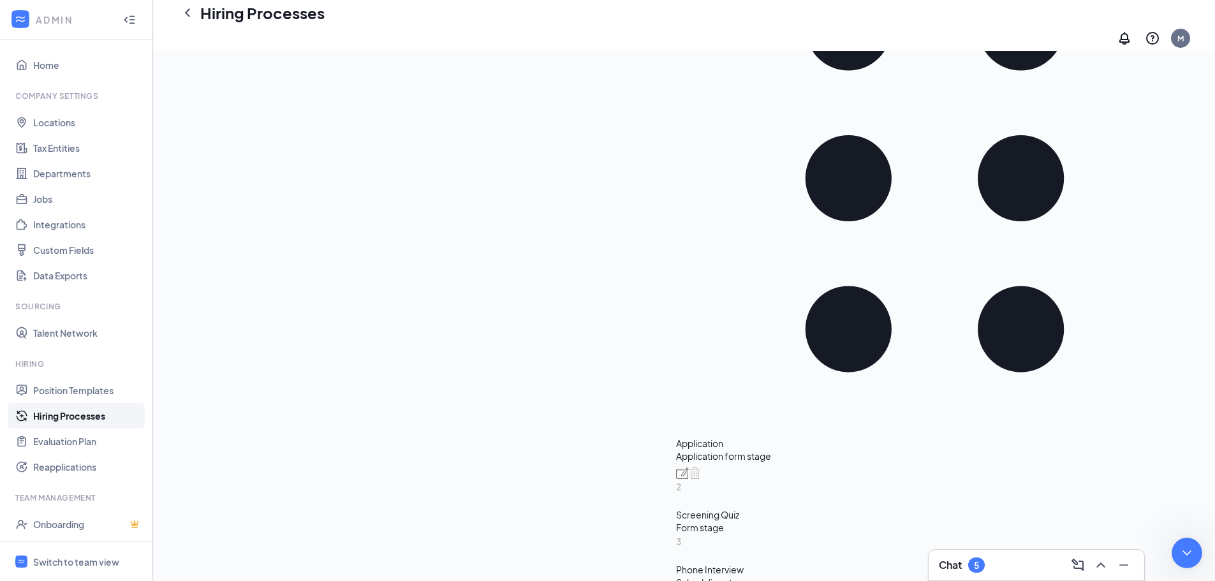
type textarea "It's grayed out"
type textarea "S"
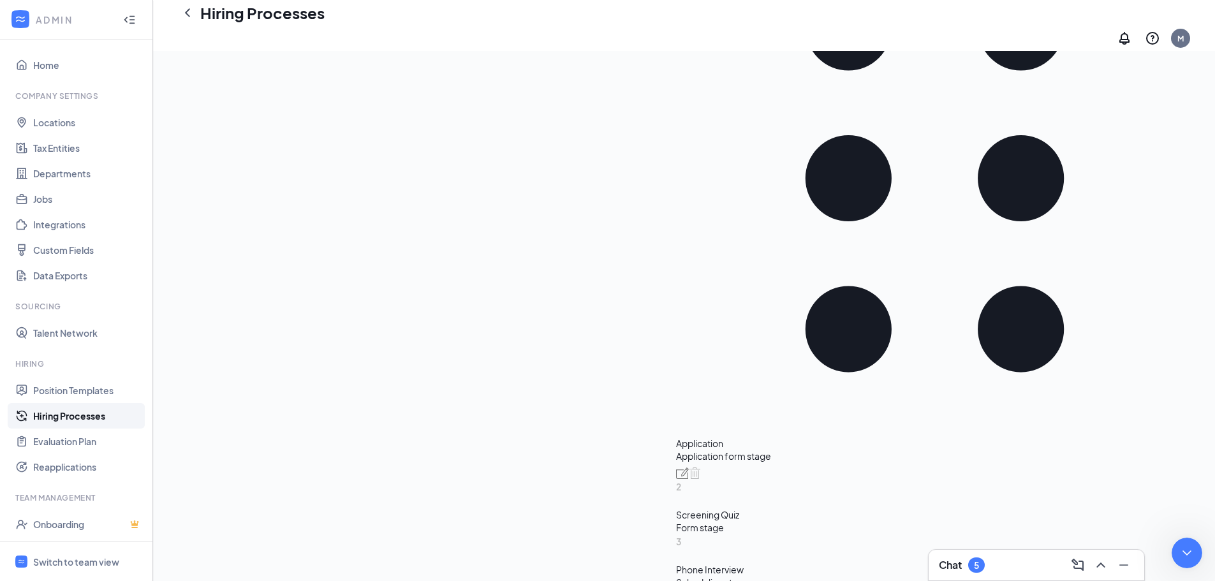
type textarea "I want her to come on [DATE] 4pm - 6pm for the Trial Session."
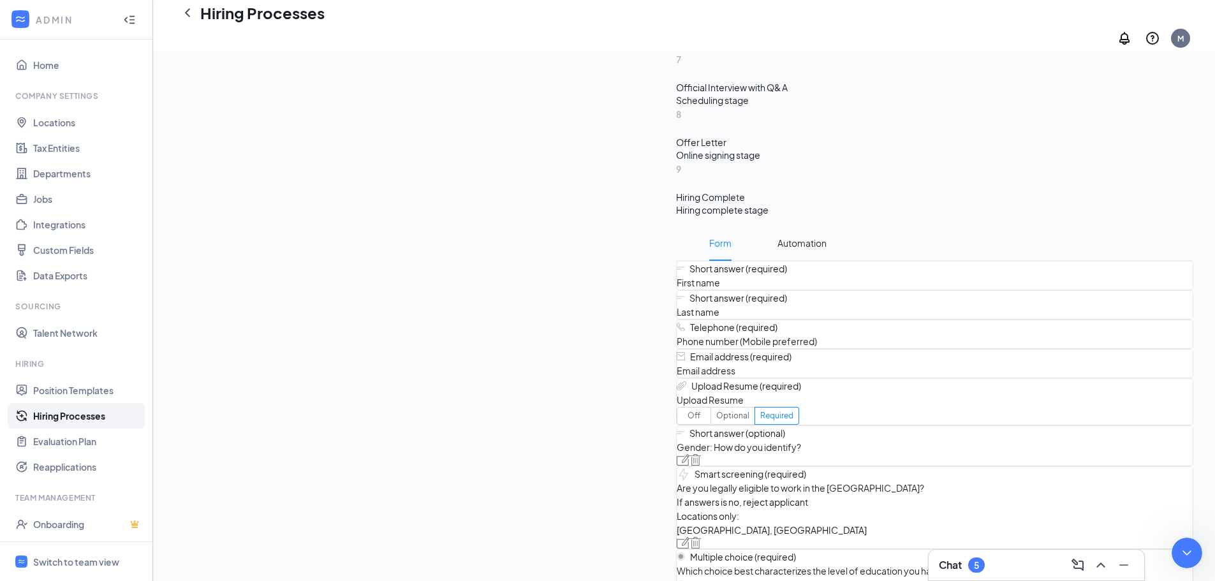
scroll to position [255, 0]
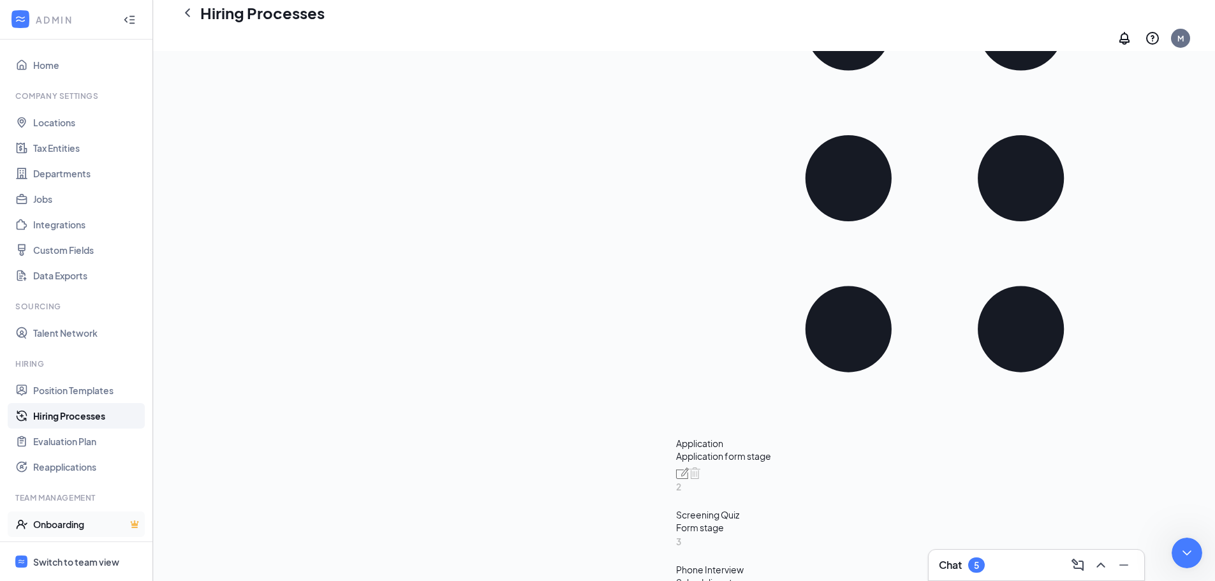
drag, startPoint x: 58, startPoint y: 559, endPoint x: 89, endPoint y: 535, distance: 39.2
click at [58, 559] on div "Switch to team view" at bounding box center [76, 562] width 86 height 13
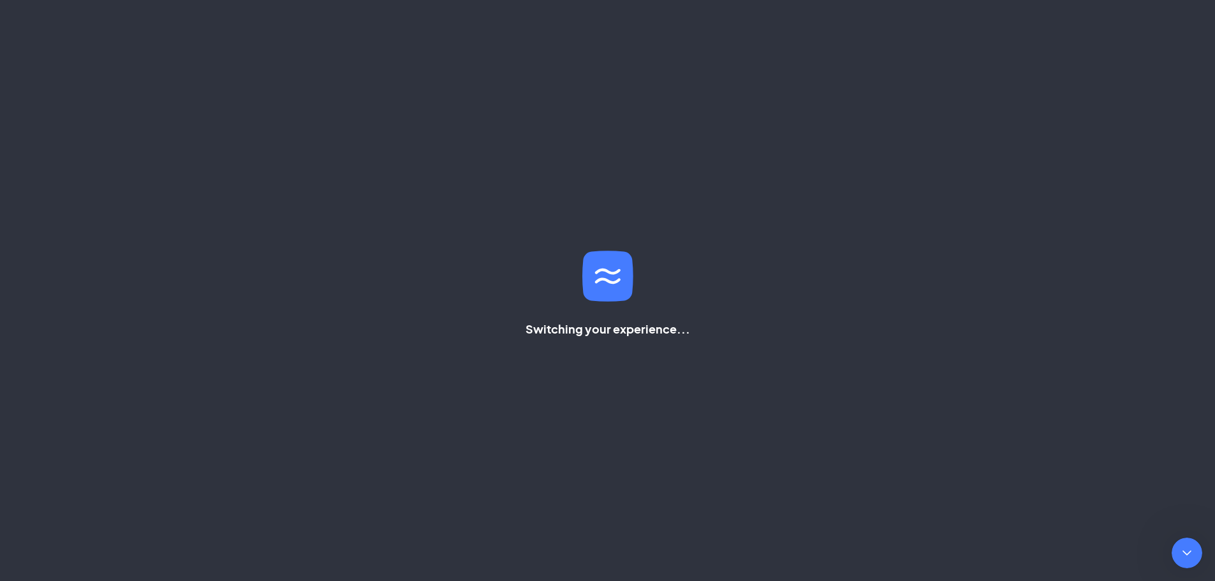
scroll to position [244, 0]
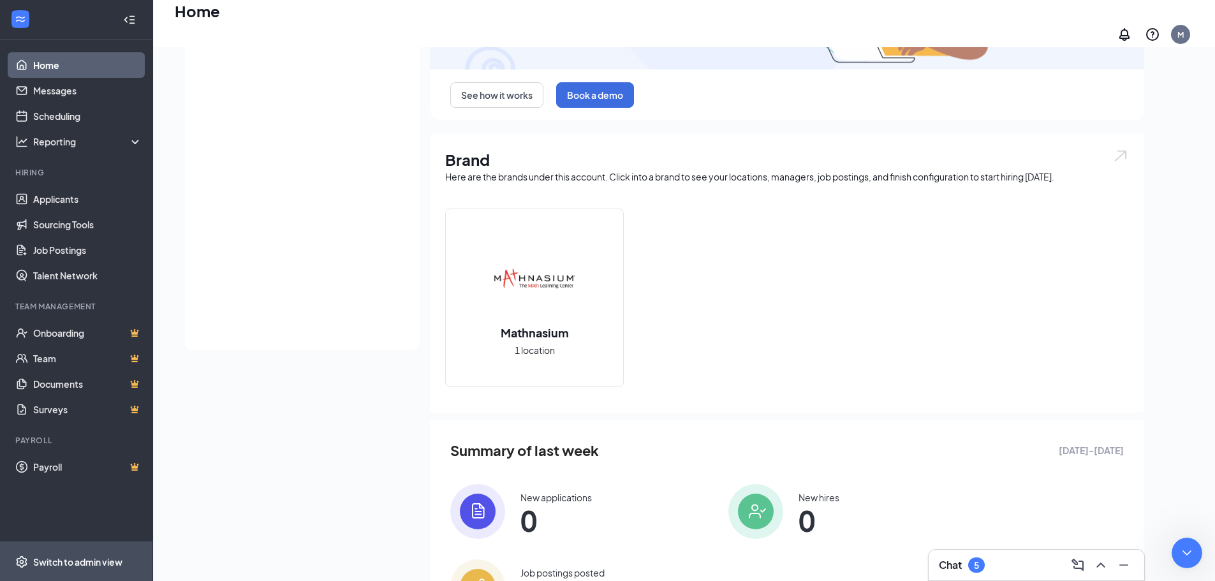
click at [63, 563] on div "Switch to admin view" at bounding box center [77, 562] width 89 height 13
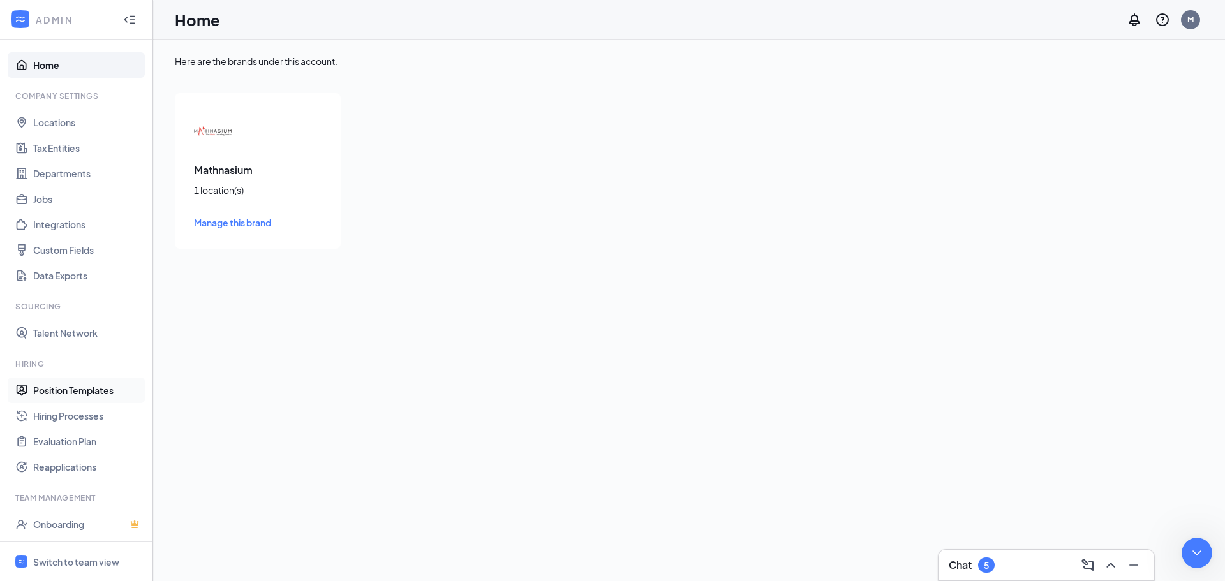
click at [57, 388] on link "Position Templates" at bounding box center [87, 391] width 109 height 26
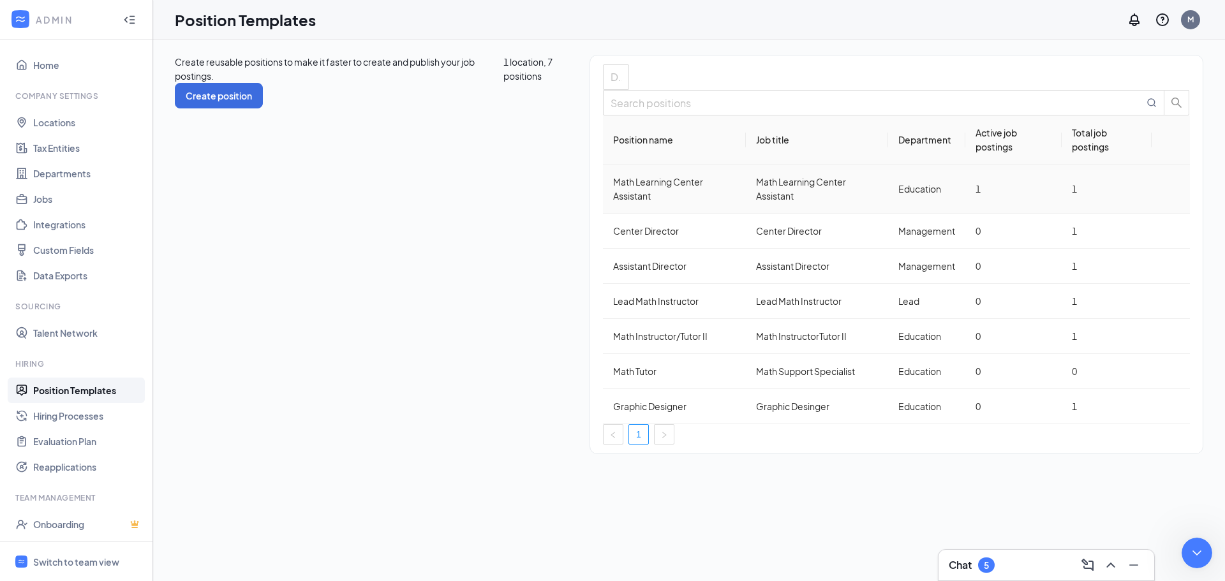
click at [613, 203] on div "Math Learning Center Assistant" at bounding box center [674, 189] width 122 height 28
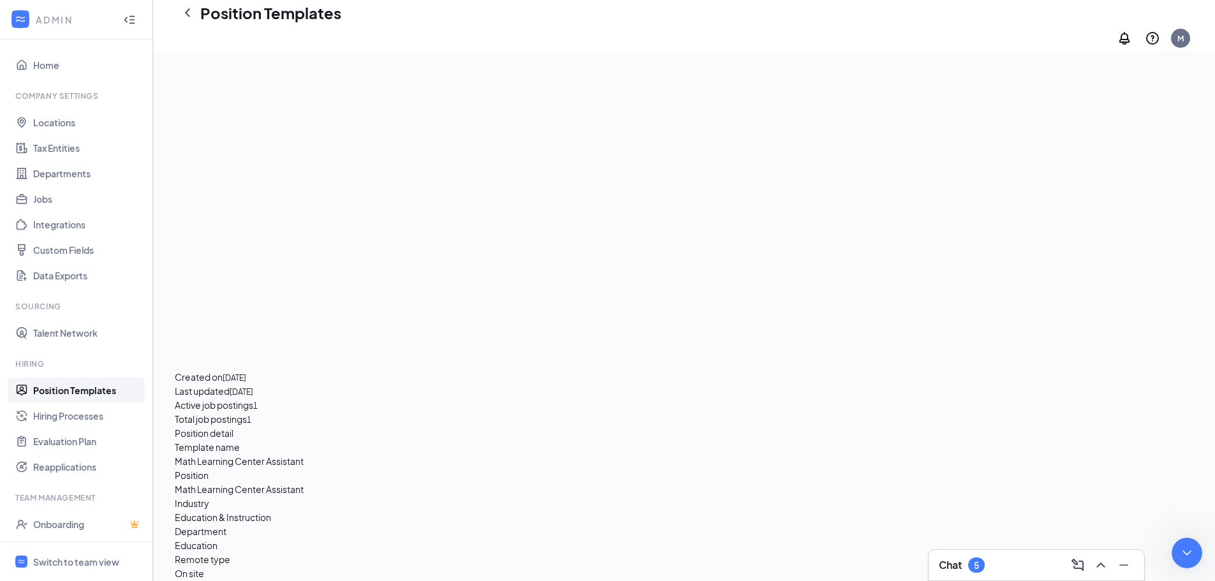
scroll to position [765, 0]
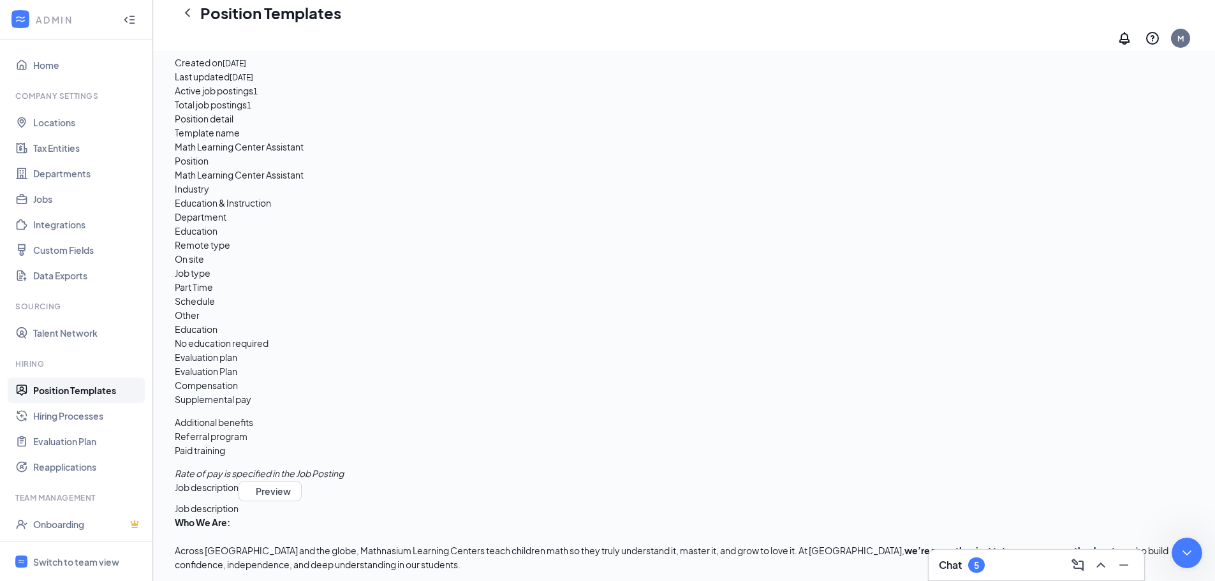
scroll to position [493, 0]
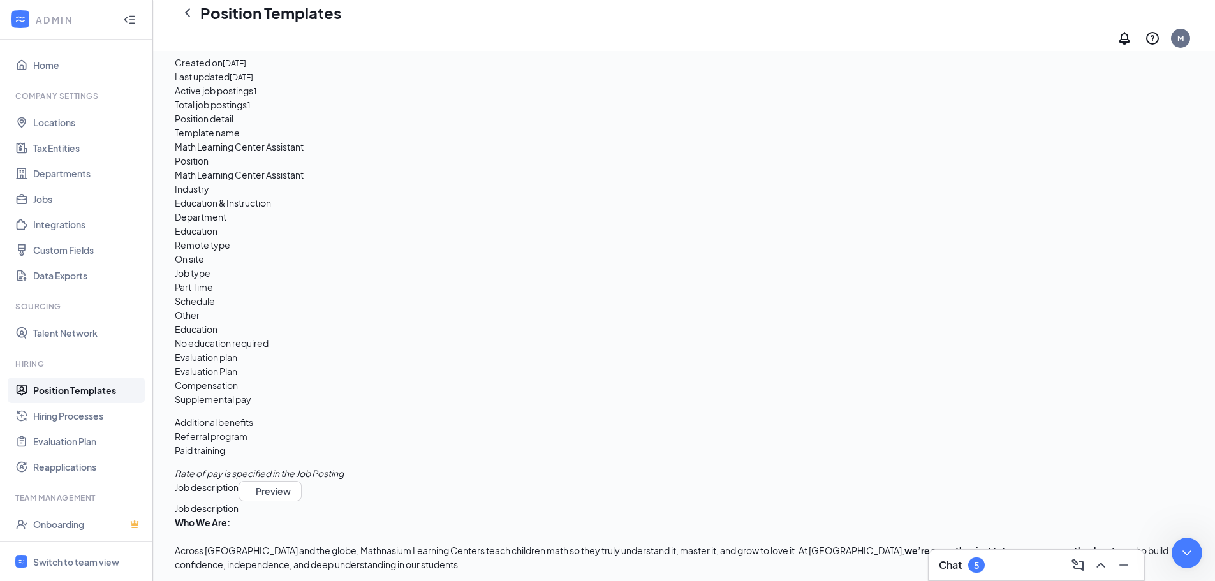
type textarea "y"
type textarea "U"
type textarea "Yes"
type textarea "She came [DATE] to just tour the center not for the Trial."
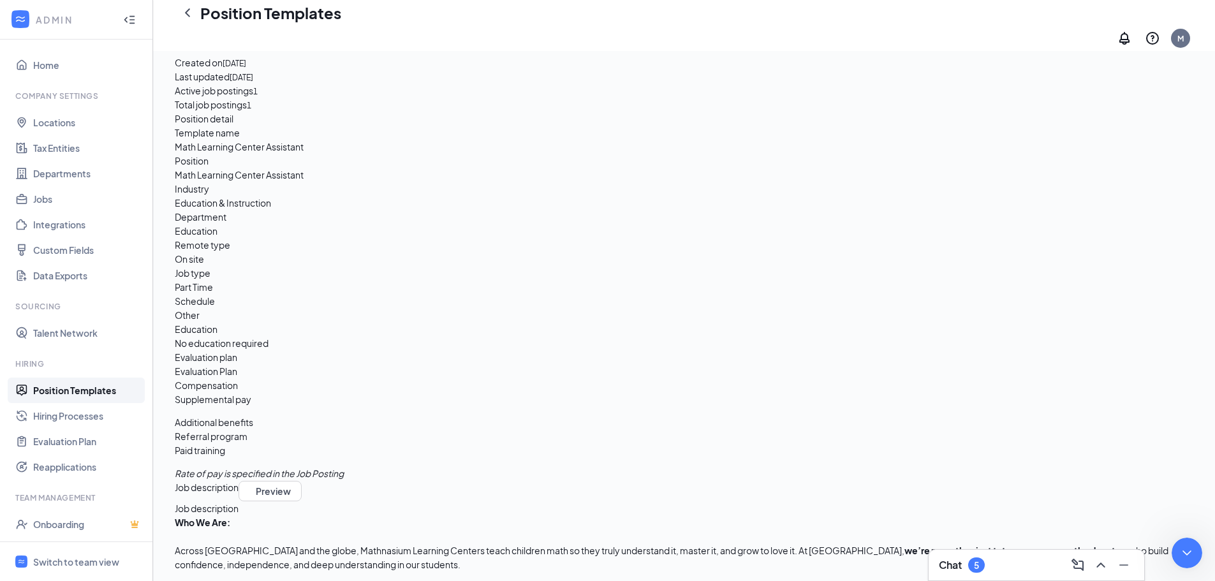
scroll to position [726, 0]
click at [61, 564] on div "Switch to team view" at bounding box center [76, 562] width 86 height 13
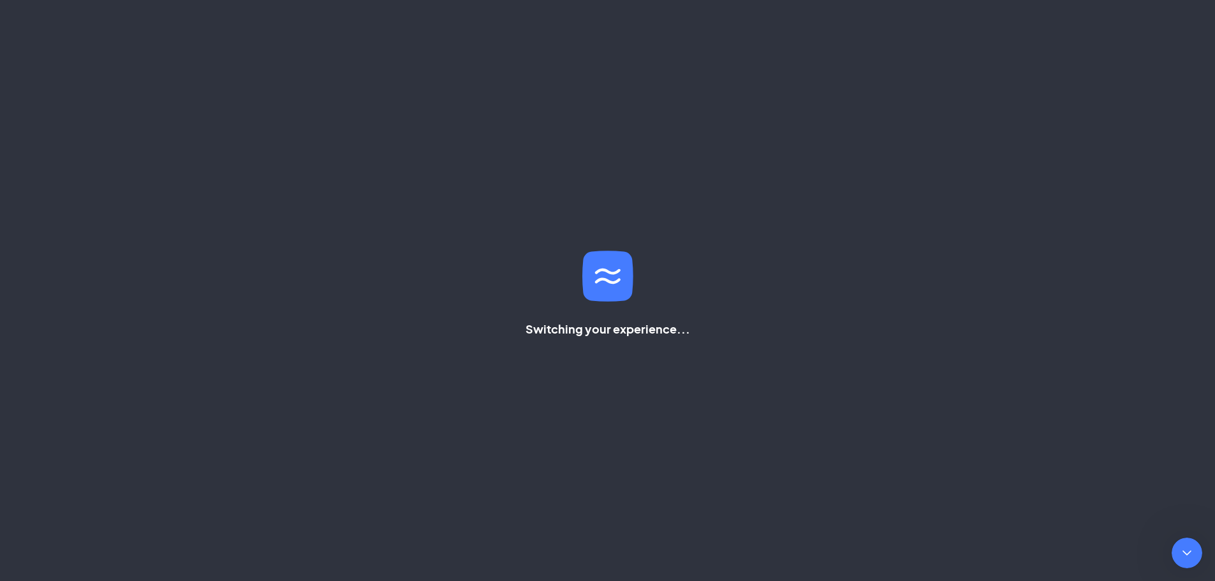
scroll to position [244, 0]
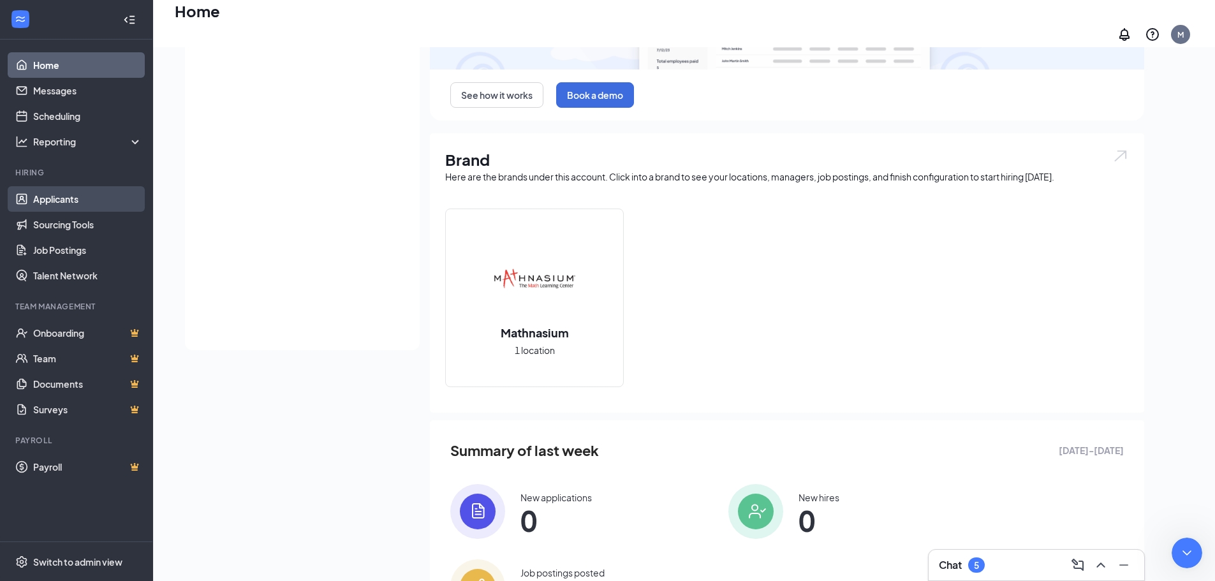
drag, startPoint x: 59, startPoint y: 198, endPoint x: 78, endPoint y: 197, distance: 19.8
click at [59, 198] on link "Applicants" at bounding box center [87, 199] width 109 height 26
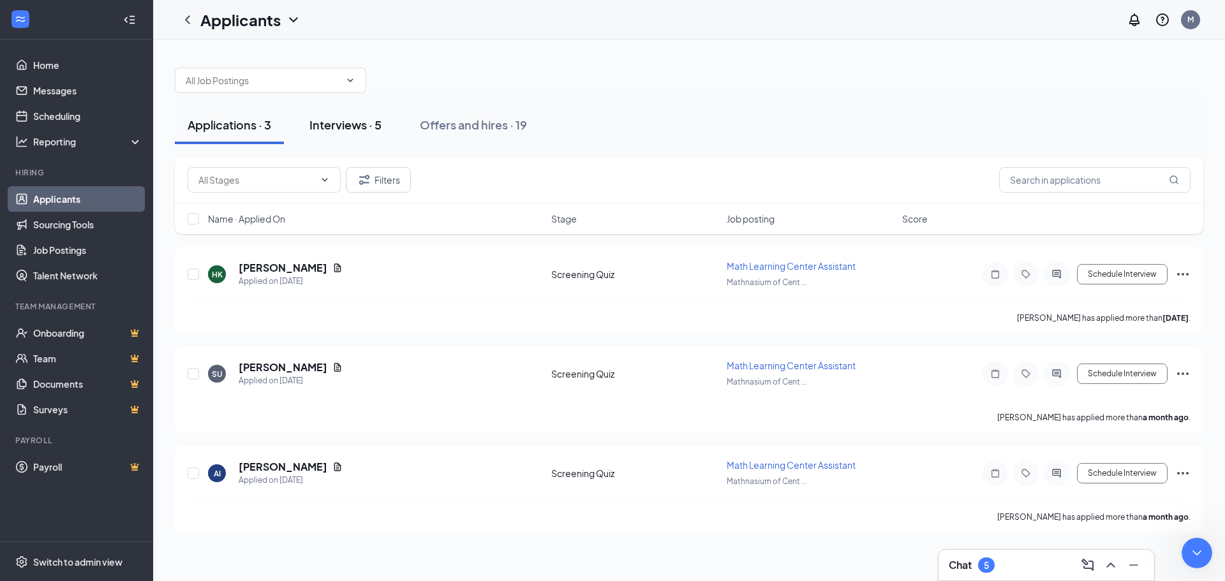
click at [339, 121] on div "Interviews · 5" at bounding box center [345, 125] width 72 height 16
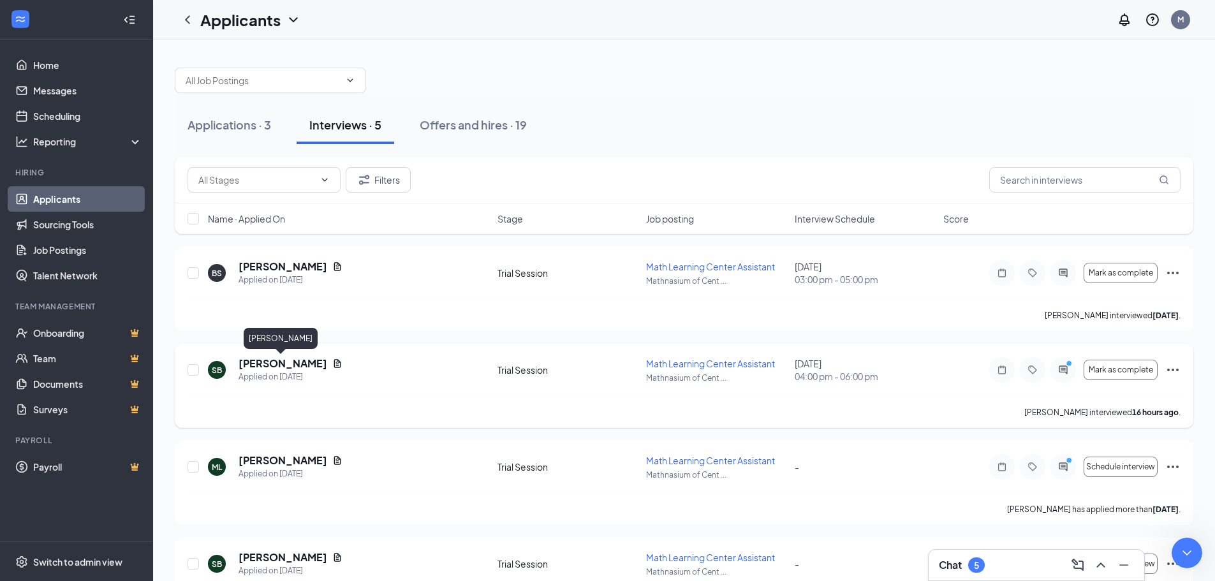
click at [283, 365] on h5 "[PERSON_NAME]" at bounding box center [283, 364] width 89 height 14
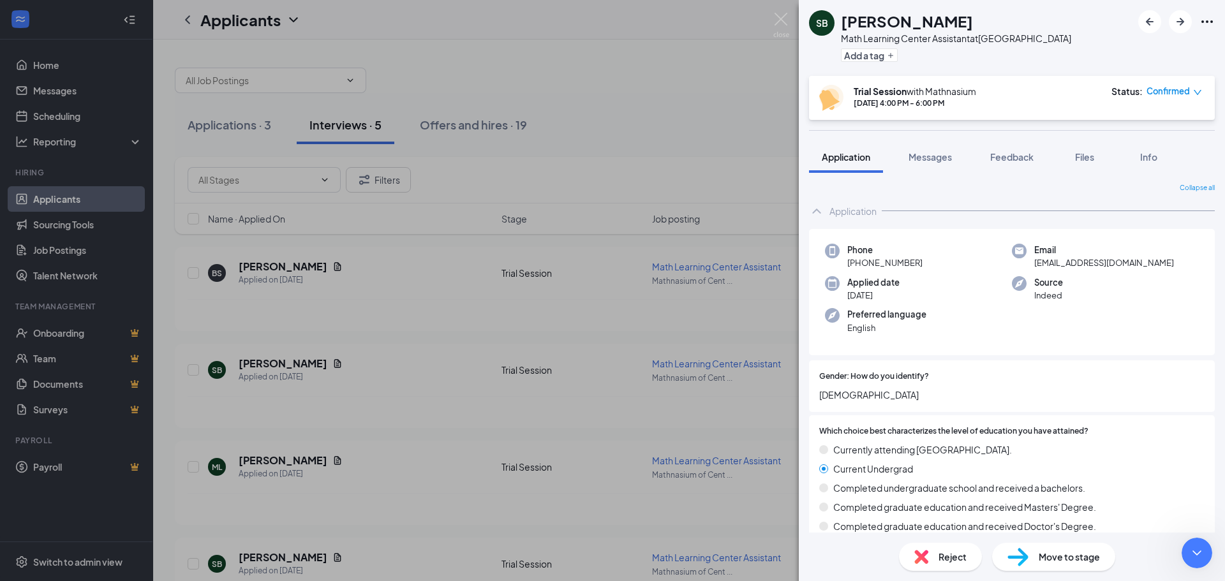
scroll to position [917, 0]
click at [1202, 550] on icon "Close Intercom Messenger" at bounding box center [1194, 550] width 15 height 15
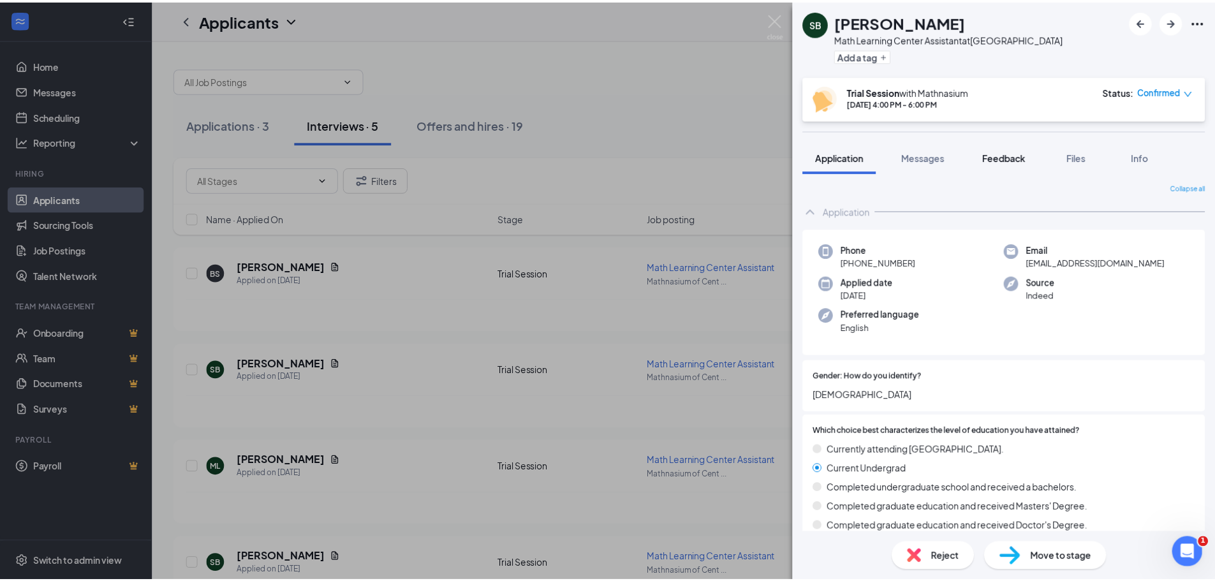
scroll to position [1109, 0]
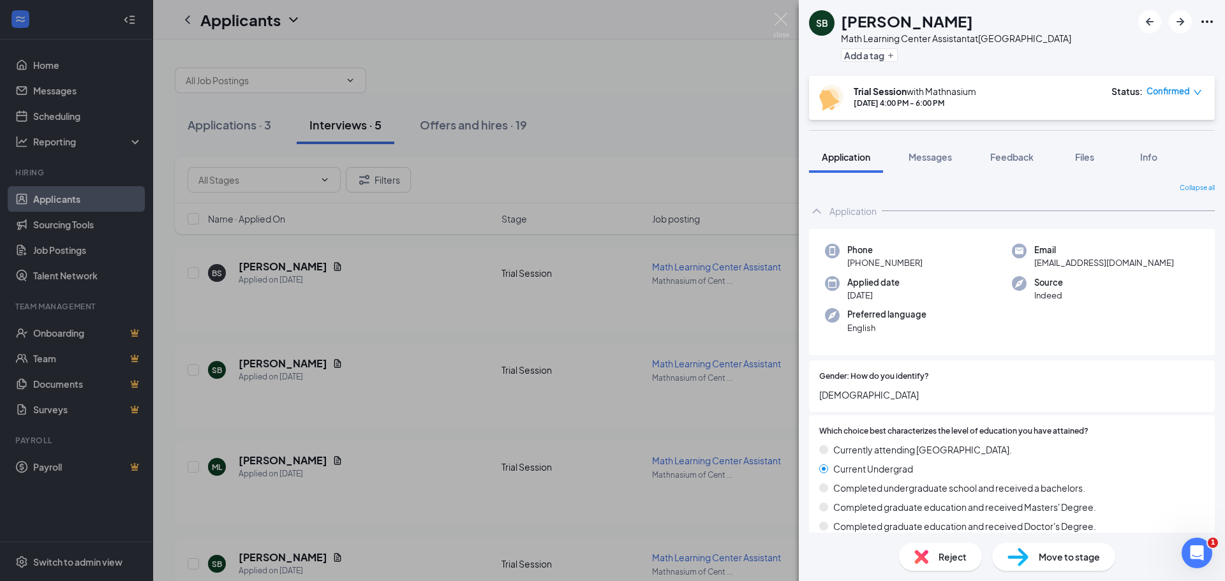
click at [1210, 20] on icon "Ellipses" at bounding box center [1206, 21] width 15 height 15
click at [1205, 20] on icon "Ellipses" at bounding box center [1206, 21] width 15 height 15
click at [785, 15] on img at bounding box center [781, 25] width 16 height 25
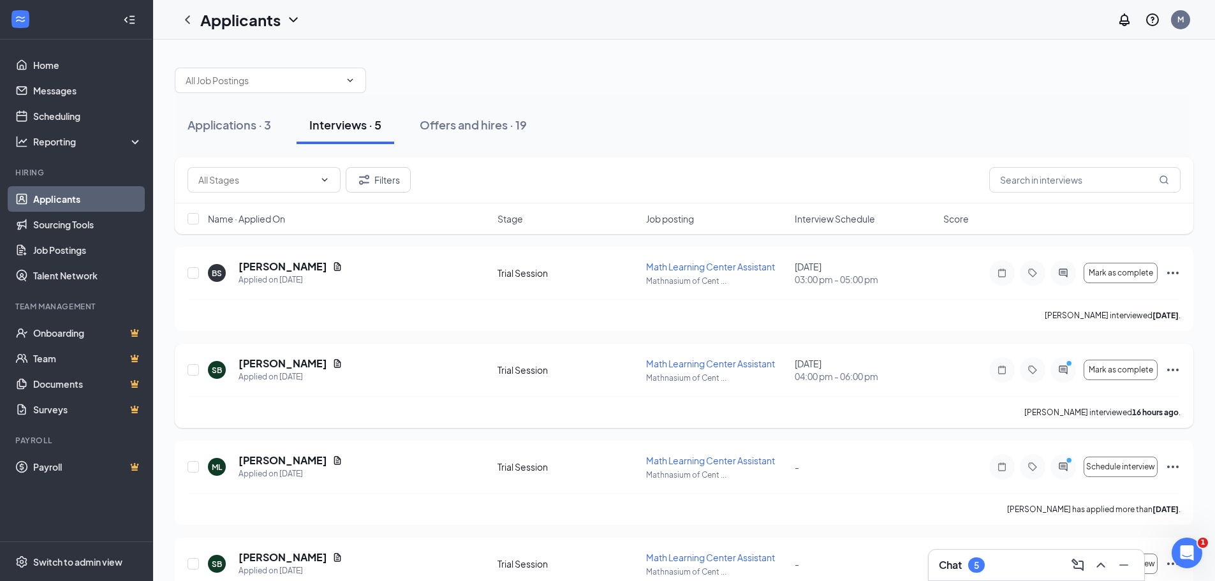
click at [1171, 371] on icon "Ellipses" at bounding box center [1172, 369] width 15 height 15
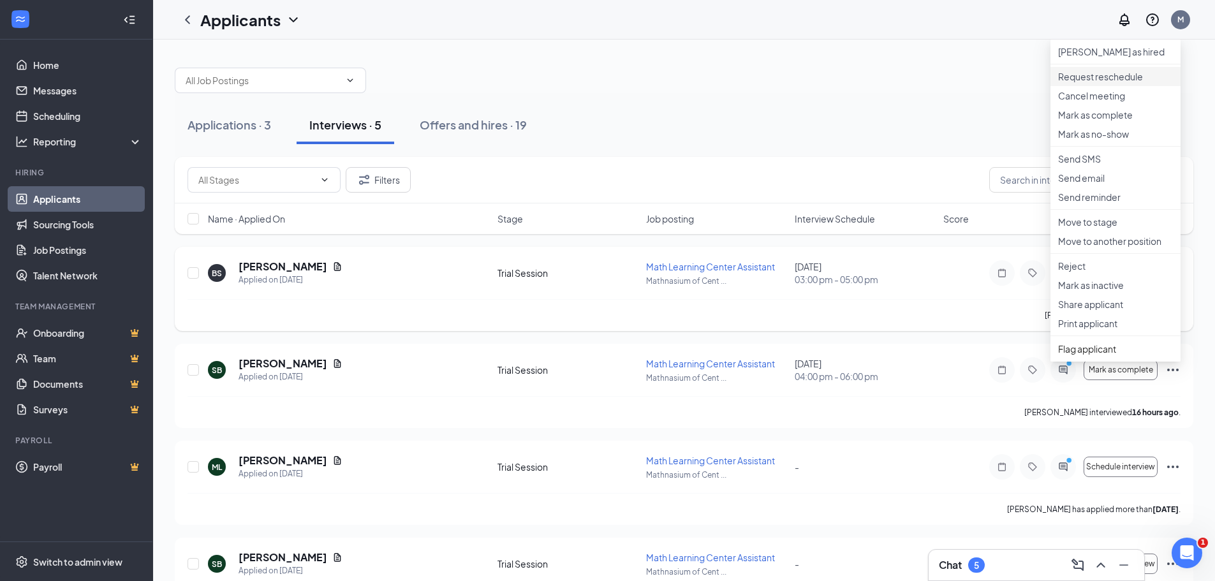
click at [1094, 83] on p "Request reschedule" at bounding box center [1115, 76] width 115 height 13
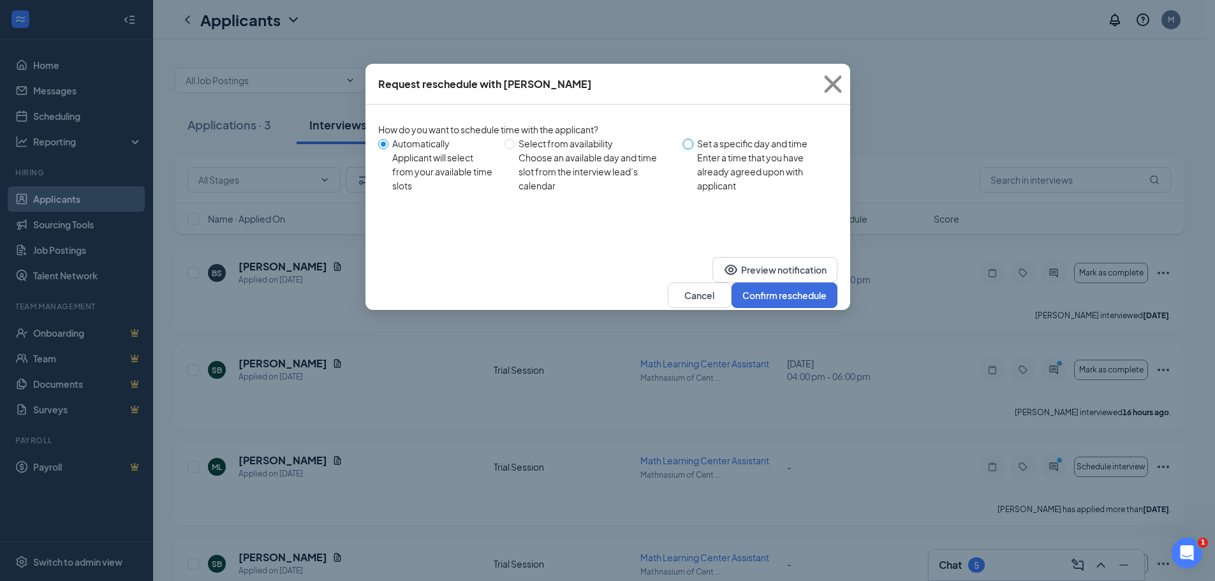
click at [691, 142] on input "Set a specific day and time Enter a time that you have already agreed upon with…" at bounding box center [688, 144] width 10 height 10
radio input "true"
radio input "false"
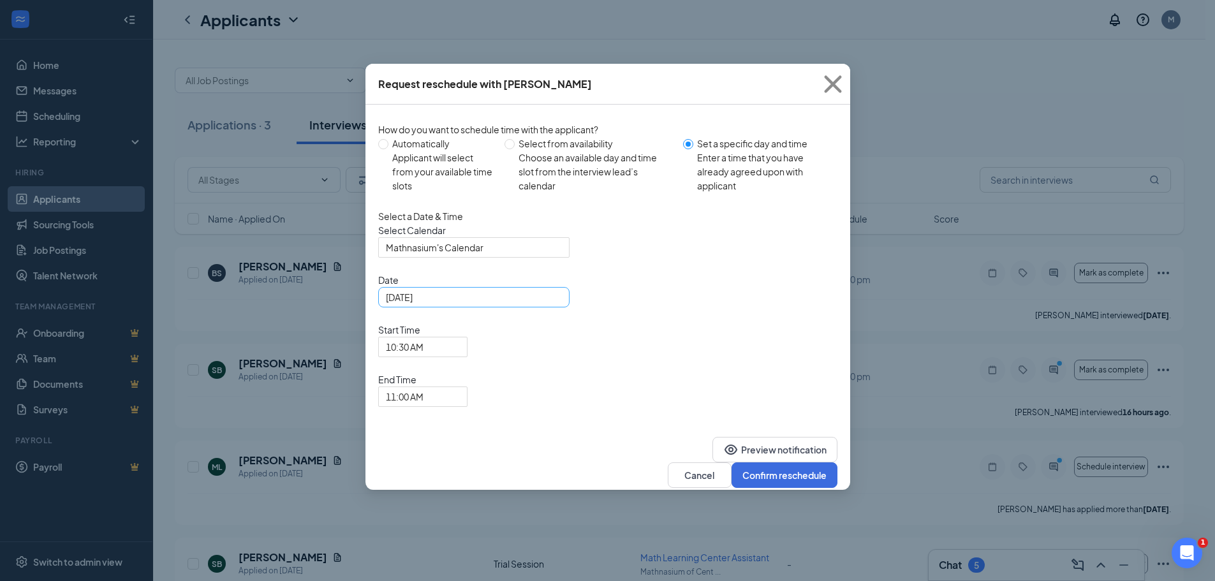
click at [552, 304] on div "[DATE]" at bounding box center [474, 297] width 176 height 14
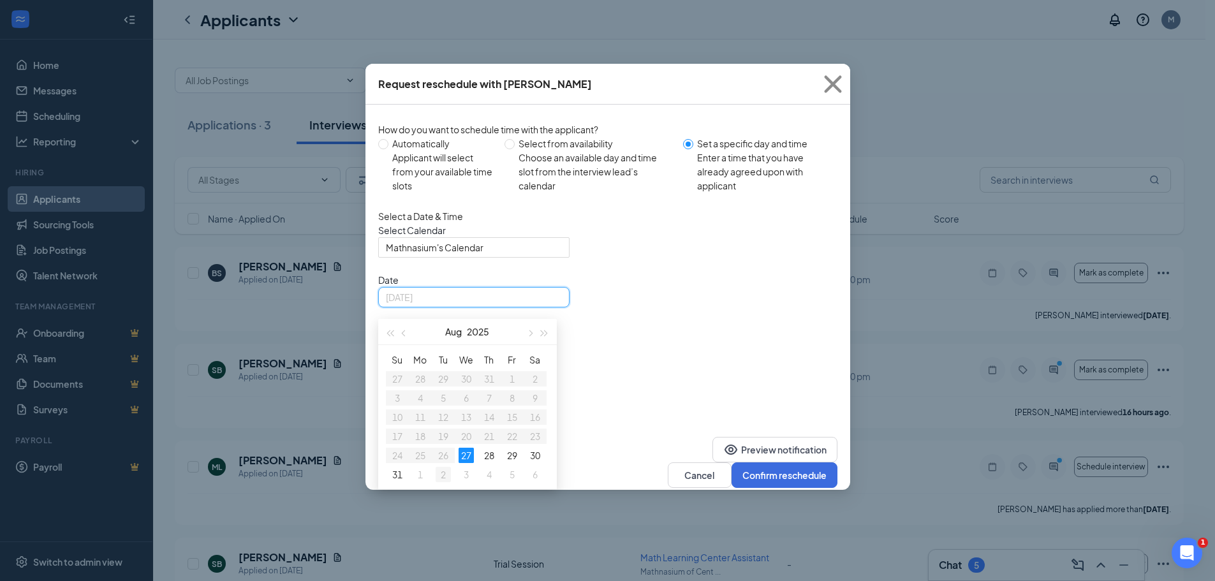
type input "[DATE]"
click at [442, 482] on div "2" at bounding box center [443, 474] width 15 height 15
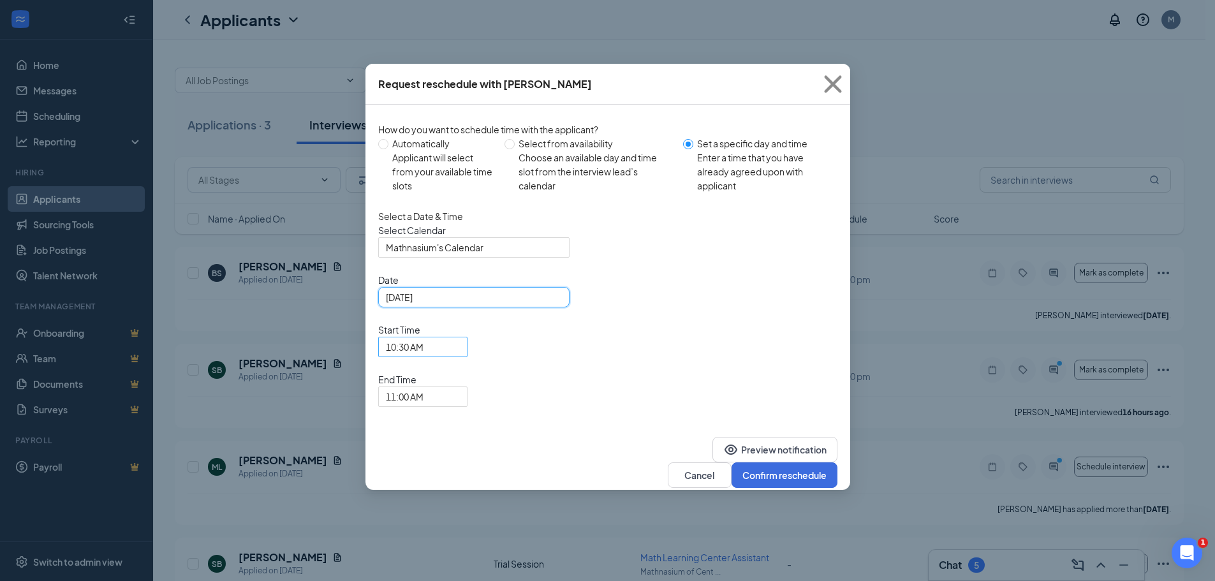
click at [460, 337] on span "10:30 AM" at bounding box center [423, 346] width 74 height 19
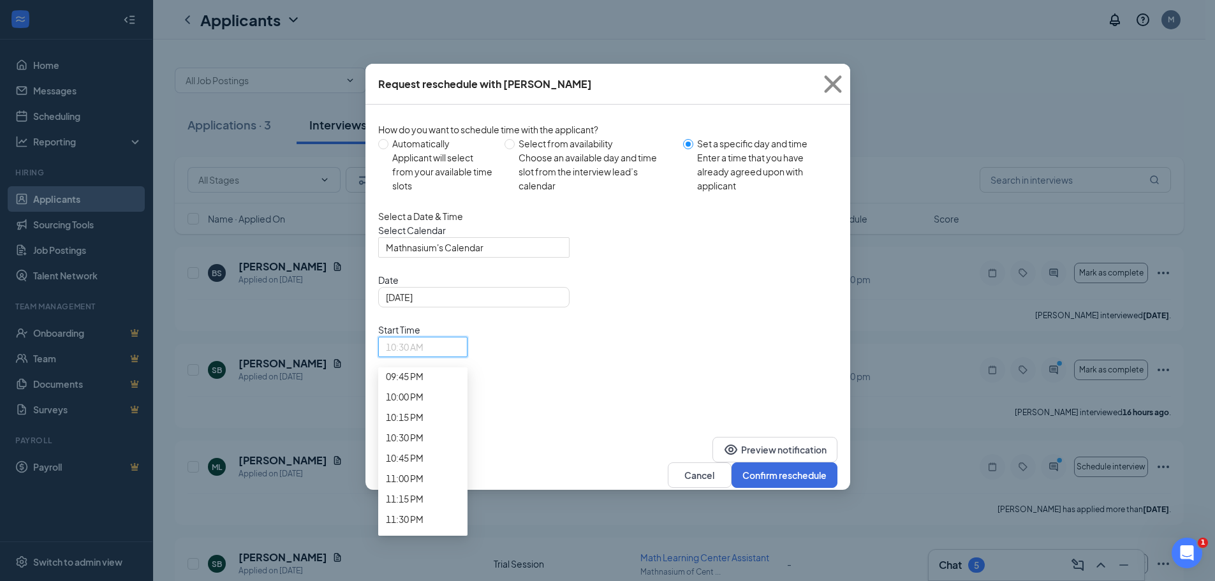
scroll to position [1801, 0]
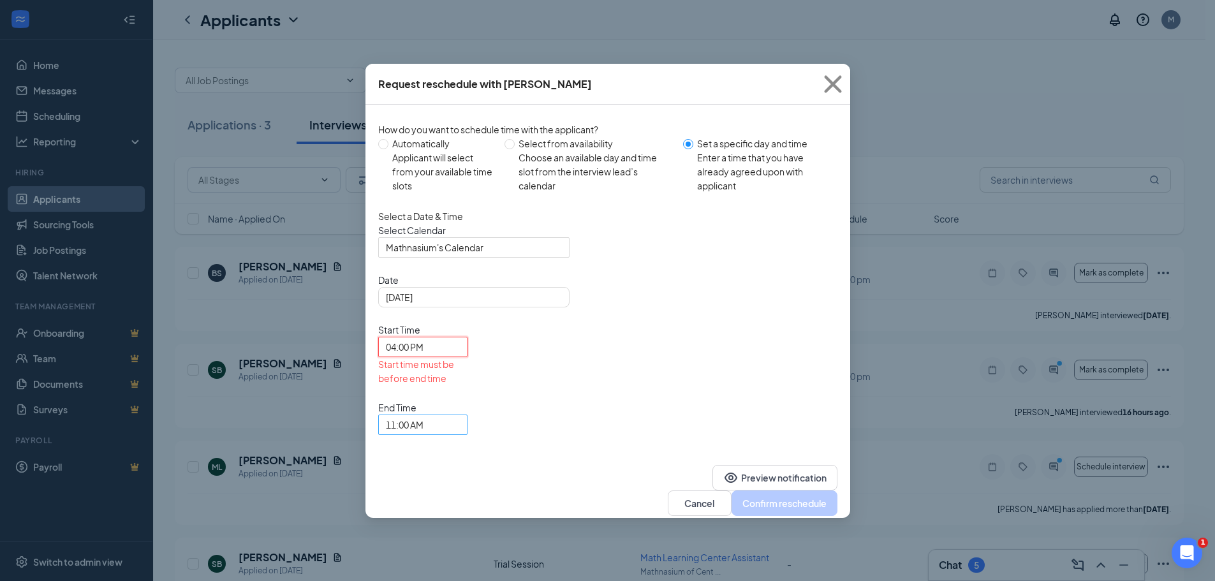
click at [424, 415] on span "11:00 AM" at bounding box center [405, 424] width 38 height 19
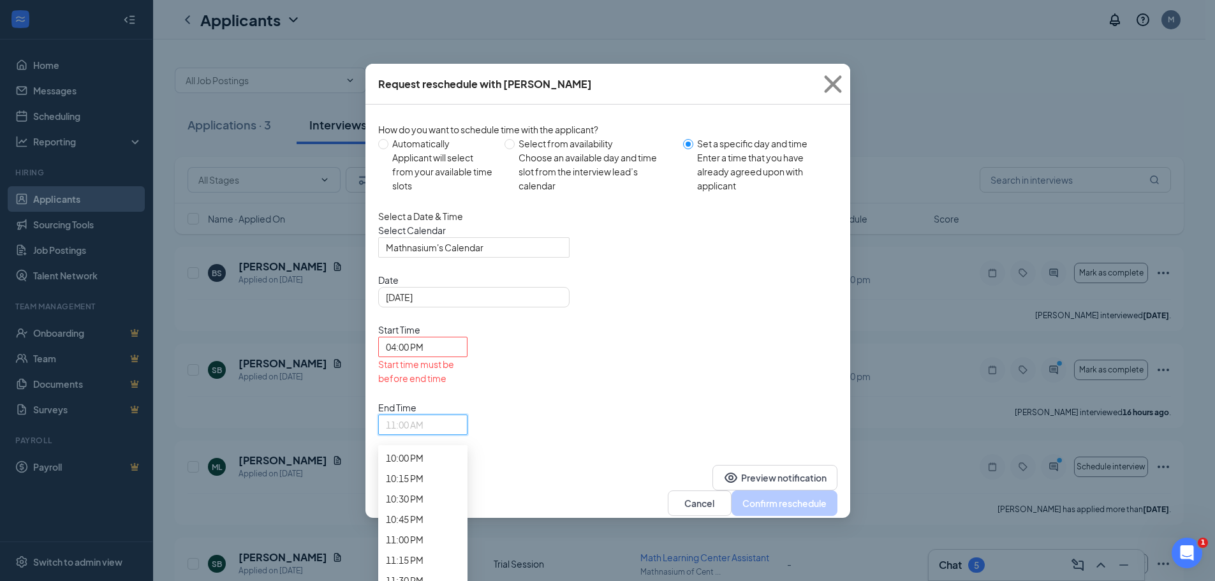
scroll to position [1988, 0]
click at [424, 138] on span "06:00 PM" at bounding box center [405, 131] width 38 height 14
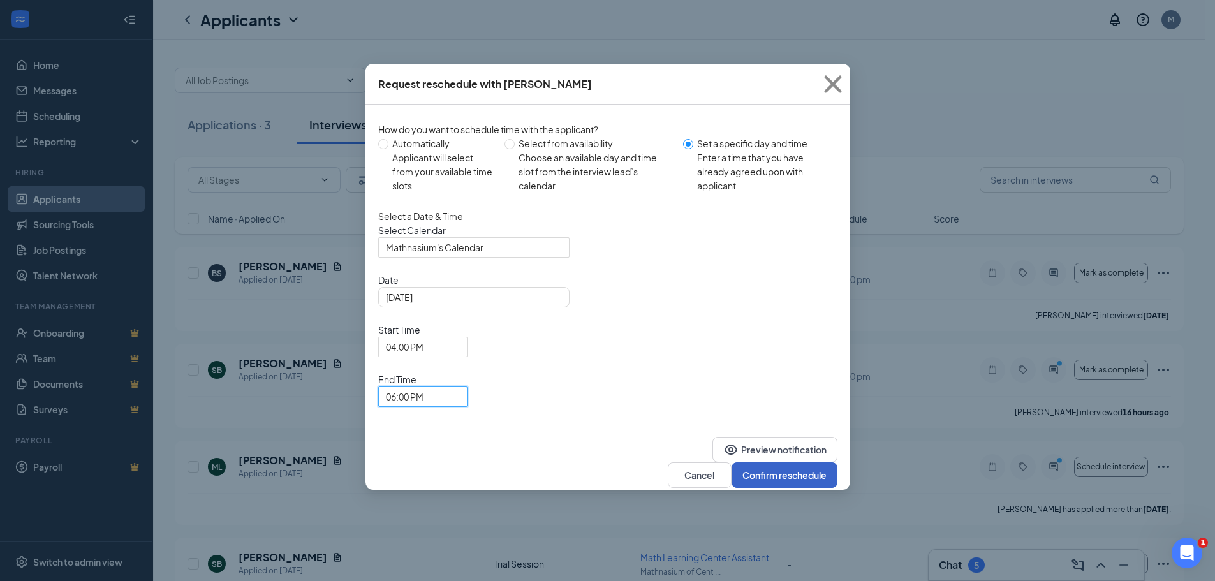
click at [785, 462] on button "Confirm reschedule" at bounding box center [785, 475] width 106 height 26
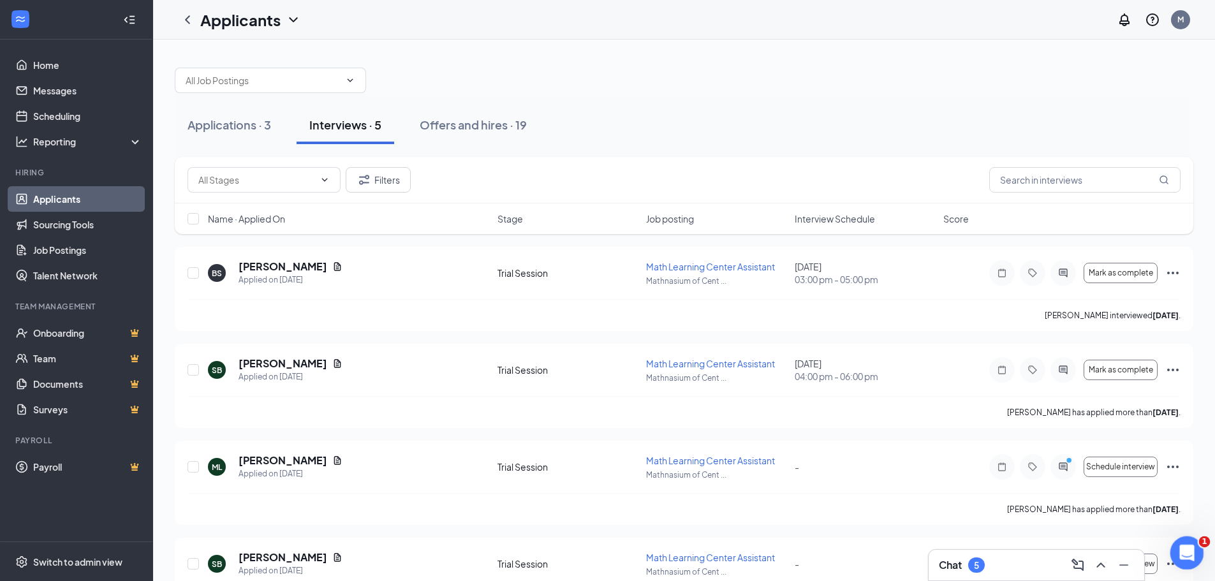
click at [1188, 545] on icon "Open Intercom Messenger" at bounding box center [1185, 551] width 21 height 21
type textarea "I did tha,t, but how do I know what I stage I scheduled her for?"
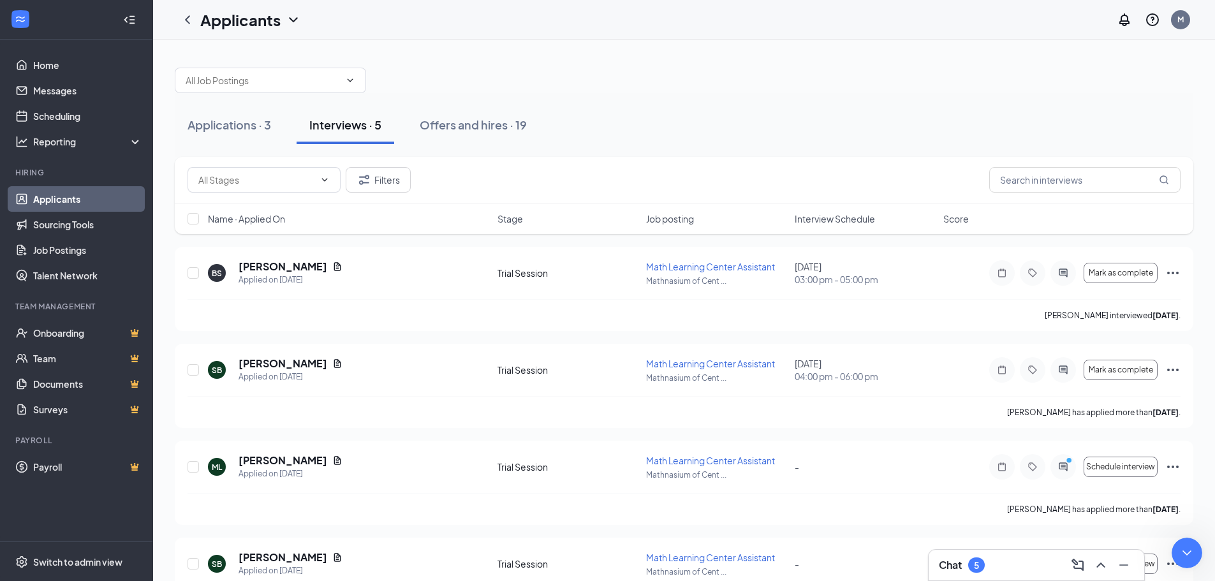
scroll to position [1159, 0]
type textarea "Oh wait I see the Stage"
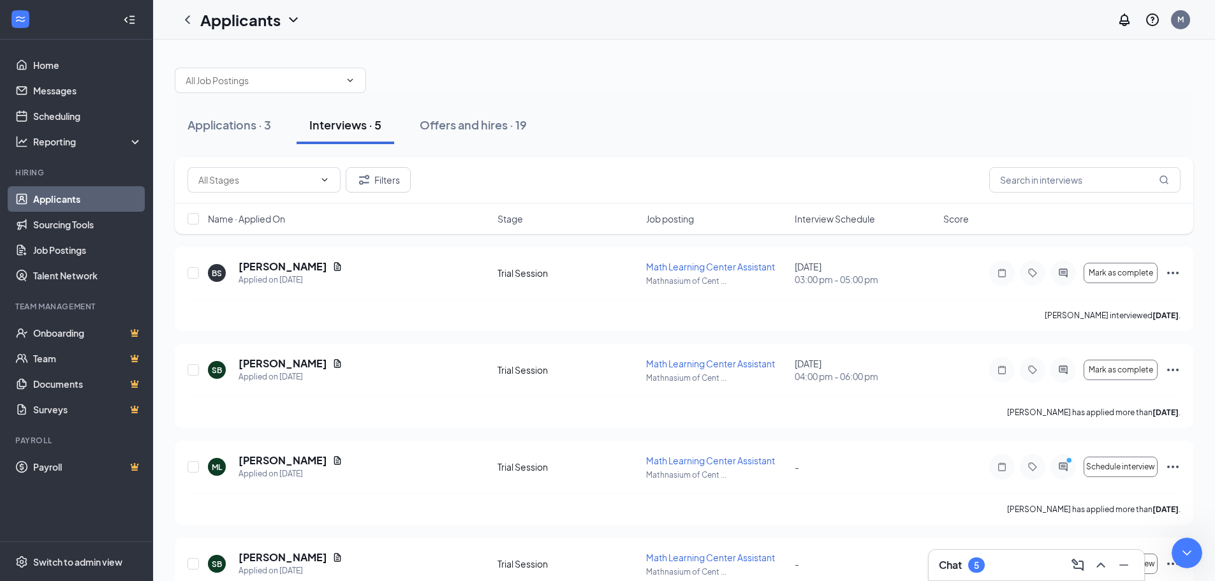
type textarea "thank you!"
click at [558, 60] on div at bounding box center [684, 74] width 1019 height 38
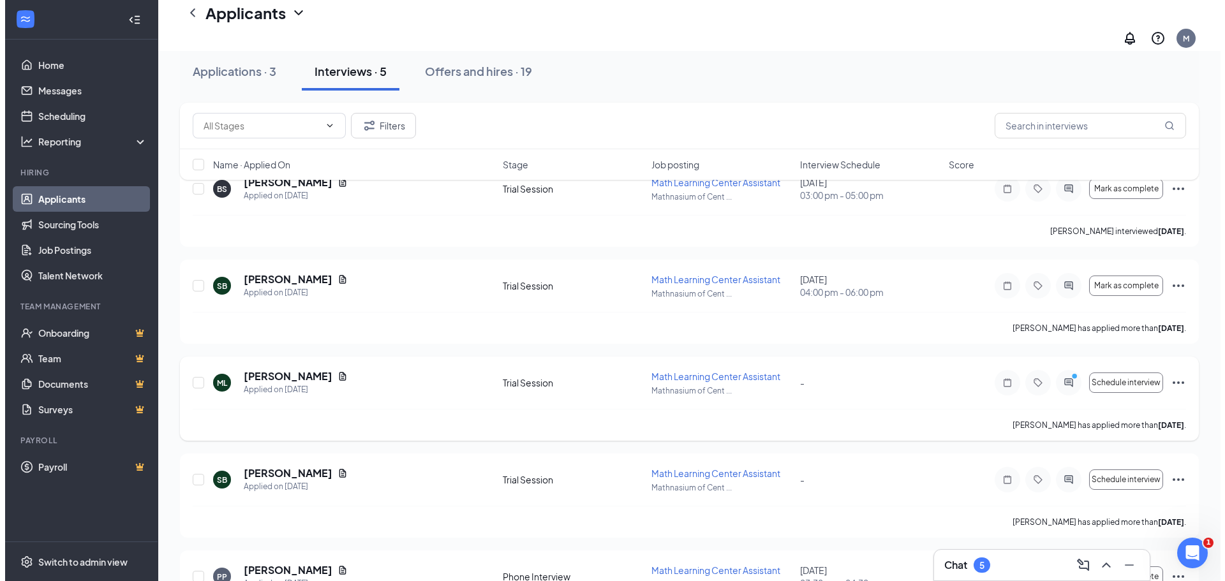
scroll to position [128, 0]
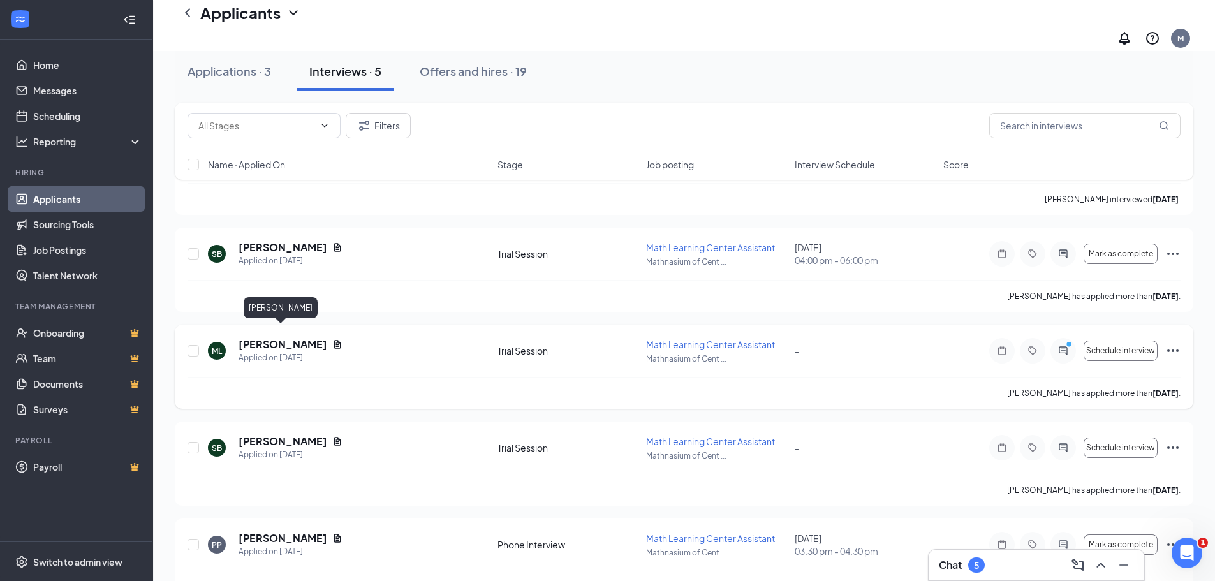
click at [279, 337] on h5 "[PERSON_NAME]" at bounding box center [283, 344] width 89 height 14
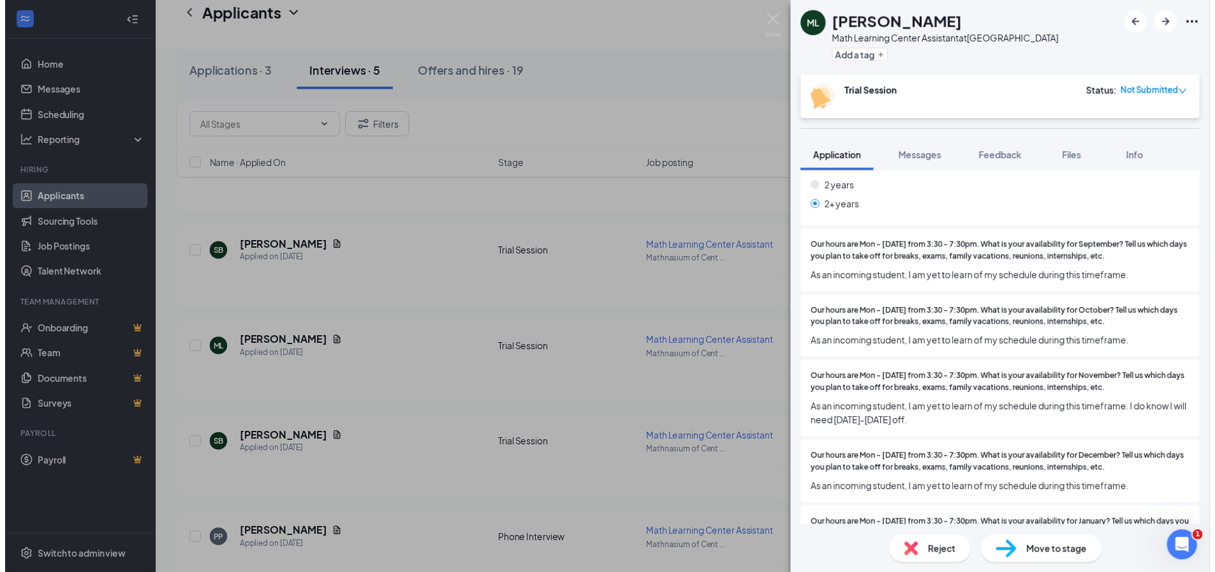
scroll to position [1212, 0]
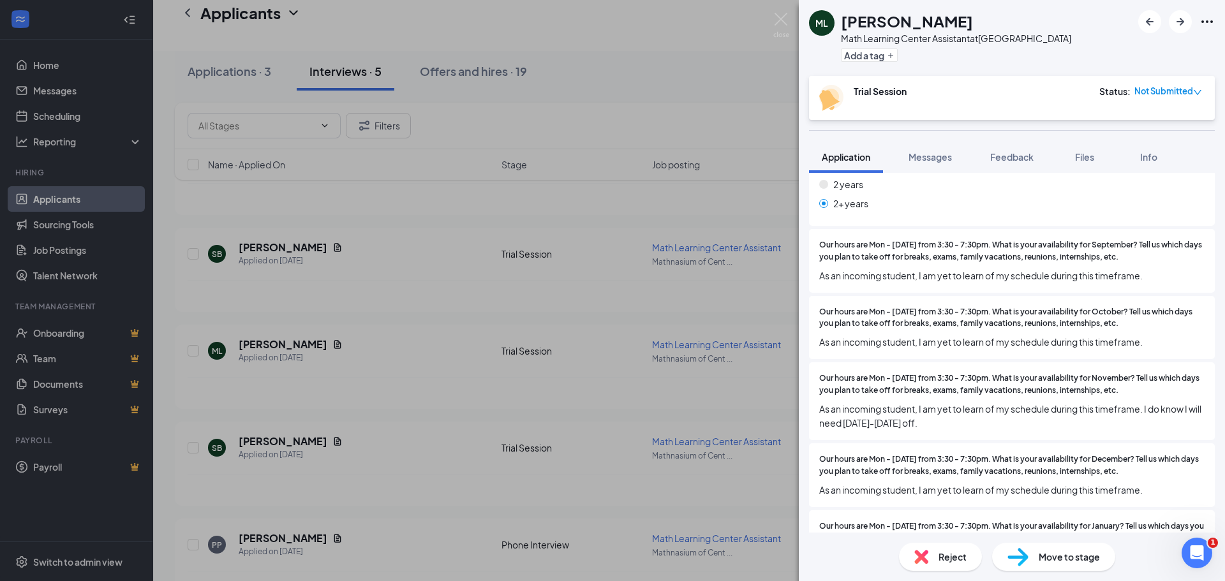
click at [783, 11] on div "ML [PERSON_NAME] Math Learning Center Assistant at [GEOGRAPHIC_DATA] Add a tag …" at bounding box center [612, 290] width 1225 height 581
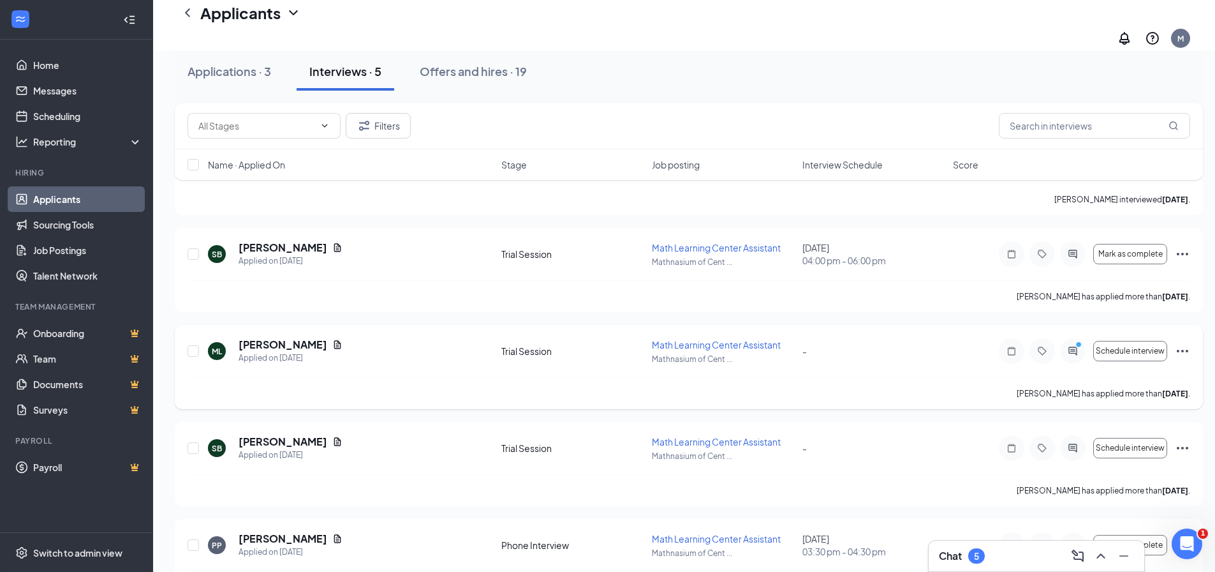
scroll to position [163, 0]
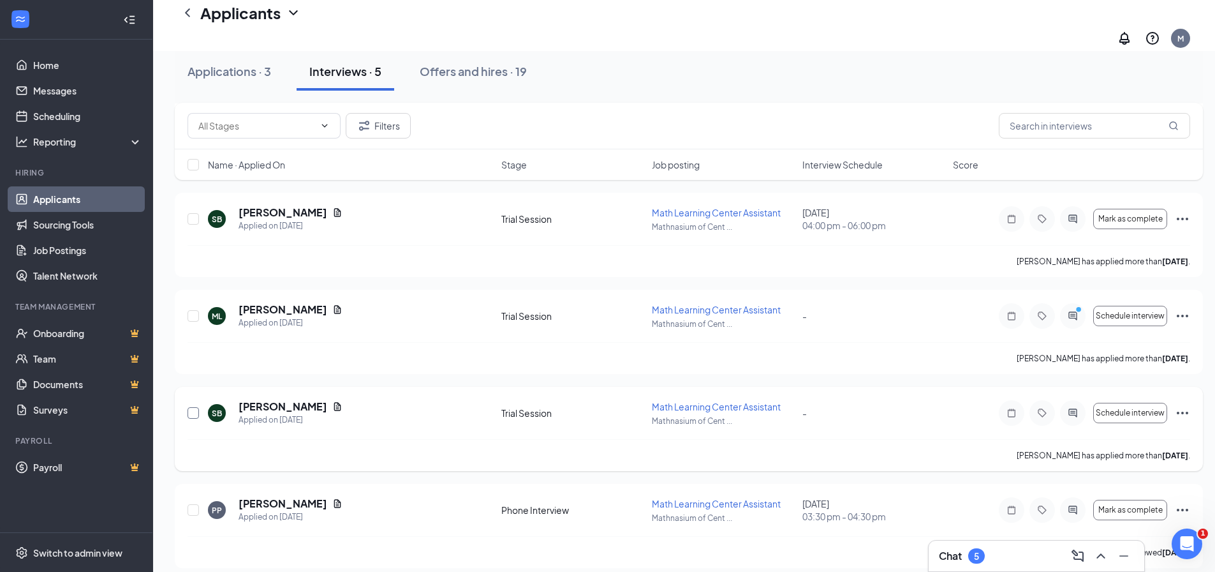
click at [192, 407] on input "checkbox" at bounding box center [193, 412] width 11 height 11
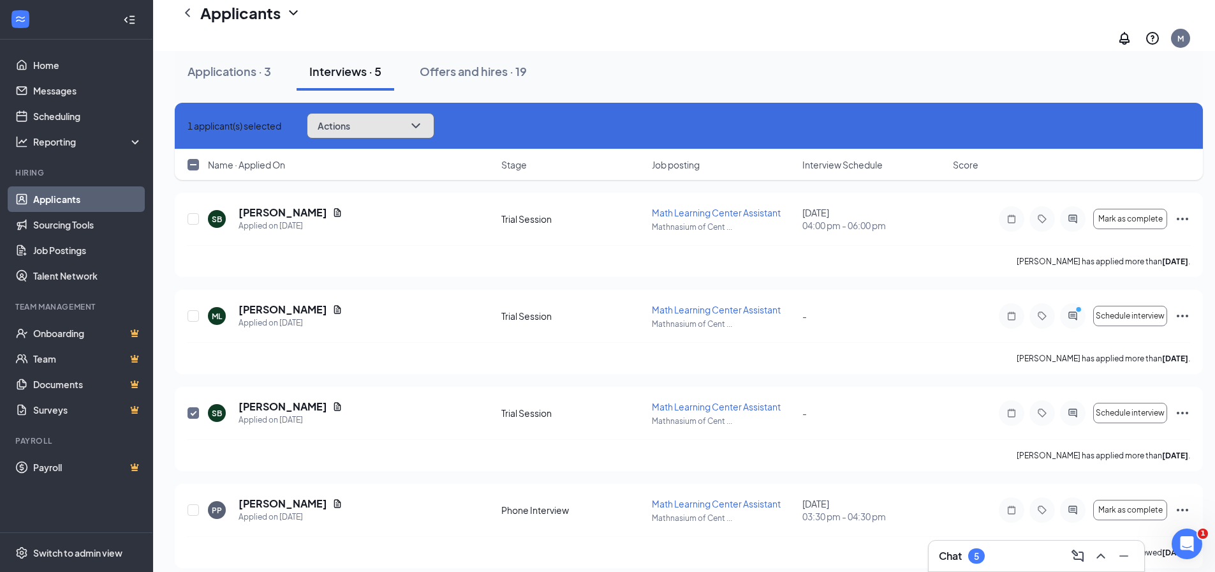
click at [420, 124] on icon "ChevronDown" at bounding box center [415, 125] width 8 height 5
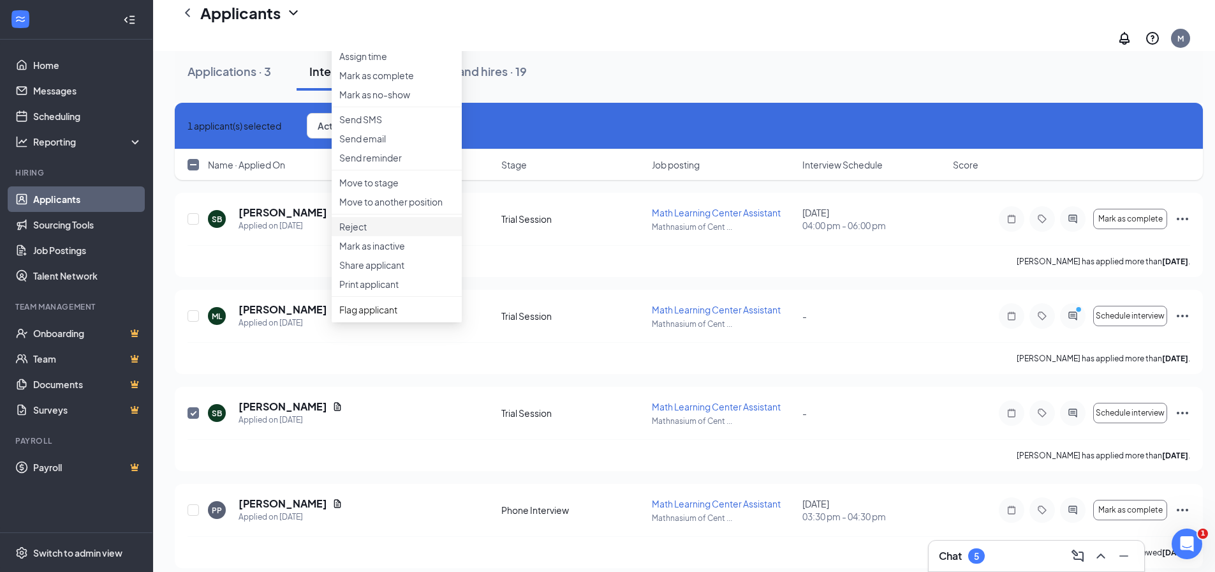
click at [354, 233] on p "Reject" at bounding box center [396, 226] width 115 height 13
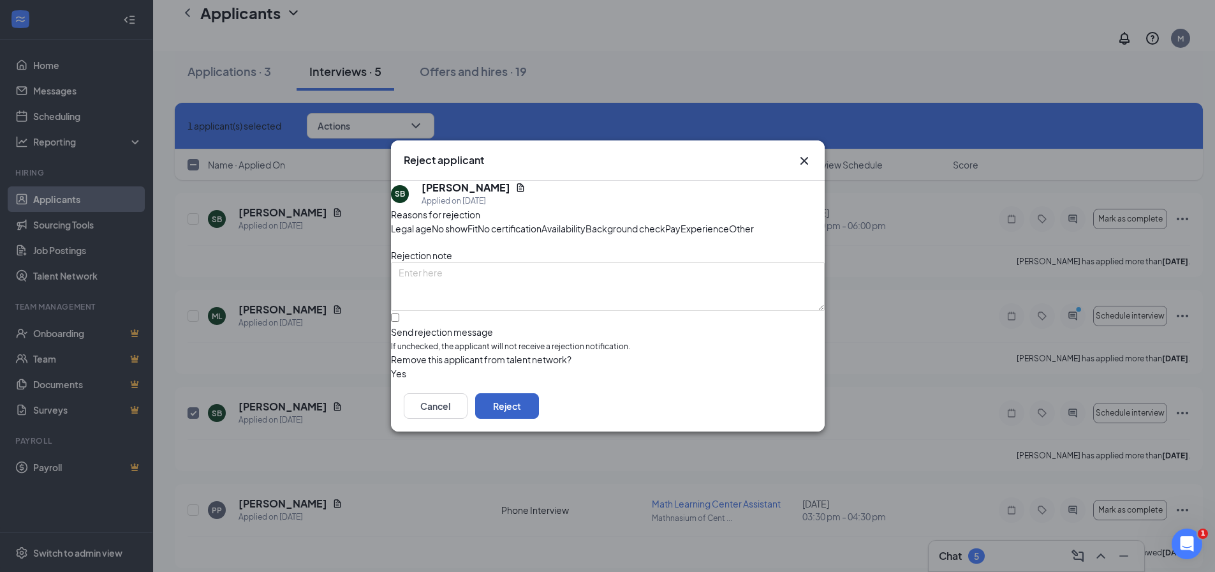
click at [539, 418] on button "Reject" at bounding box center [507, 406] width 64 height 26
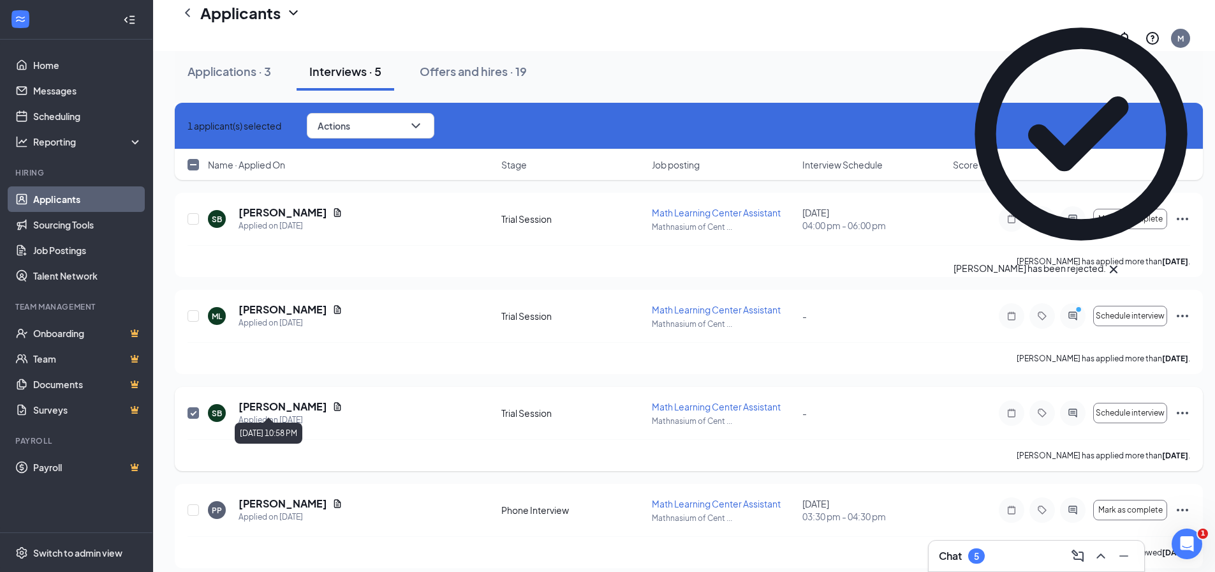
checkbox input "false"
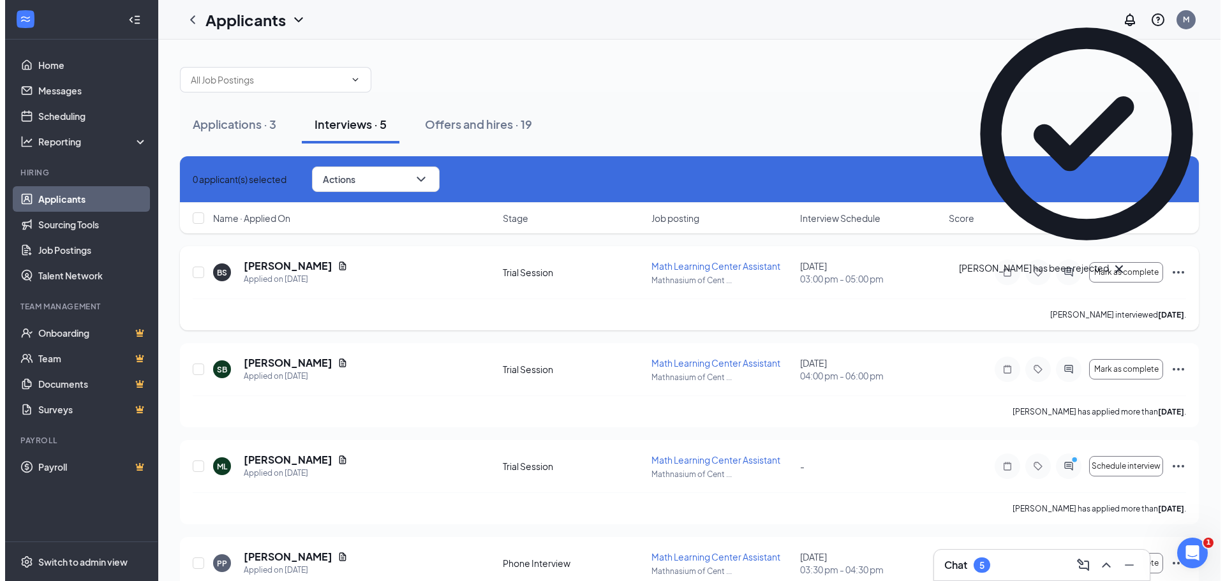
scroll to position [0, 0]
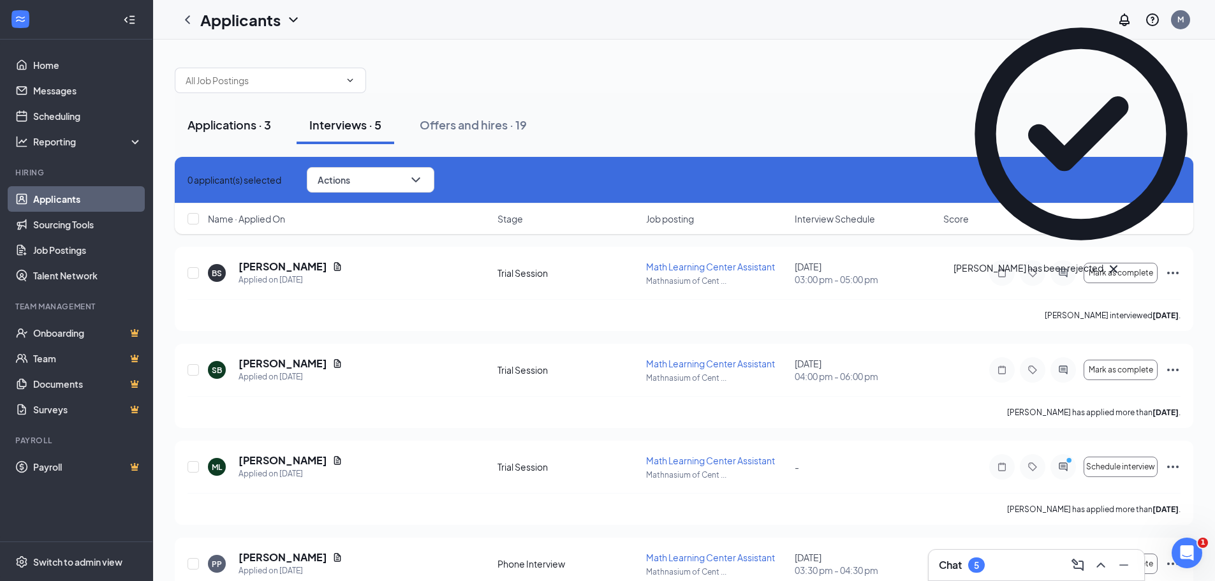
click at [210, 127] on div "Applications · 3" at bounding box center [230, 125] width 84 height 16
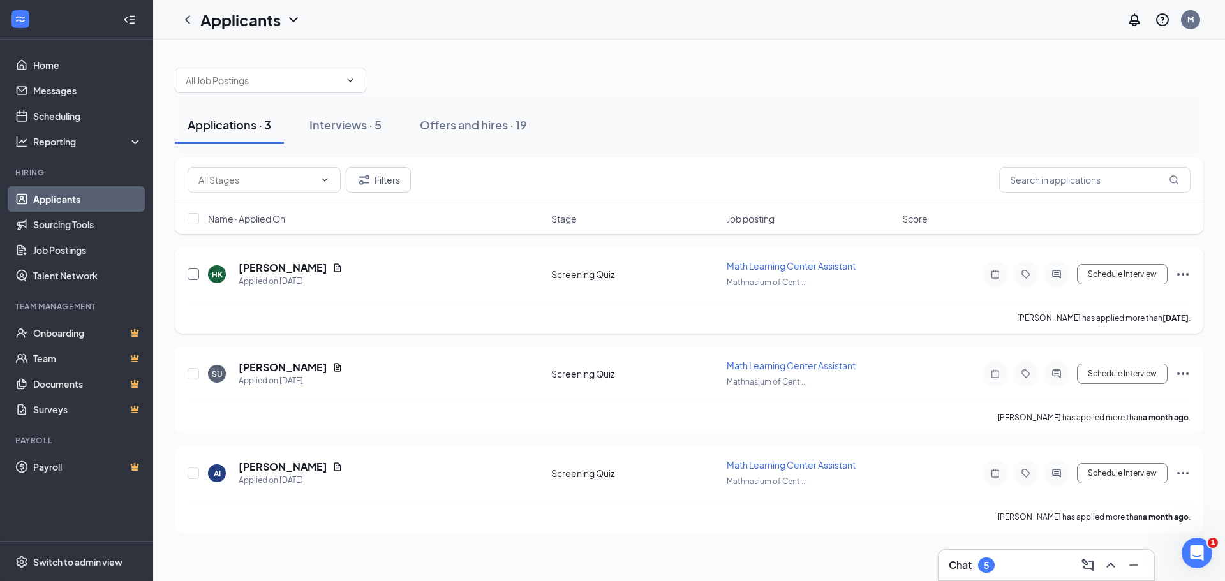
click at [193, 273] on input "checkbox" at bounding box center [193, 274] width 11 height 11
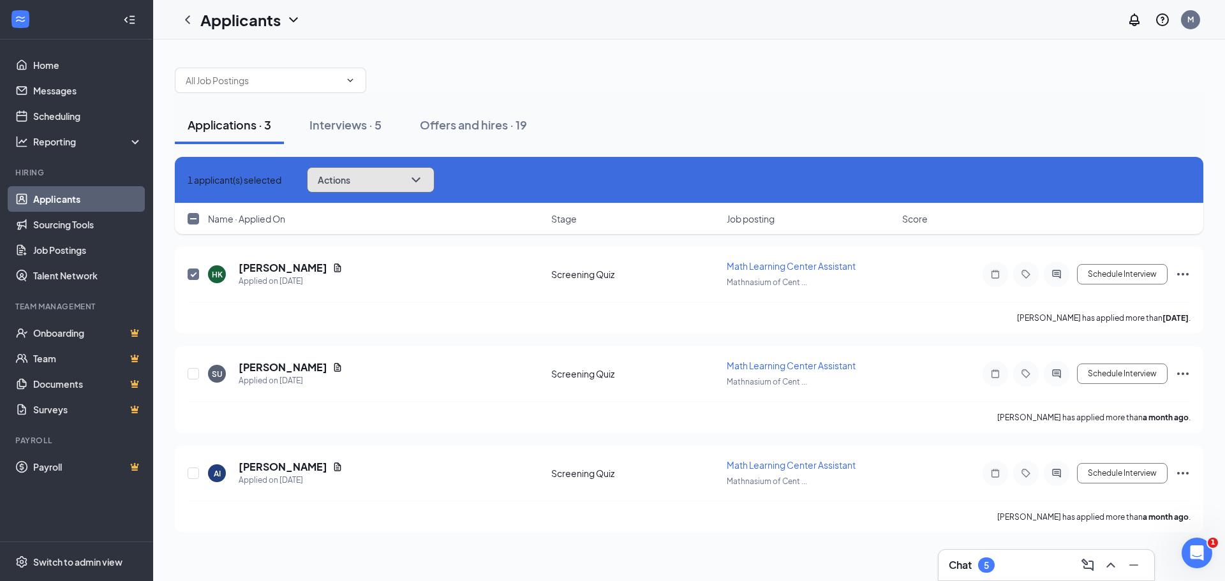
click at [424, 175] on icon "ChevronDown" at bounding box center [415, 179] width 15 height 15
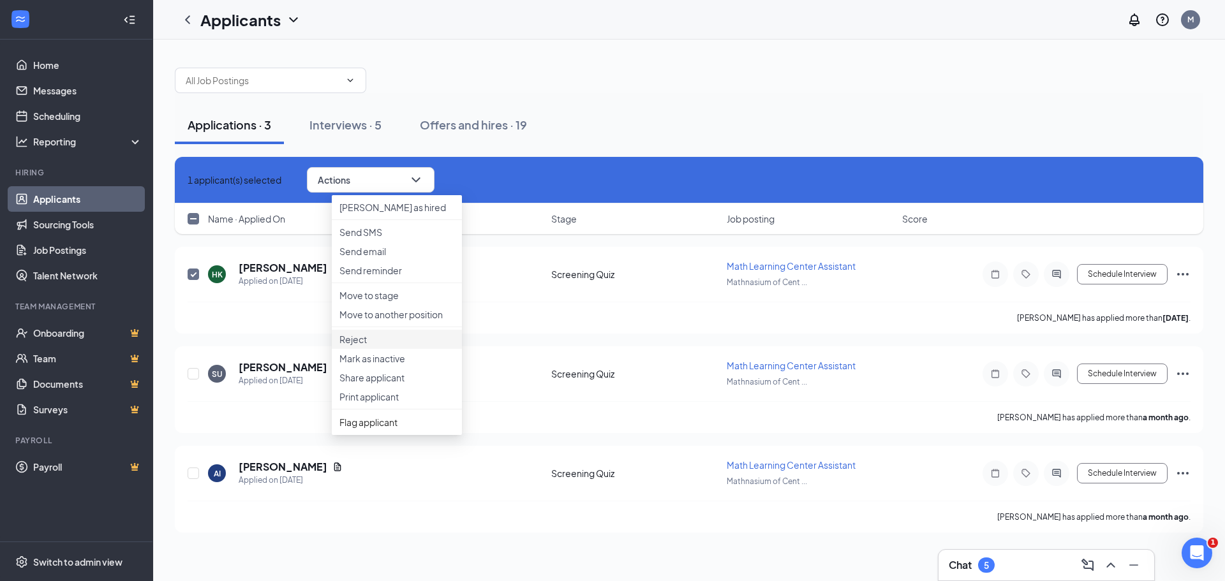
click at [354, 346] on p "Reject" at bounding box center [396, 339] width 115 height 13
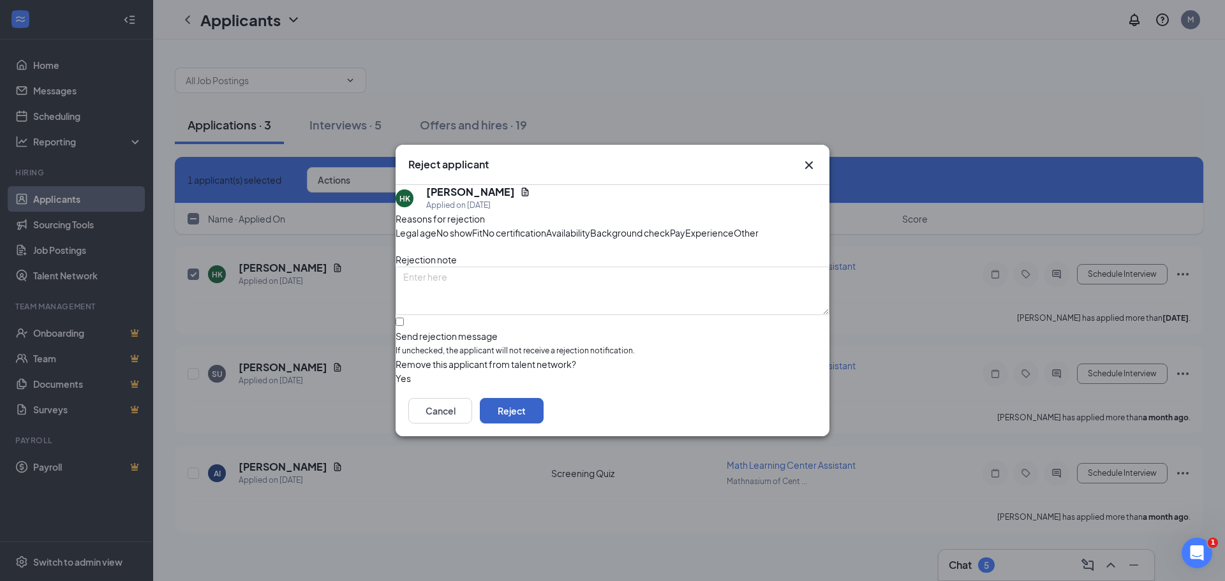
click at [543, 424] on button "Reject" at bounding box center [512, 411] width 64 height 26
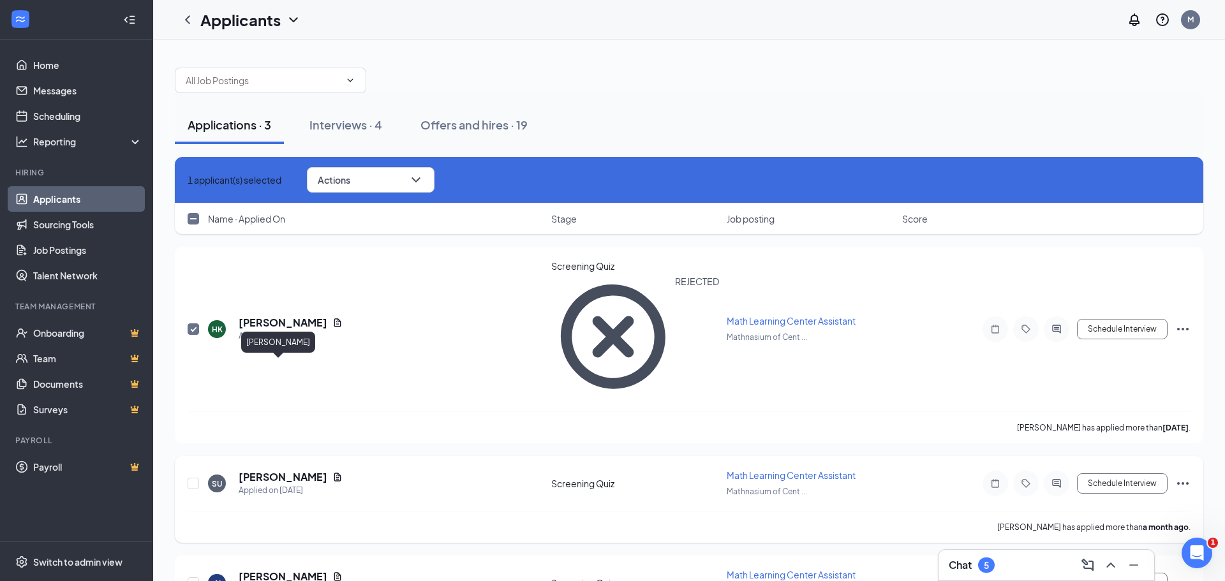
click at [257, 470] on h5 "[PERSON_NAME]" at bounding box center [283, 477] width 89 height 14
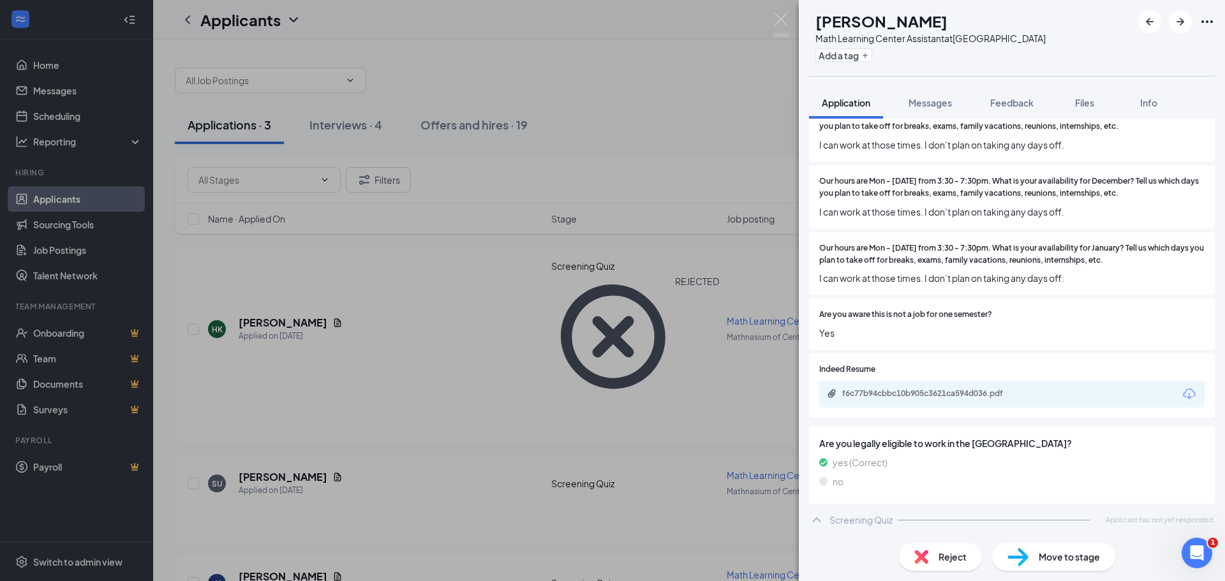
scroll to position [1534, 0]
click at [783, 16] on img at bounding box center [781, 25] width 16 height 25
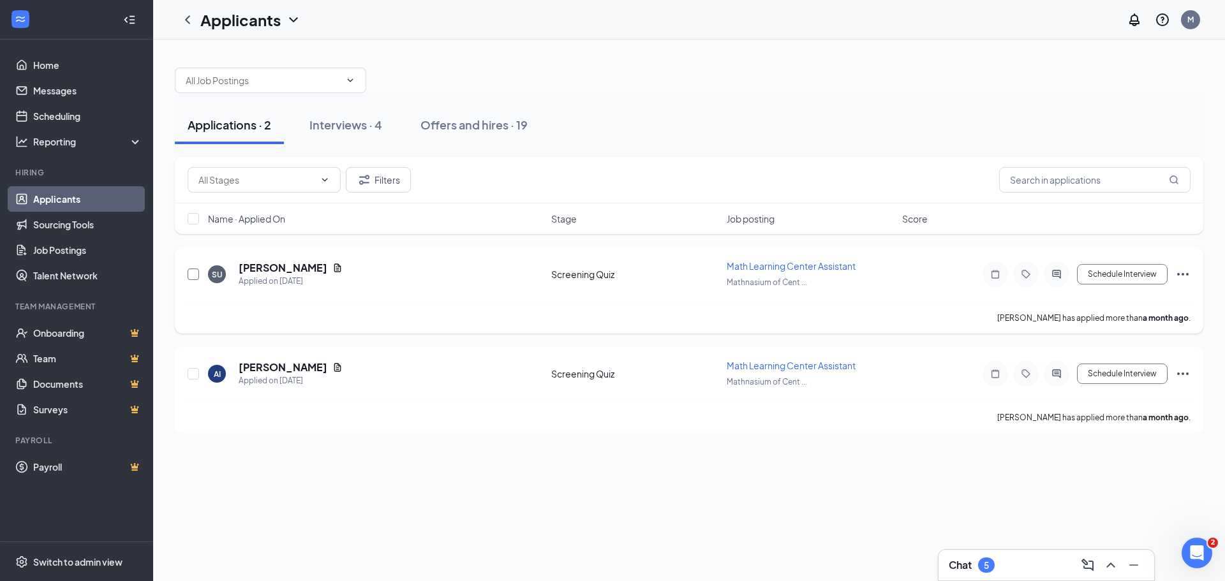
click at [193, 272] on input "checkbox" at bounding box center [193, 274] width 11 height 11
checkbox input "true"
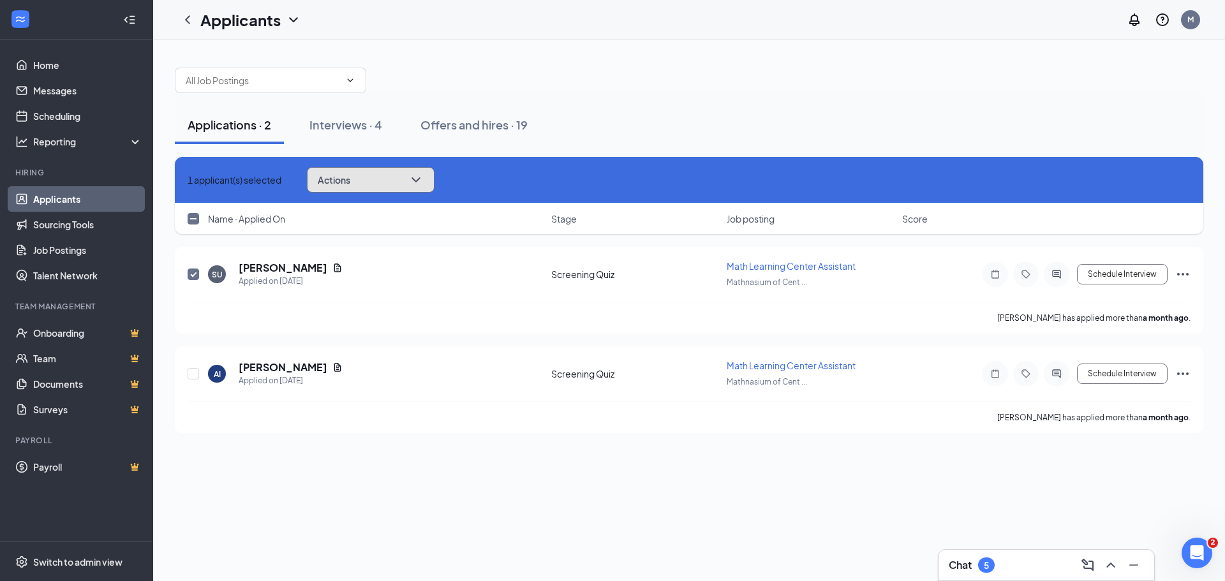
click at [424, 179] on icon "ChevronDown" at bounding box center [415, 179] width 15 height 15
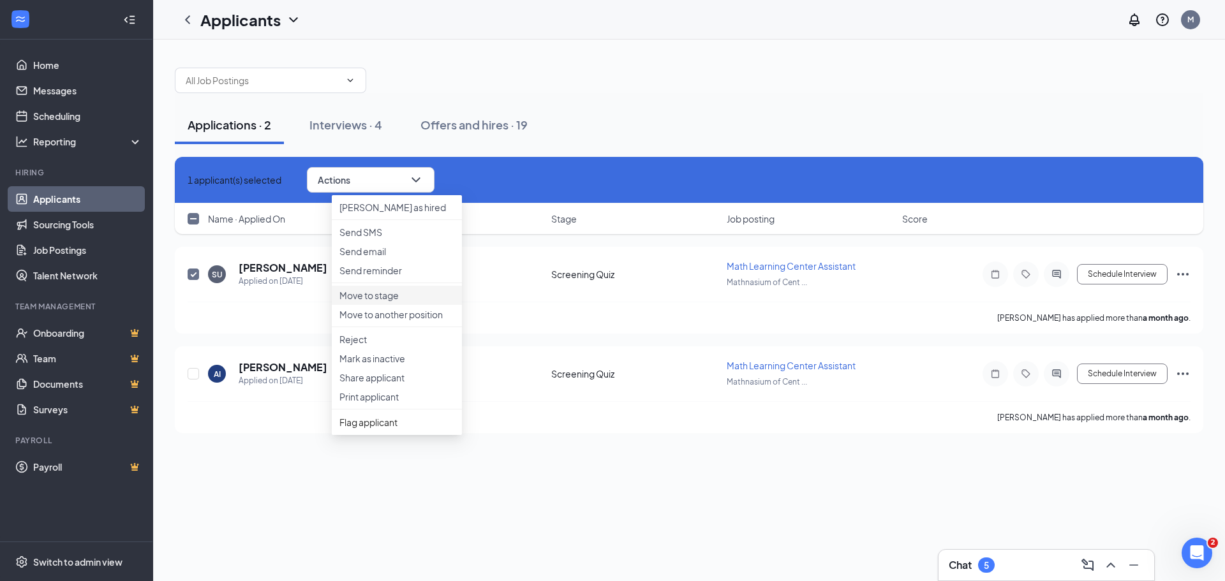
click at [382, 302] on p "Move to stage" at bounding box center [396, 295] width 115 height 13
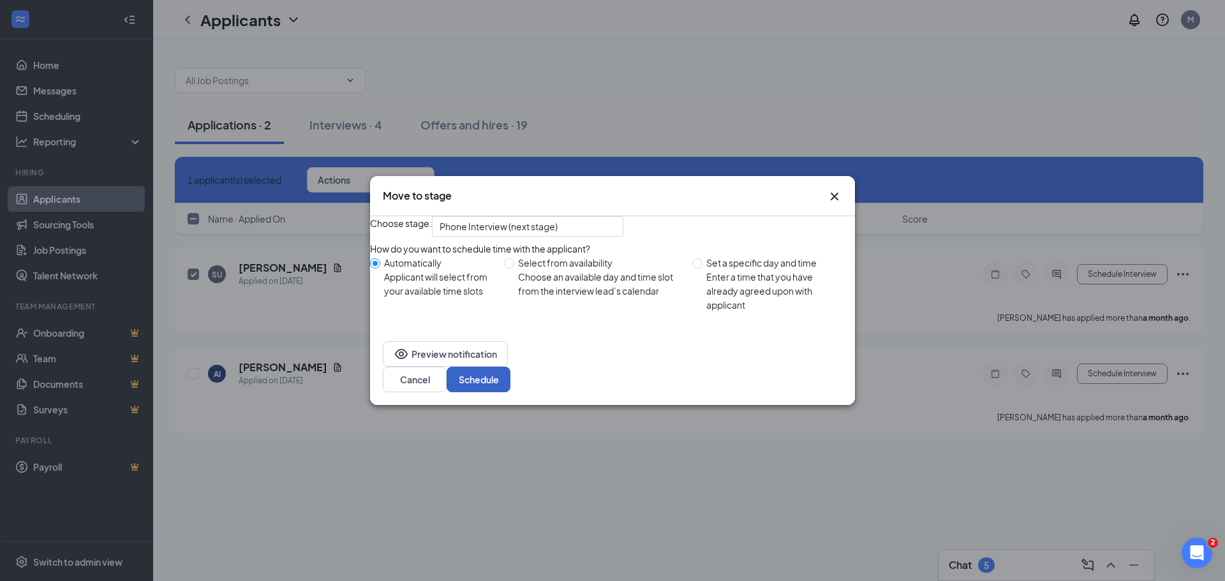
click at [510, 382] on button "Schedule" at bounding box center [478, 380] width 64 height 26
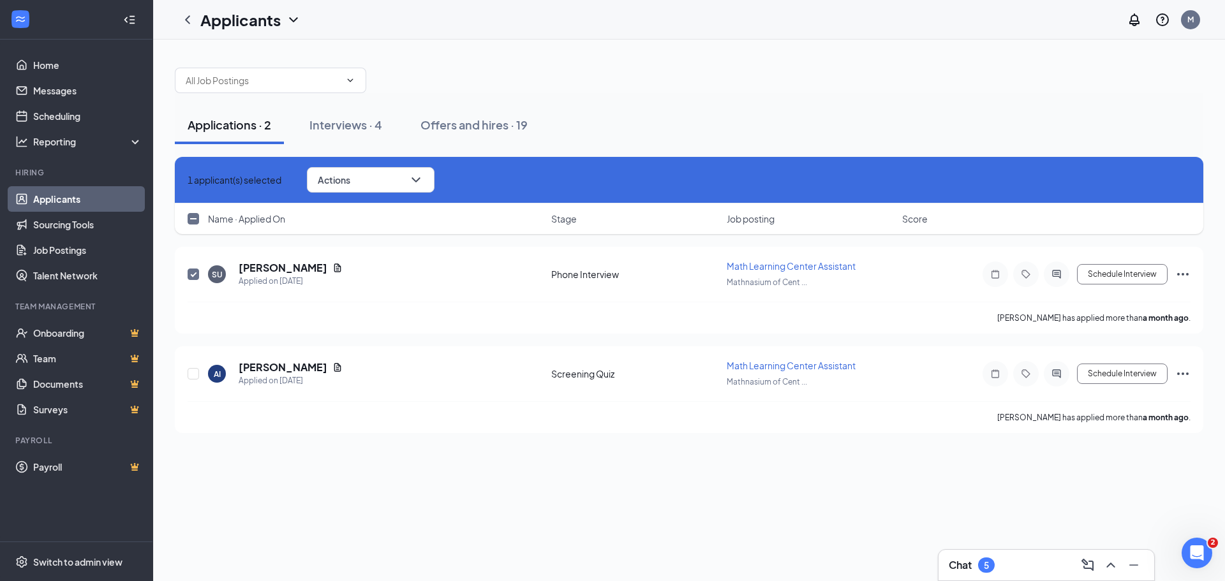
click at [215, 124] on div "Applications · 2" at bounding box center [230, 125] width 84 height 16
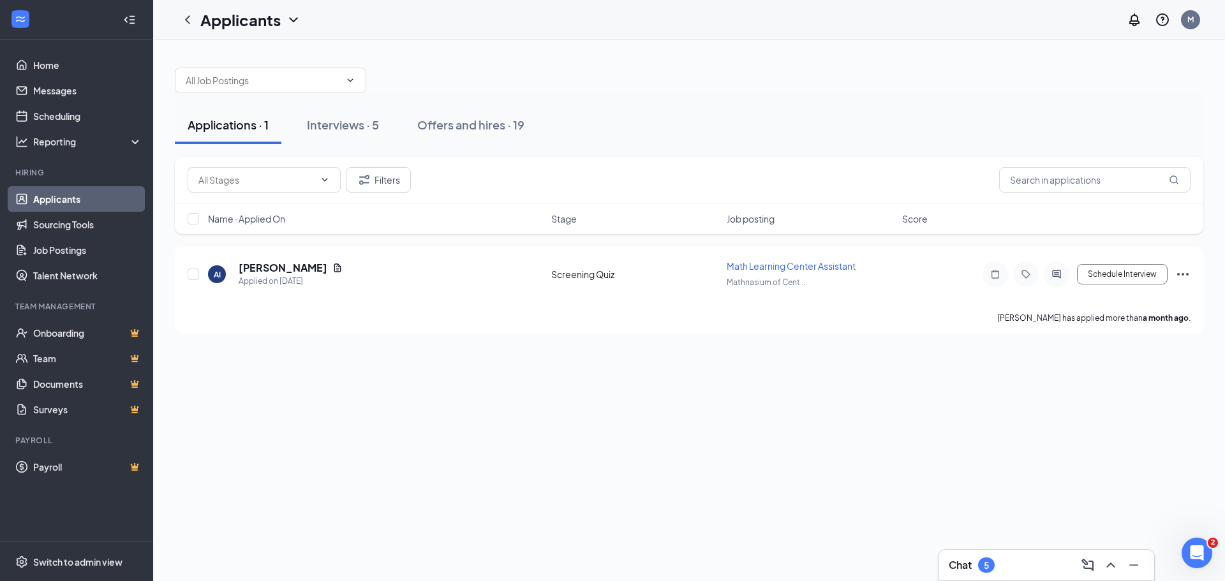
click at [223, 127] on div "Applications · 1" at bounding box center [228, 125] width 81 height 16
click at [266, 265] on h5 "[PERSON_NAME]" at bounding box center [283, 268] width 89 height 14
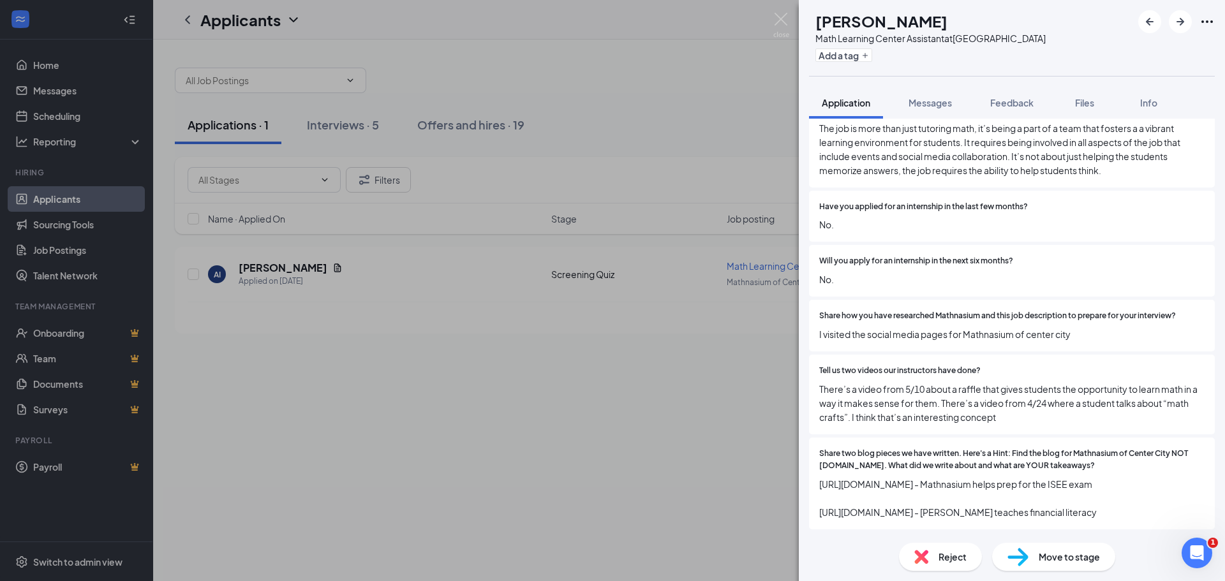
scroll to position [2084, 0]
click at [1067, 556] on span "Move to stage" at bounding box center [1068, 557] width 61 height 14
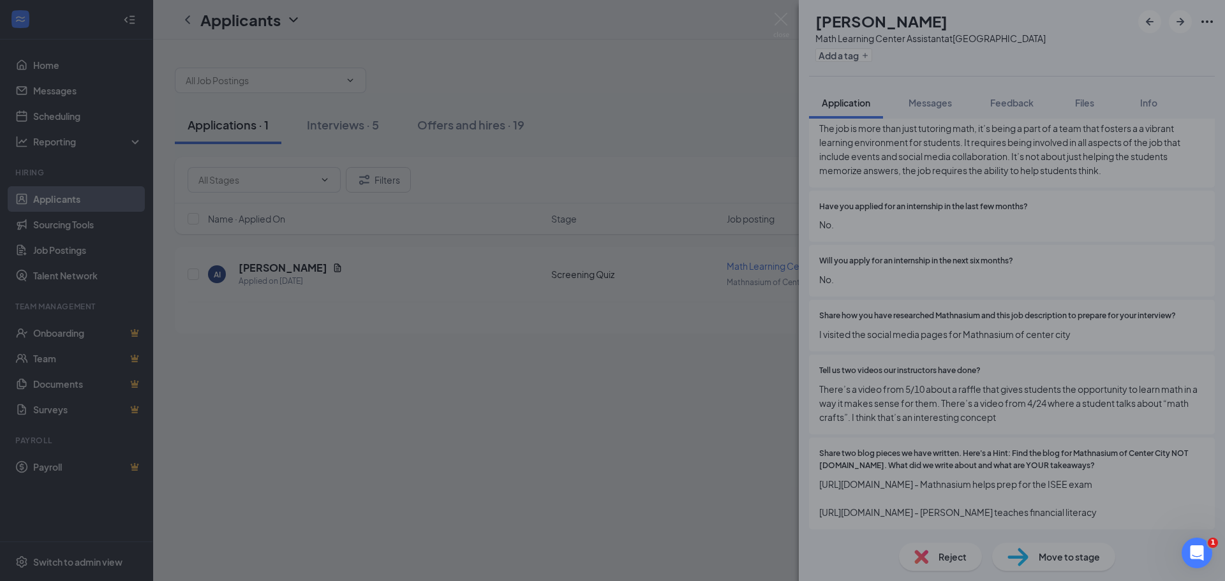
scroll to position [2079, 0]
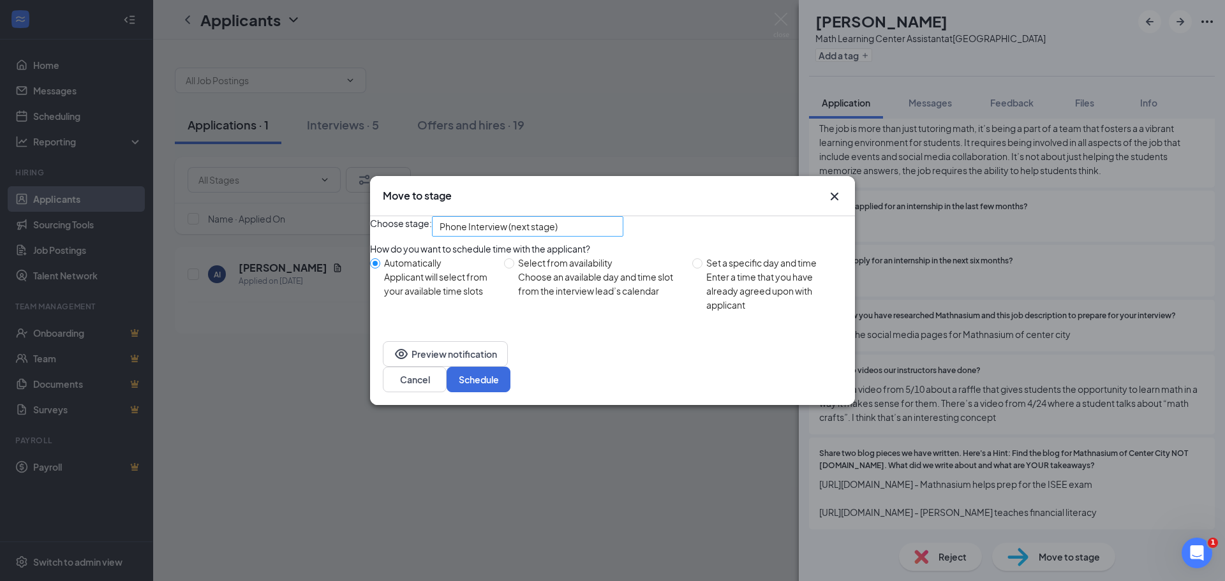
click at [500, 230] on span "Phone Interview (next stage)" at bounding box center [498, 226] width 118 height 19
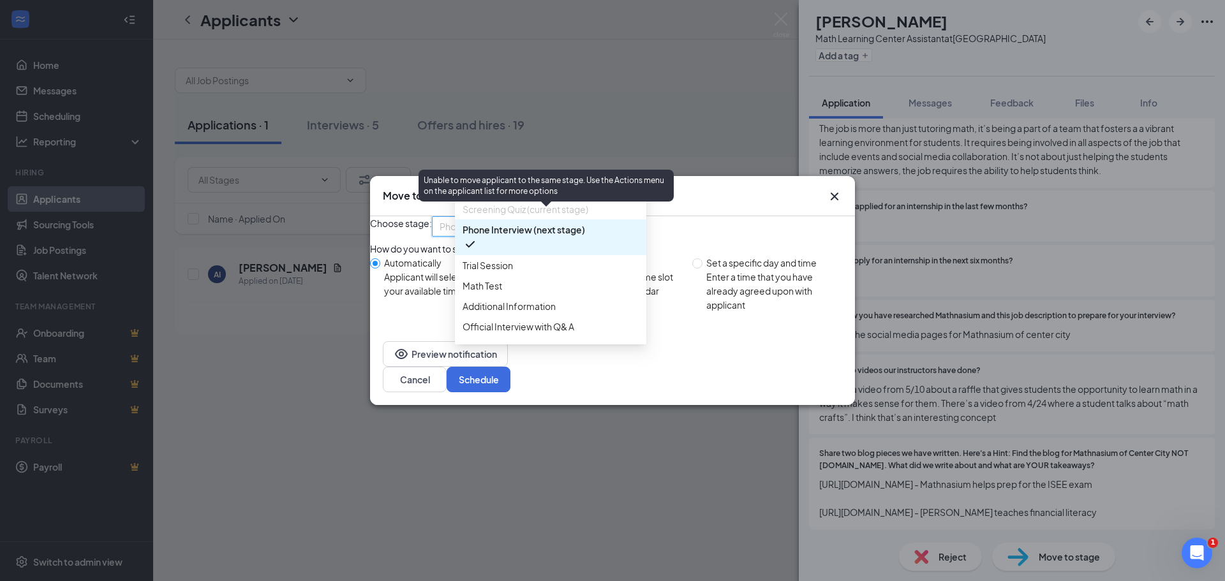
click at [548, 216] on span "Screening Quiz (current stage)" at bounding box center [525, 209] width 126 height 14
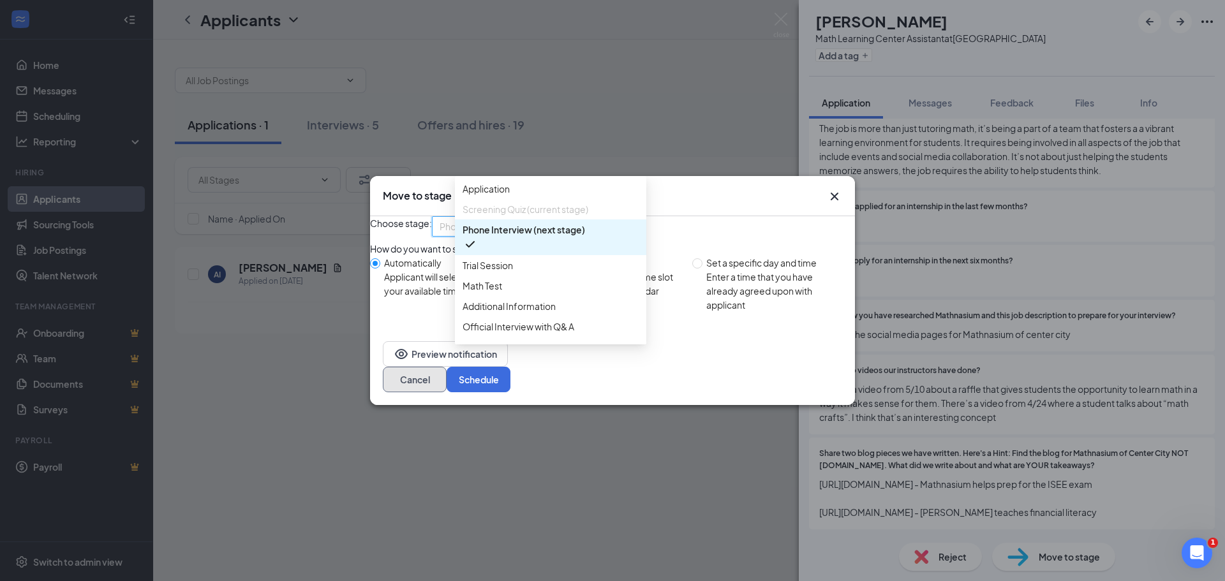
click at [446, 385] on button "Cancel" at bounding box center [415, 380] width 64 height 26
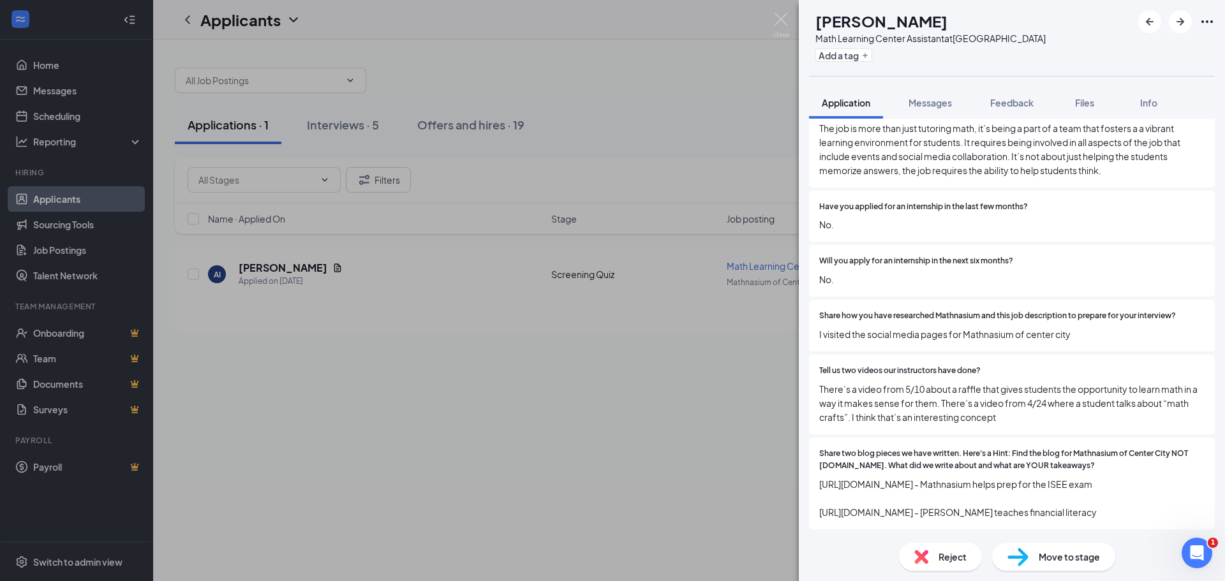
scroll to position [2084, 0]
click at [1081, 554] on span "Move to stage" at bounding box center [1068, 557] width 61 height 14
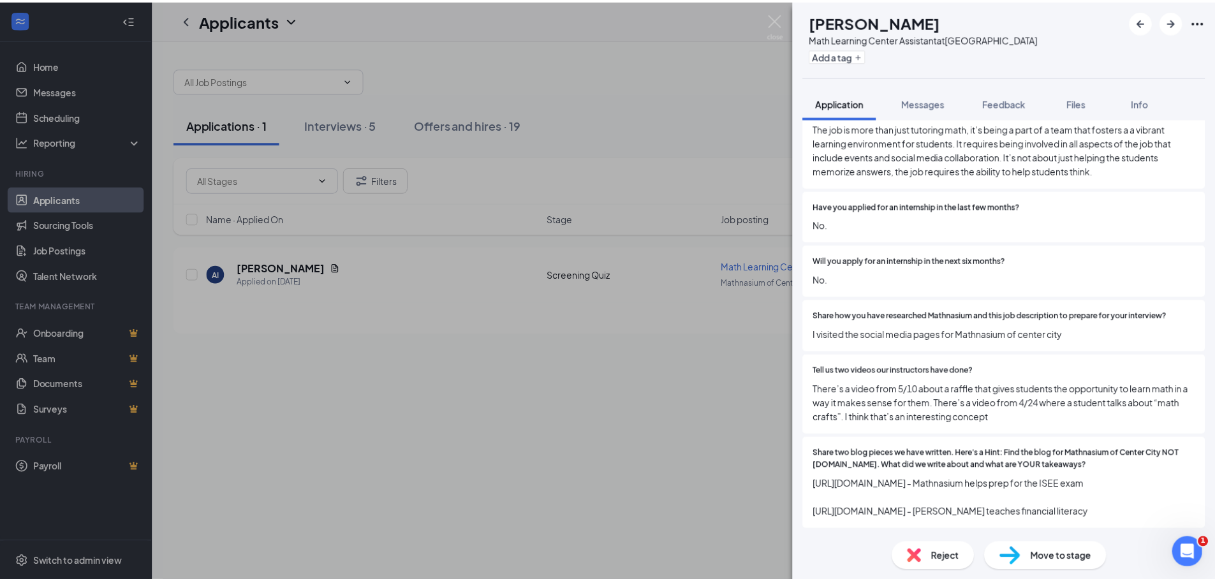
scroll to position [2079, 0]
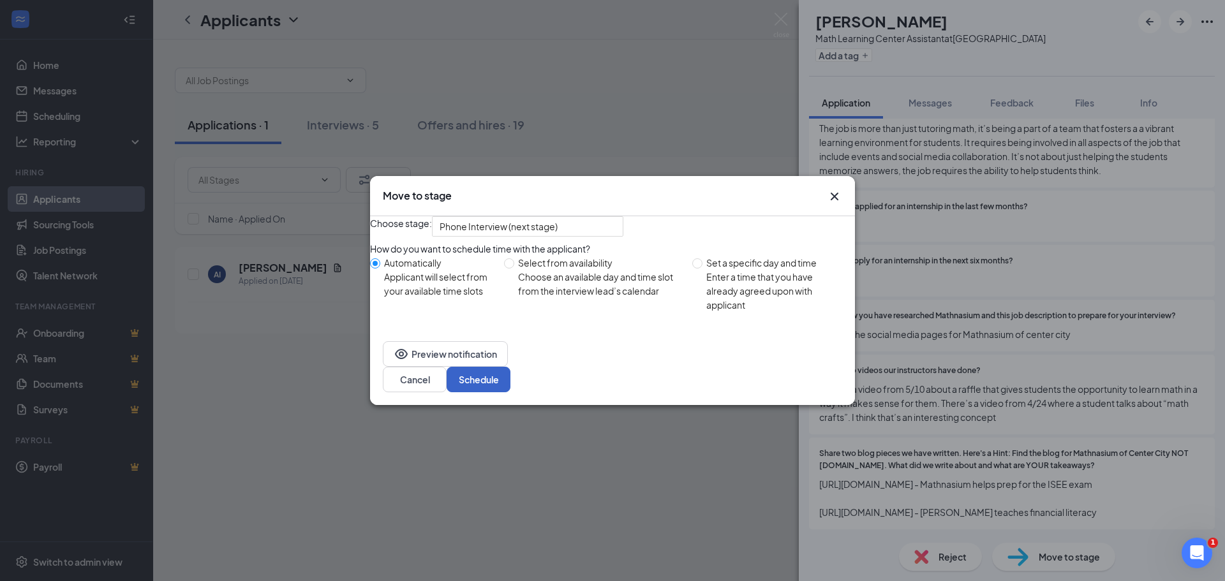
click at [510, 388] on button "Schedule" at bounding box center [478, 380] width 64 height 26
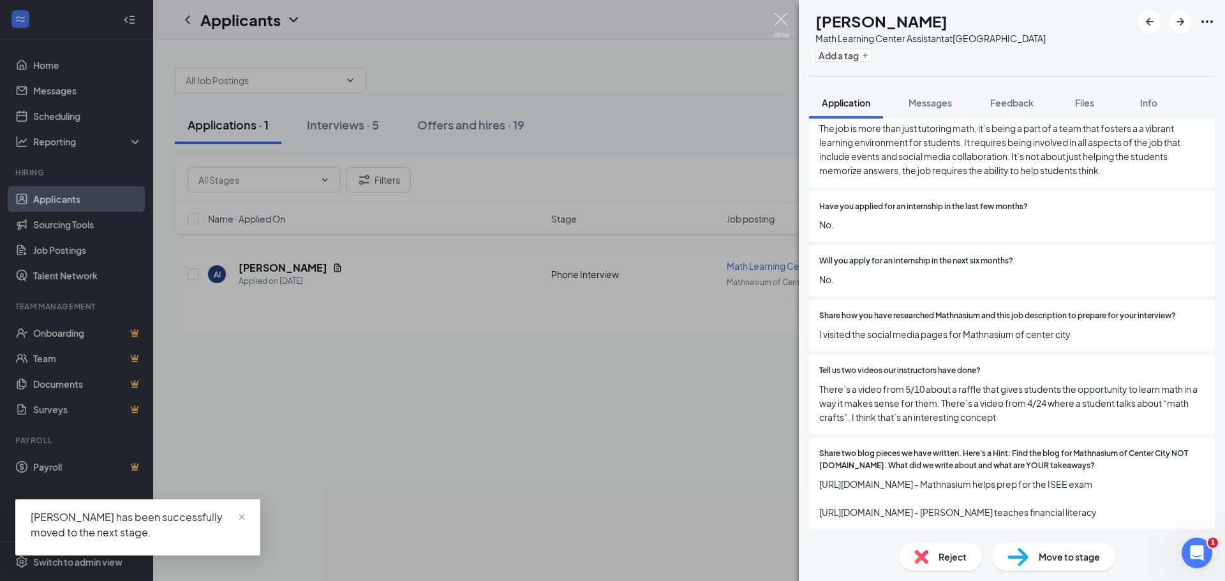
click at [780, 15] on img at bounding box center [781, 25] width 16 height 25
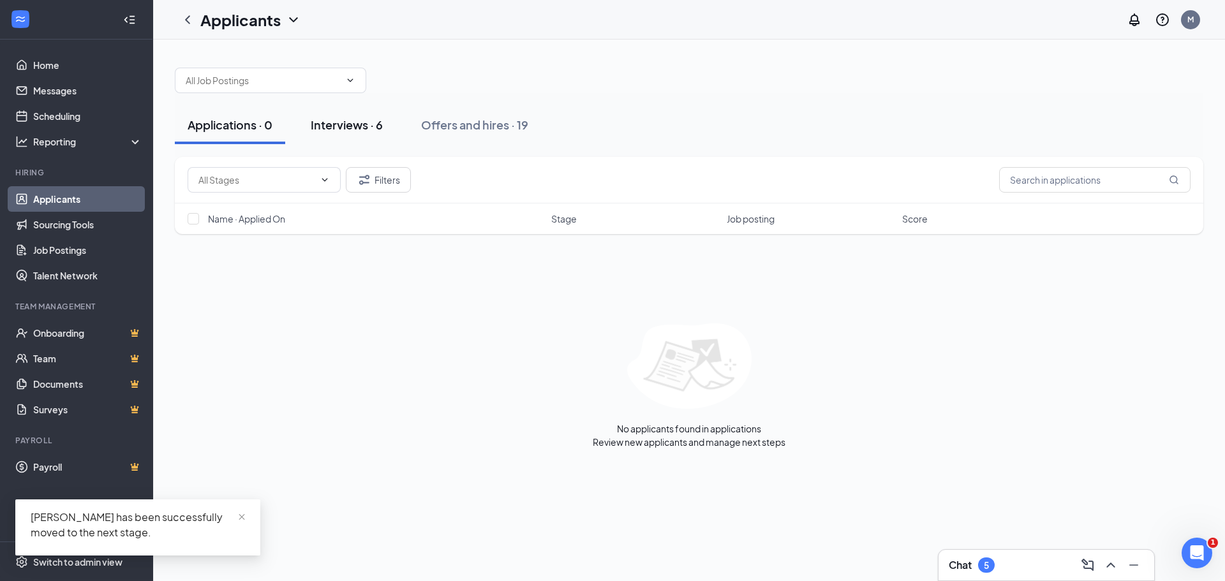
click at [352, 122] on div "Interviews · 6" at bounding box center [347, 125] width 72 height 16
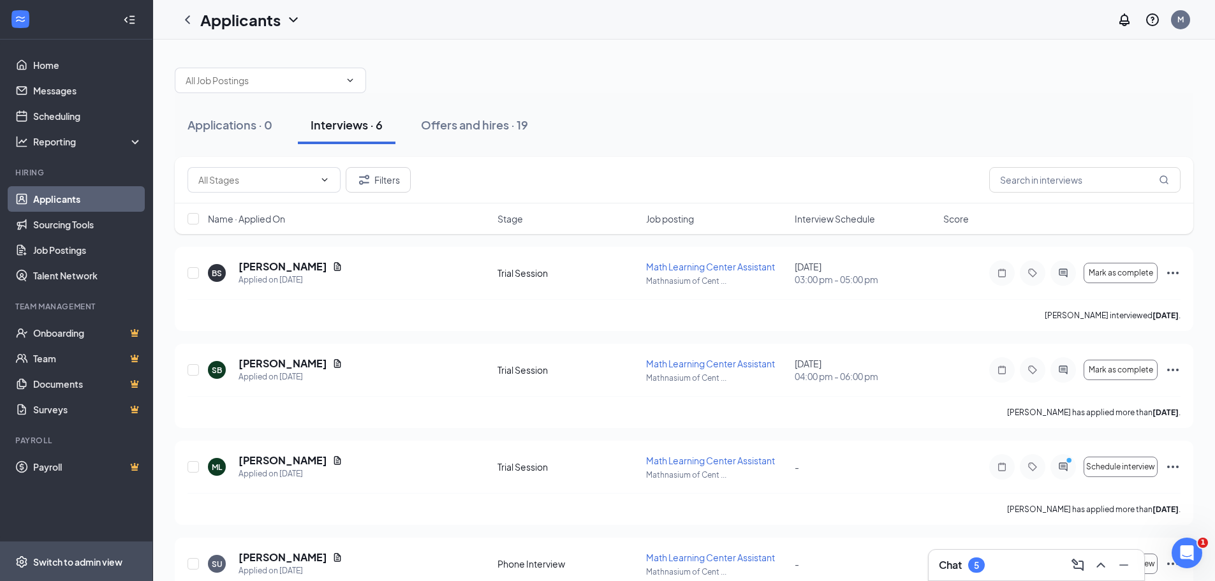
click at [64, 561] on div "Switch to admin view" at bounding box center [77, 562] width 89 height 13
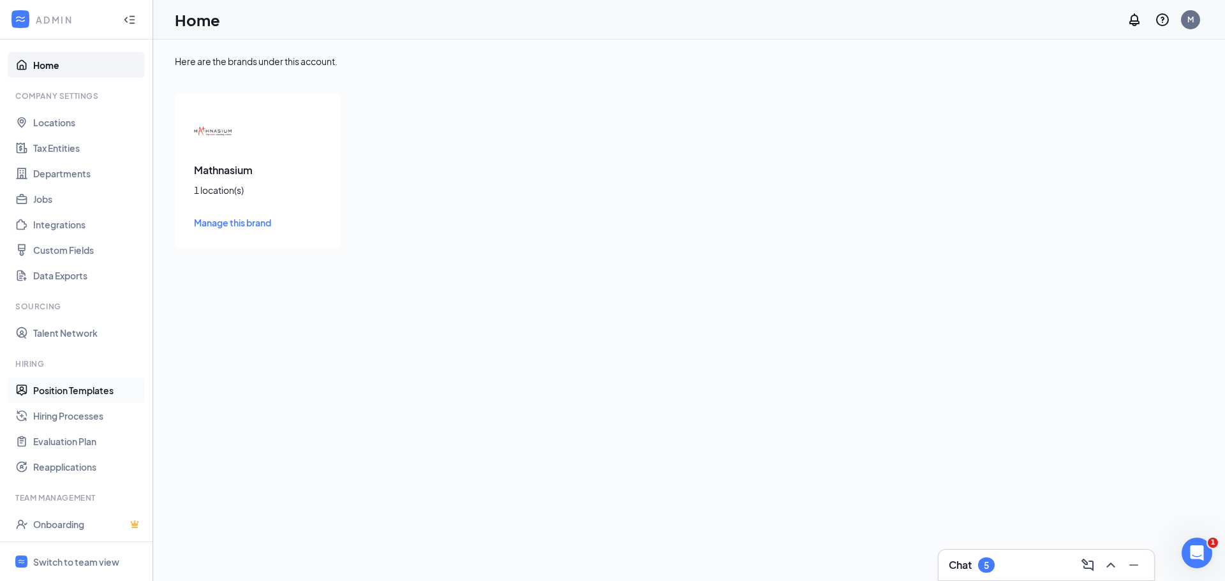
click at [73, 388] on link "Position Templates" at bounding box center [87, 391] width 109 height 26
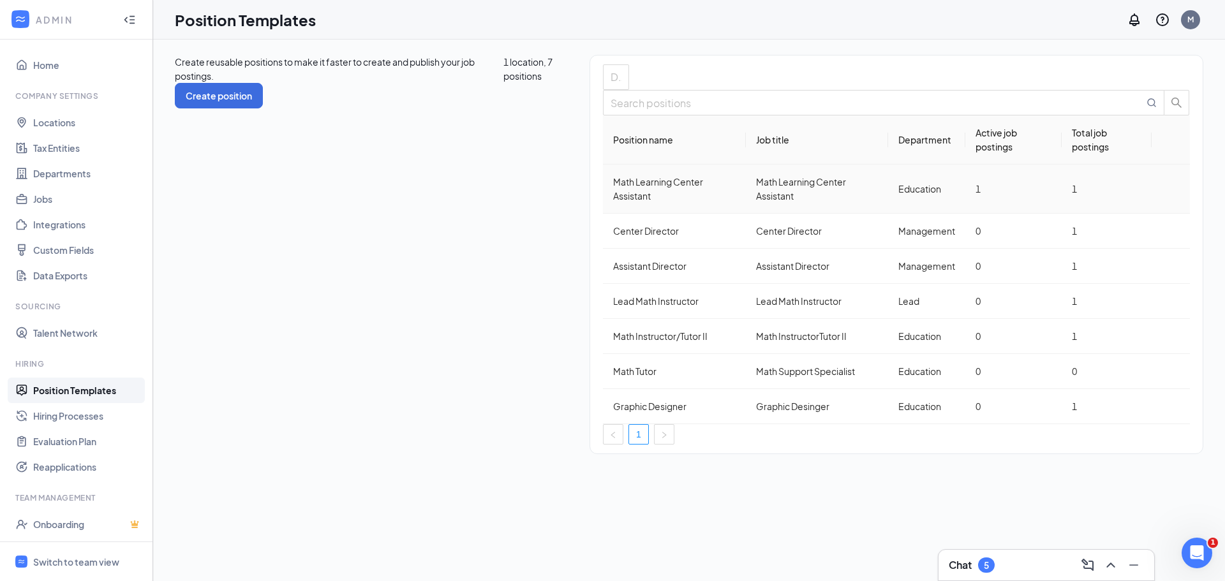
click at [613, 203] on div "Math Learning Center Assistant" at bounding box center [674, 189] width 122 height 28
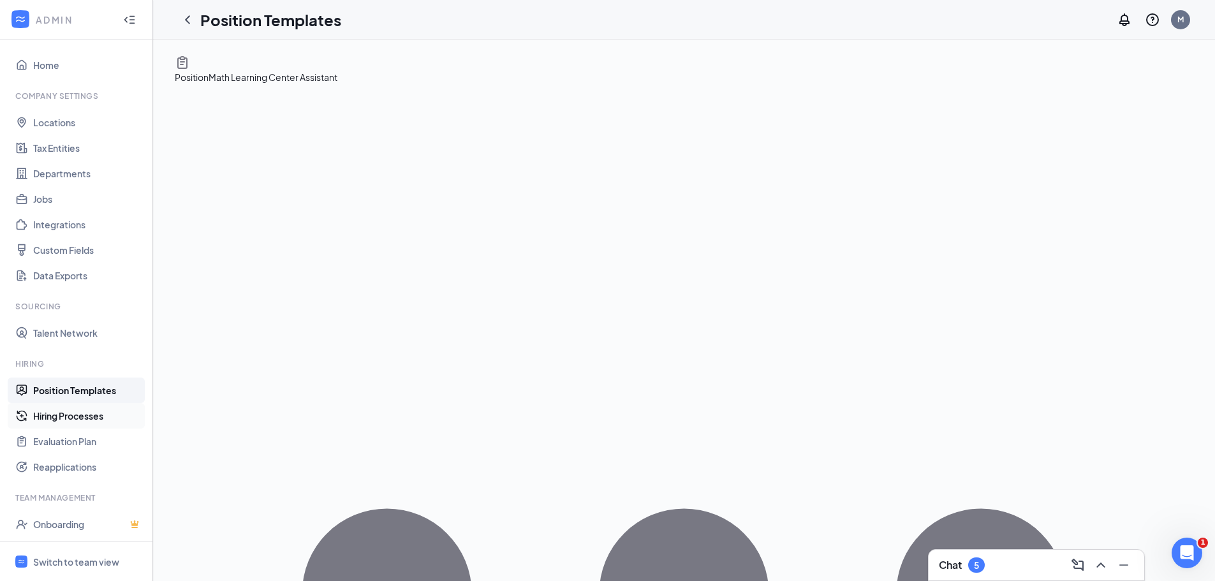
click at [69, 415] on link "Hiring Processes" at bounding box center [87, 416] width 109 height 26
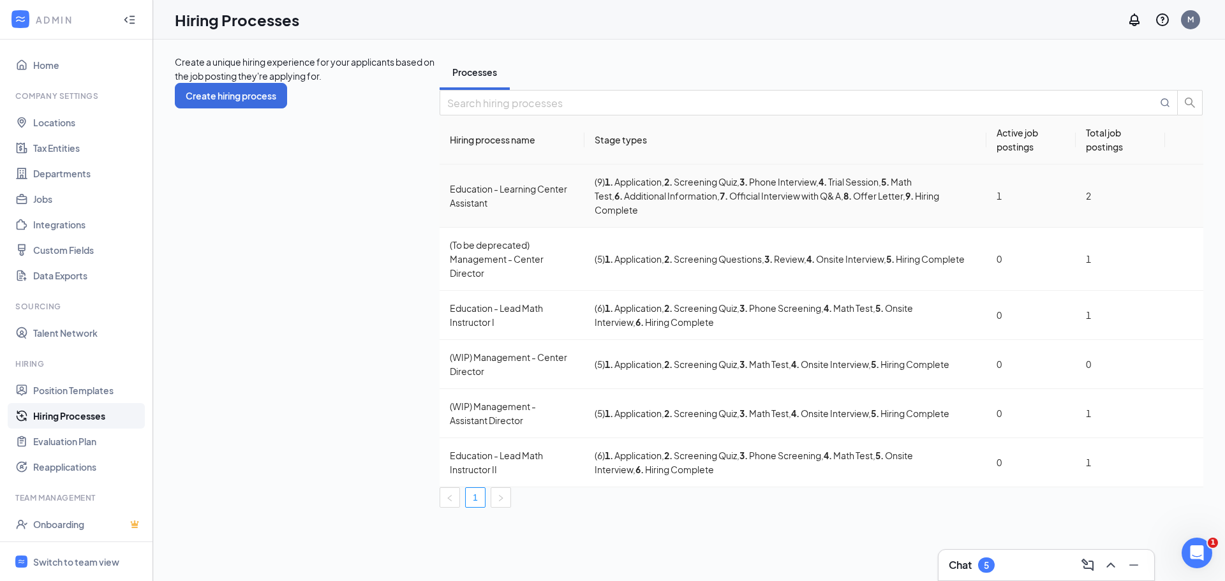
click at [450, 210] on div "Education - Learning Center Assistant" at bounding box center [512, 196] width 124 height 28
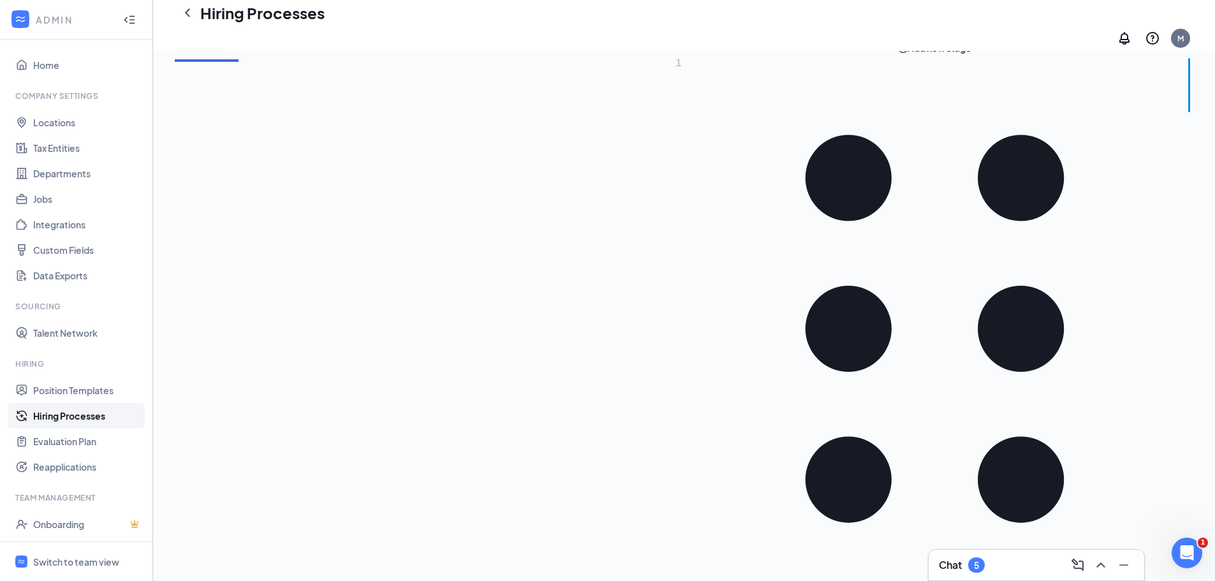
scroll to position [255, 0]
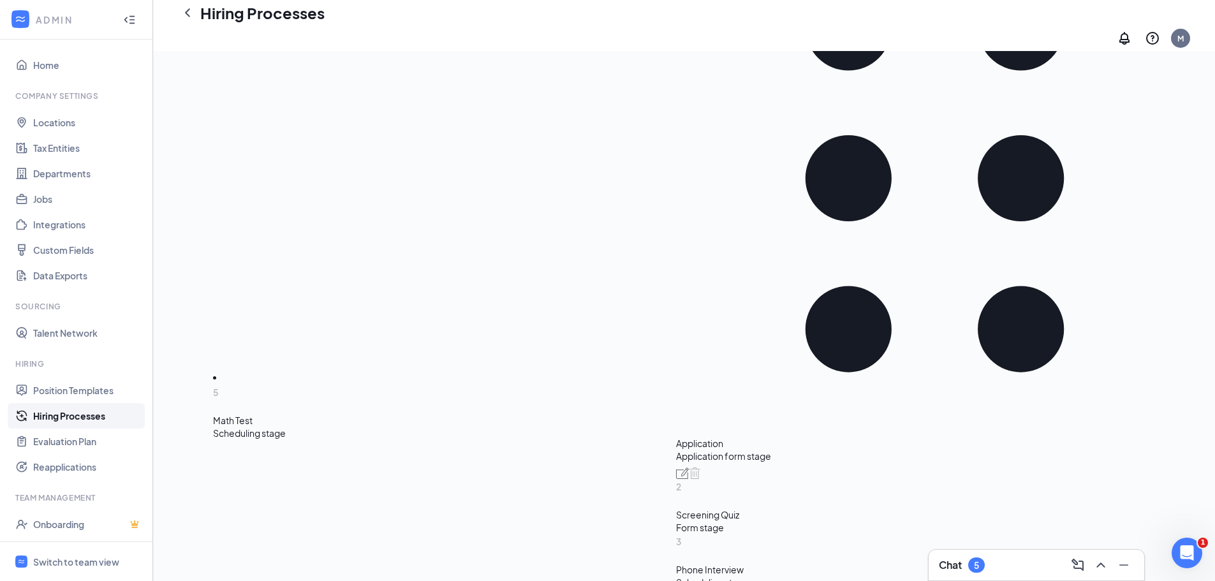
drag, startPoint x: 234, startPoint y: 391, endPoint x: 235, endPoint y: 335, distance: 56.1
click at [676, 335] on div "Add new stage 1 Application Application form stage 2 Screening Quiz Form stage …" at bounding box center [934, 408] width 517 height 1037
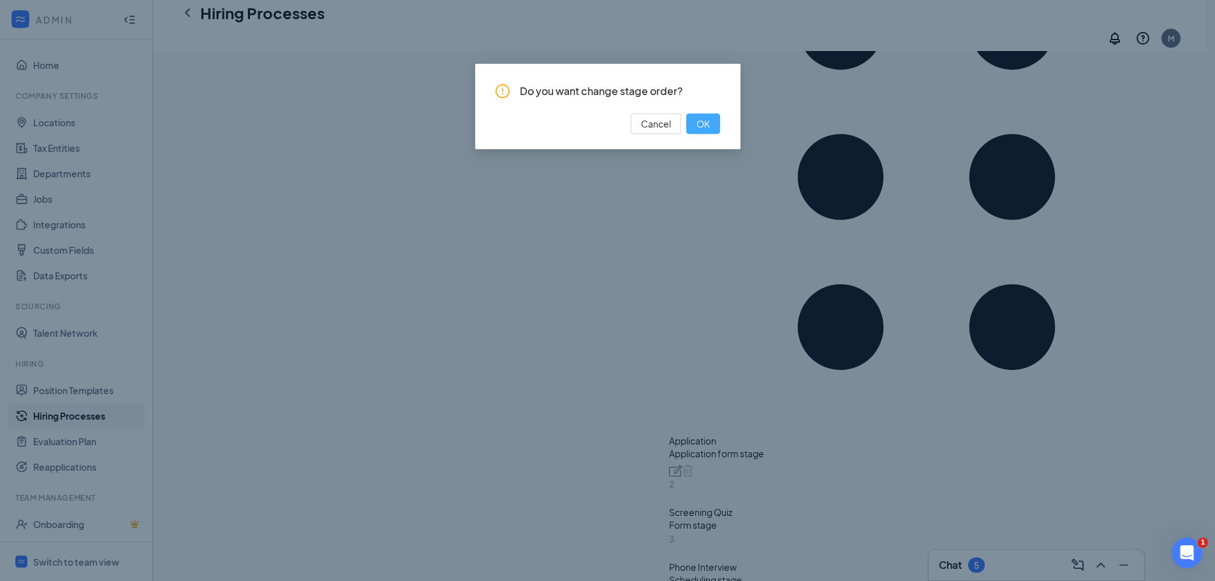
click at [702, 115] on button "OK" at bounding box center [703, 124] width 34 height 20
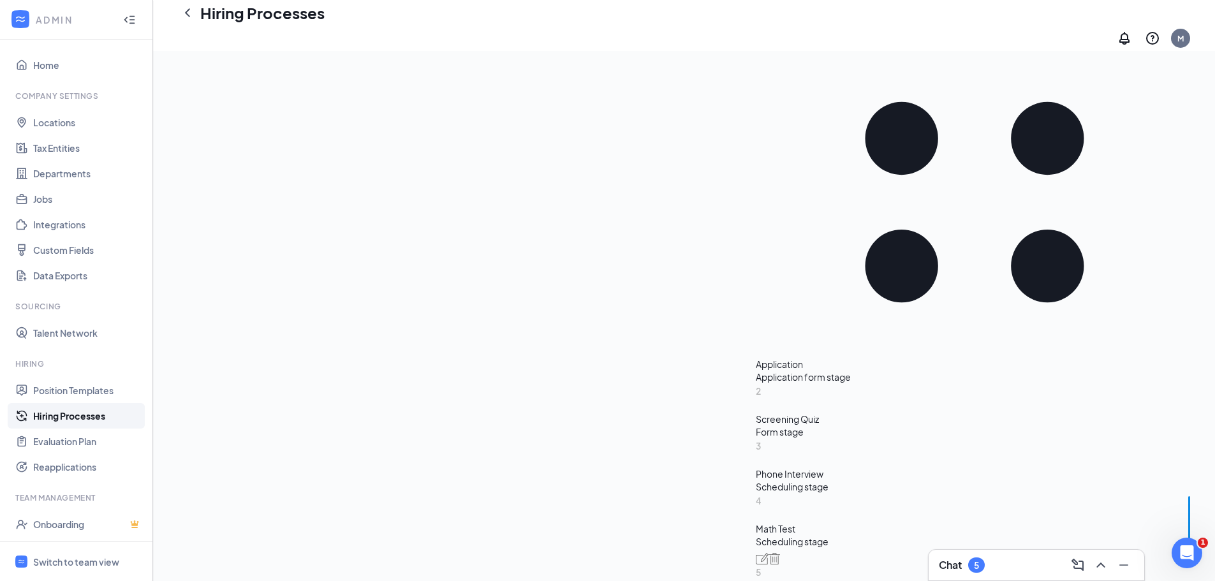
click at [756, 522] on div "Math Test" at bounding box center [975, 528] width 438 height 13
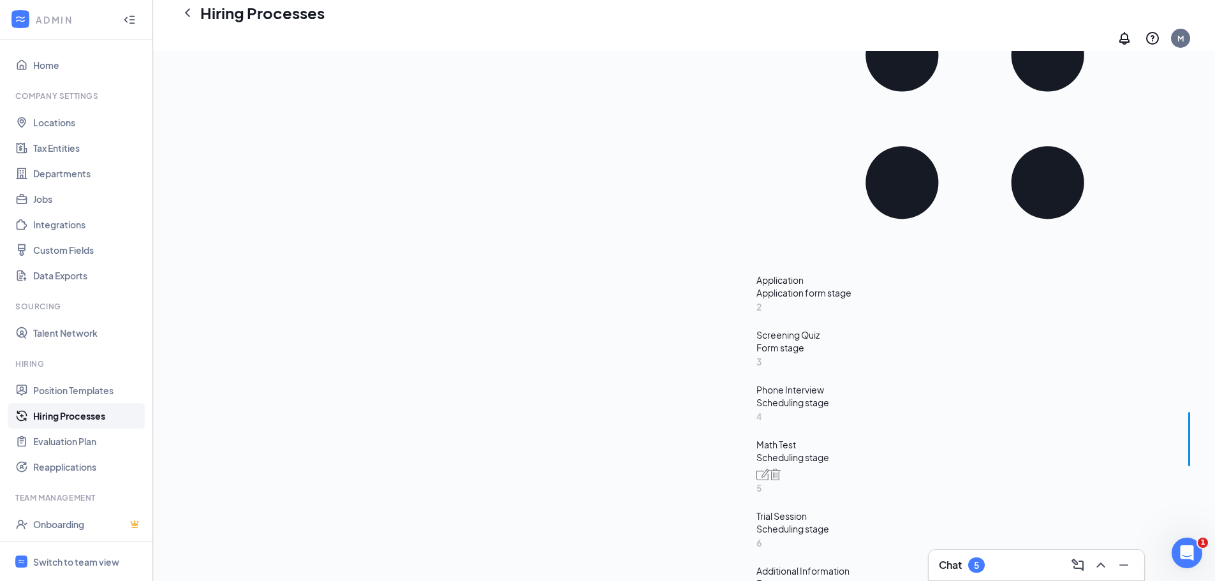
scroll to position [319, 0]
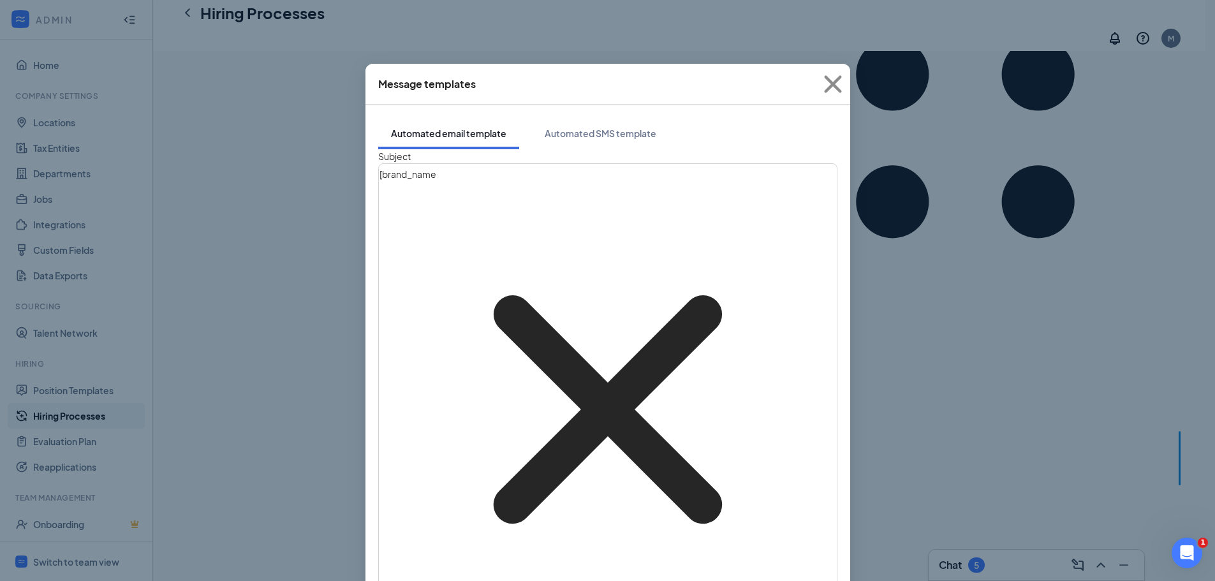
scroll to position [64, 0]
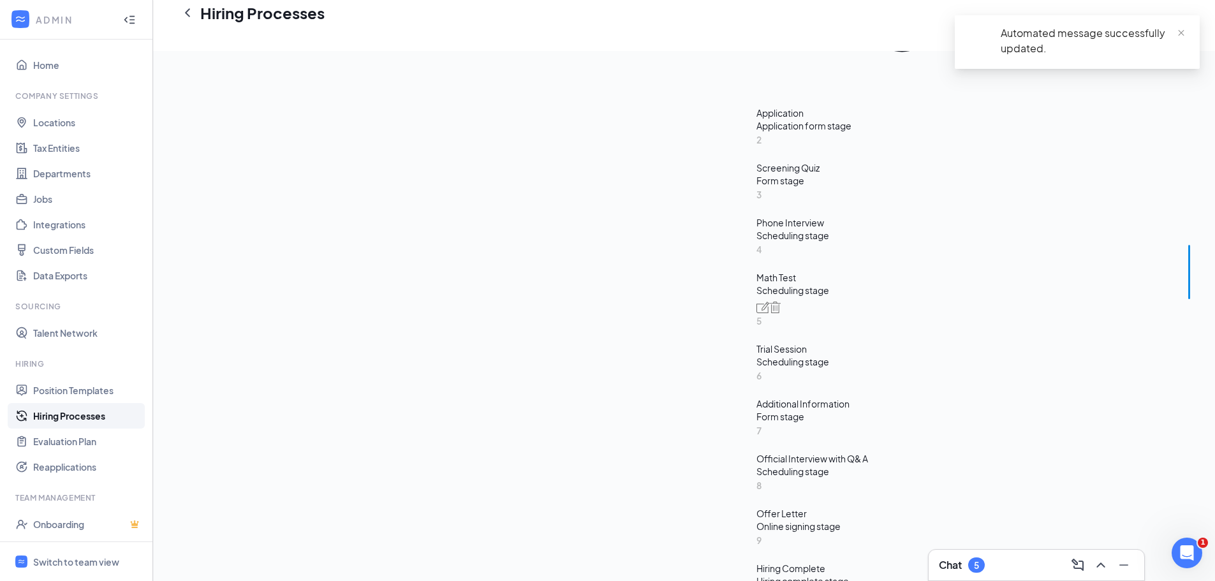
scroll to position [510, 0]
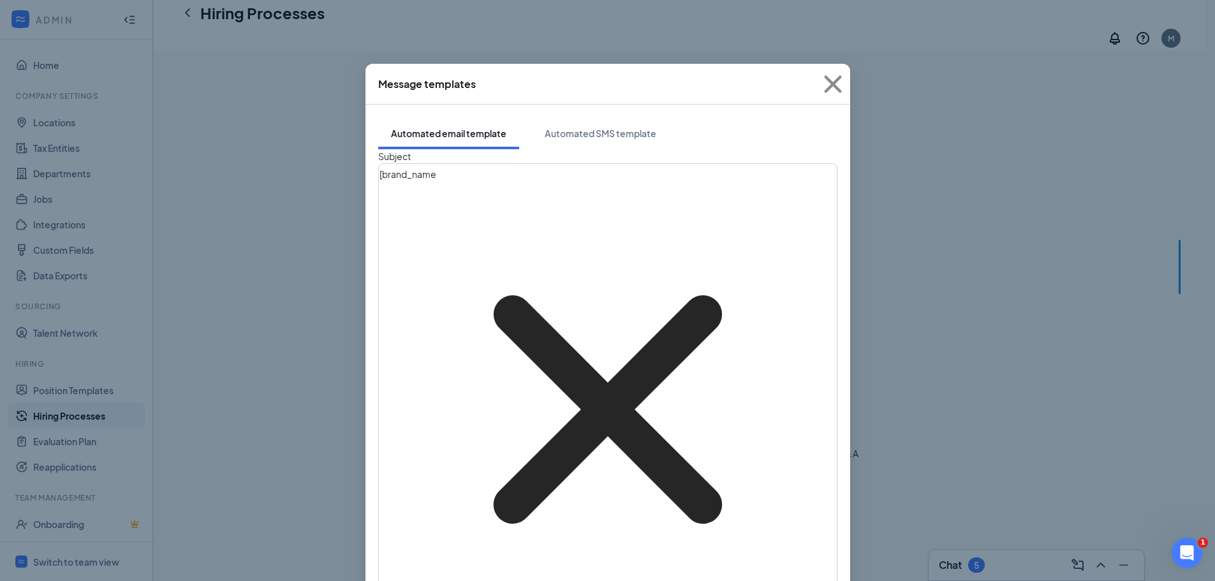
scroll to position [191, 0]
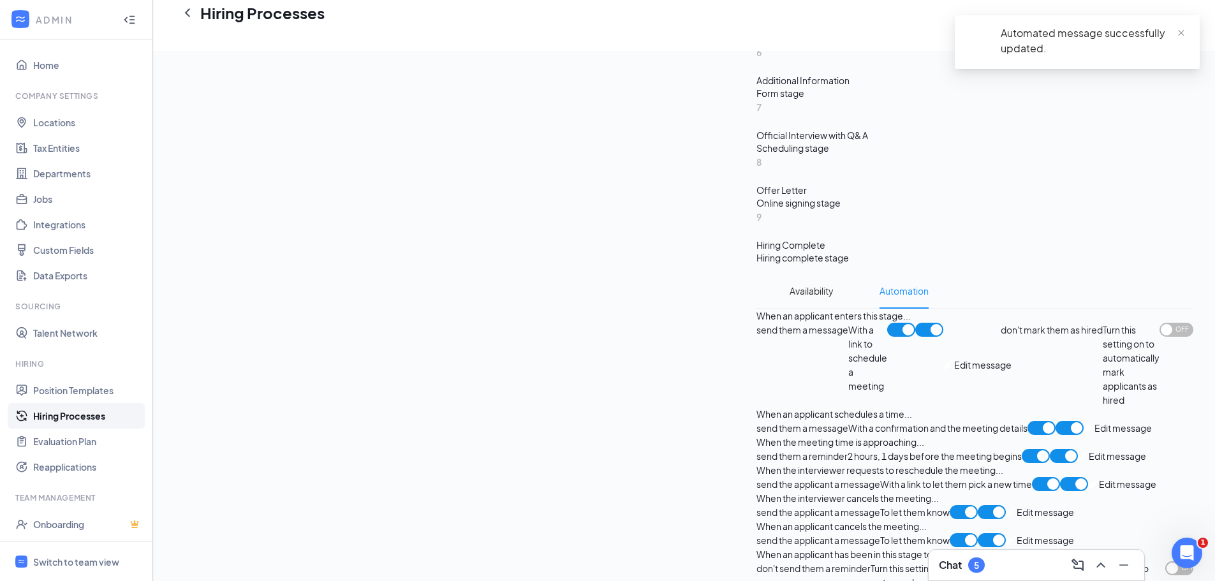
scroll to position [829, 0]
click at [1099, 476] on span "Edit message" at bounding box center [1127, 483] width 57 height 14
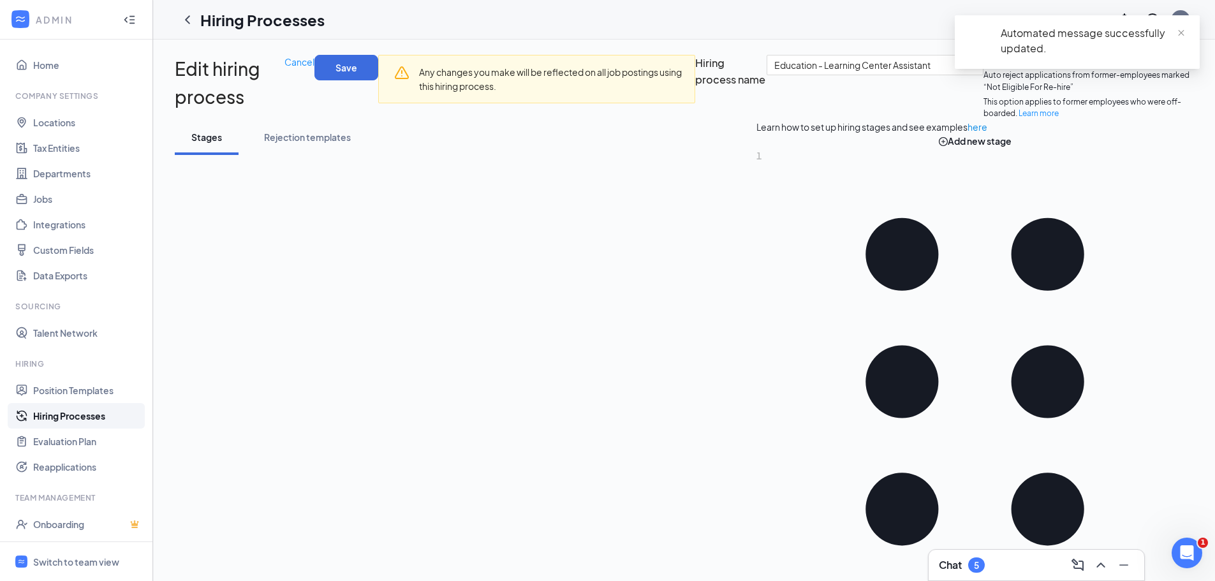
scroll to position [319, 0]
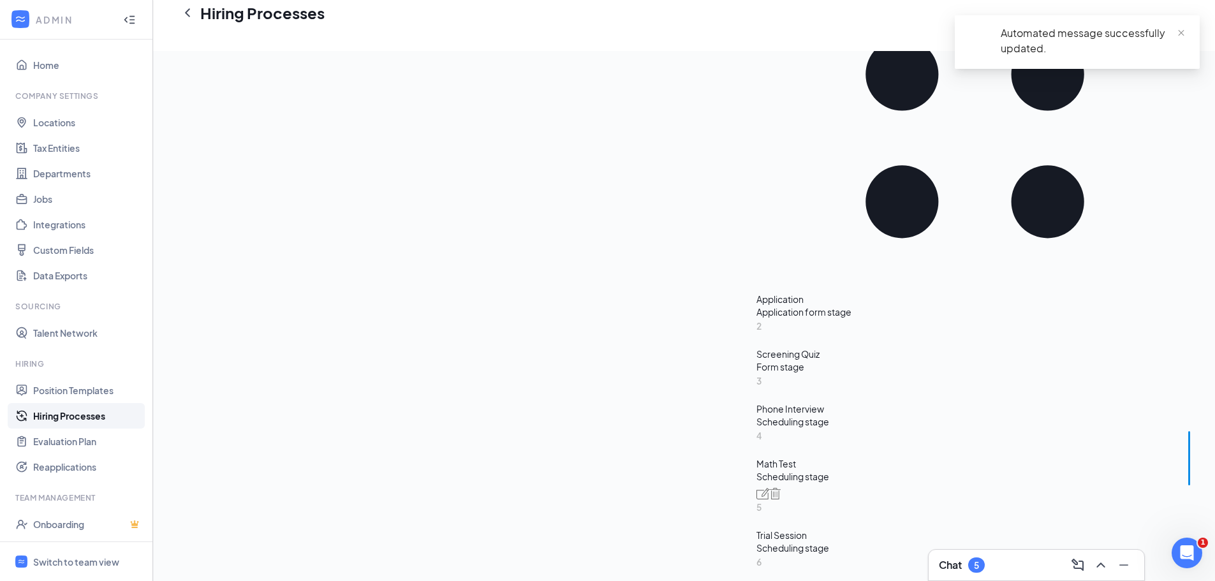
click at [756, 470] on div "Scheduling stage" at bounding box center [974, 476] width 437 height 13
